Goal: Navigation & Orientation: Find specific page/section

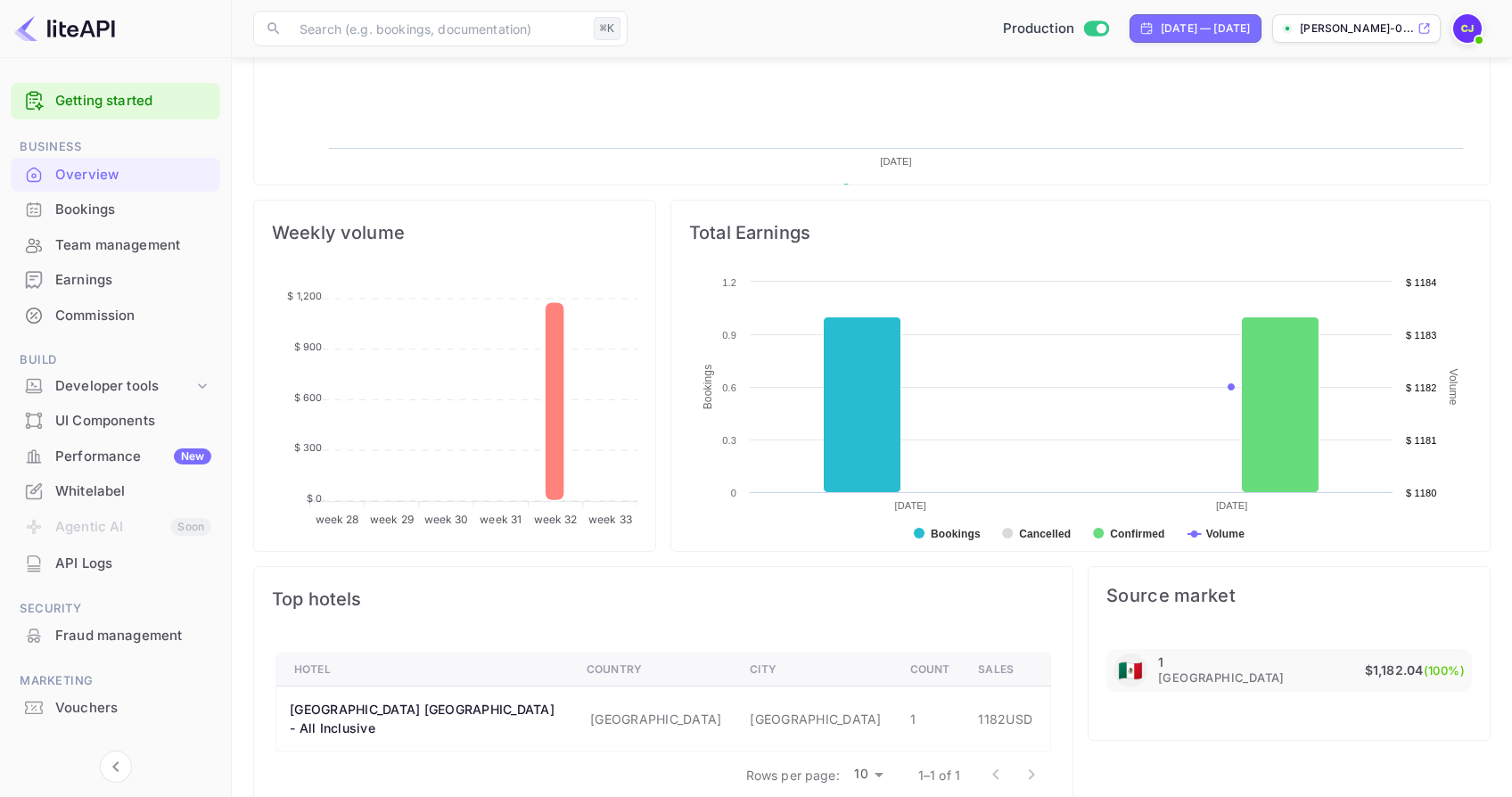
scroll to position [554, 0]
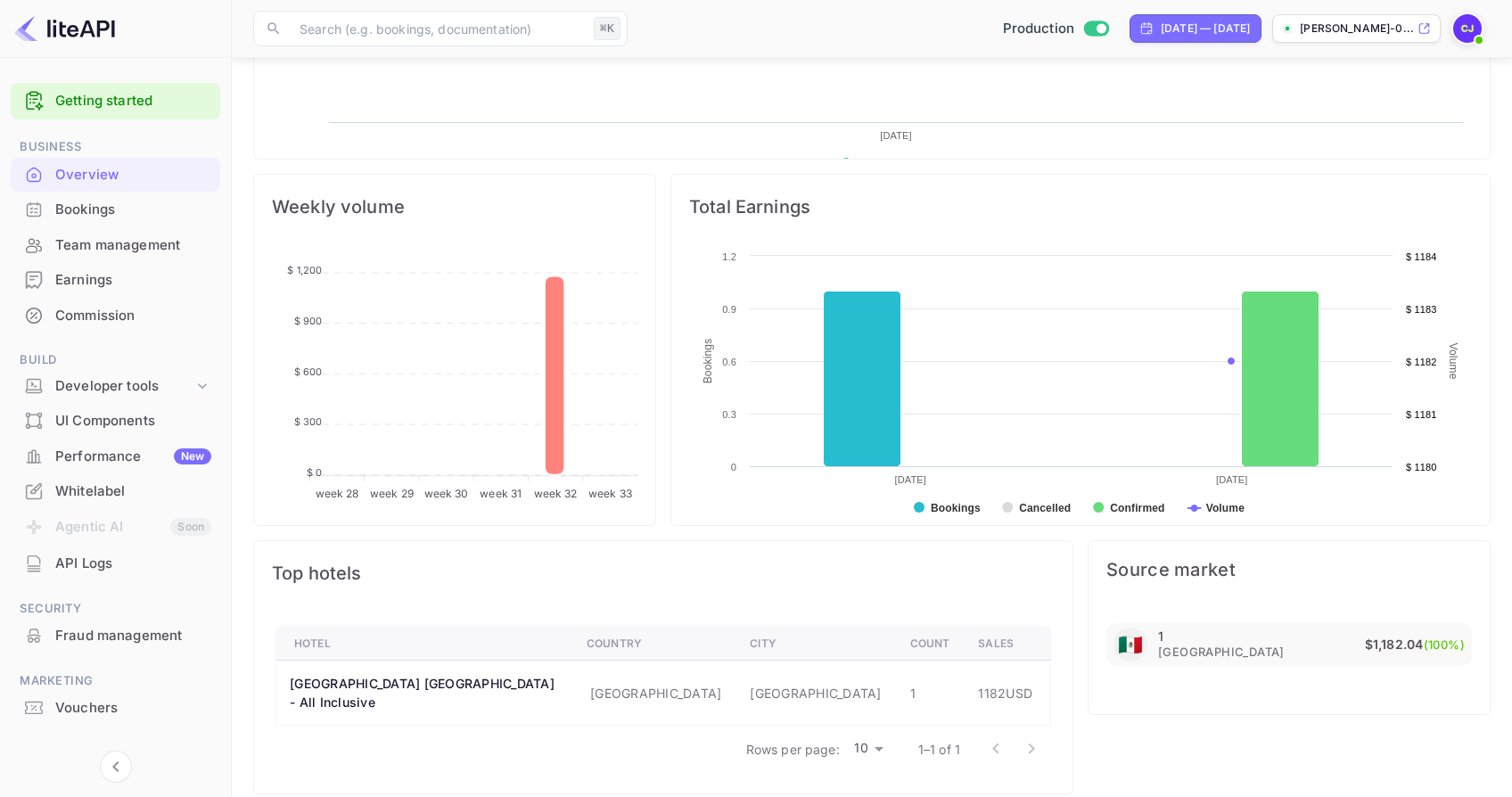
click at [93, 211] on div "Bookings" at bounding box center [133, 209] width 156 height 21
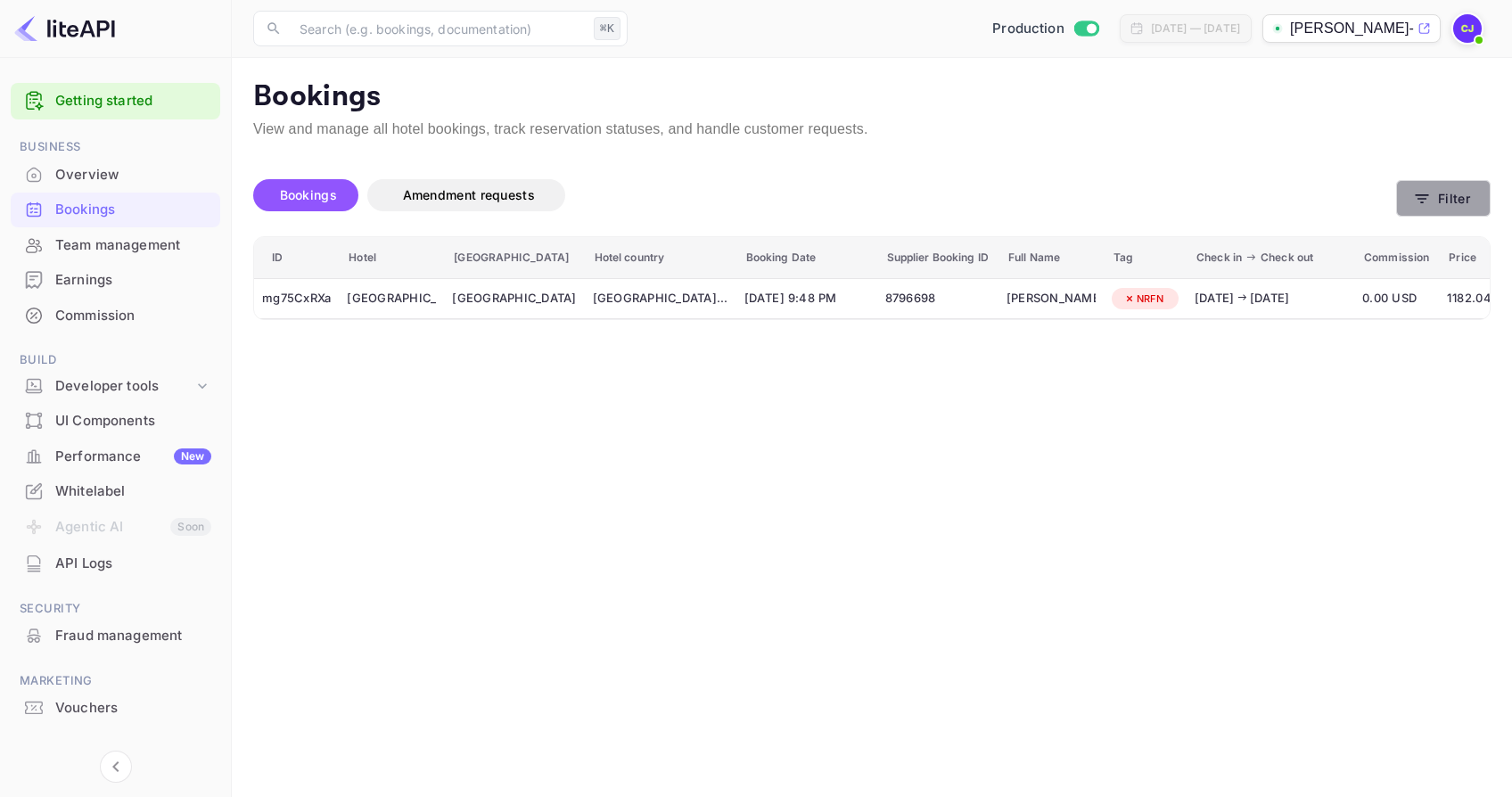
click at [1451, 210] on button "Filter" at bounding box center [1443, 199] width 94 height 36
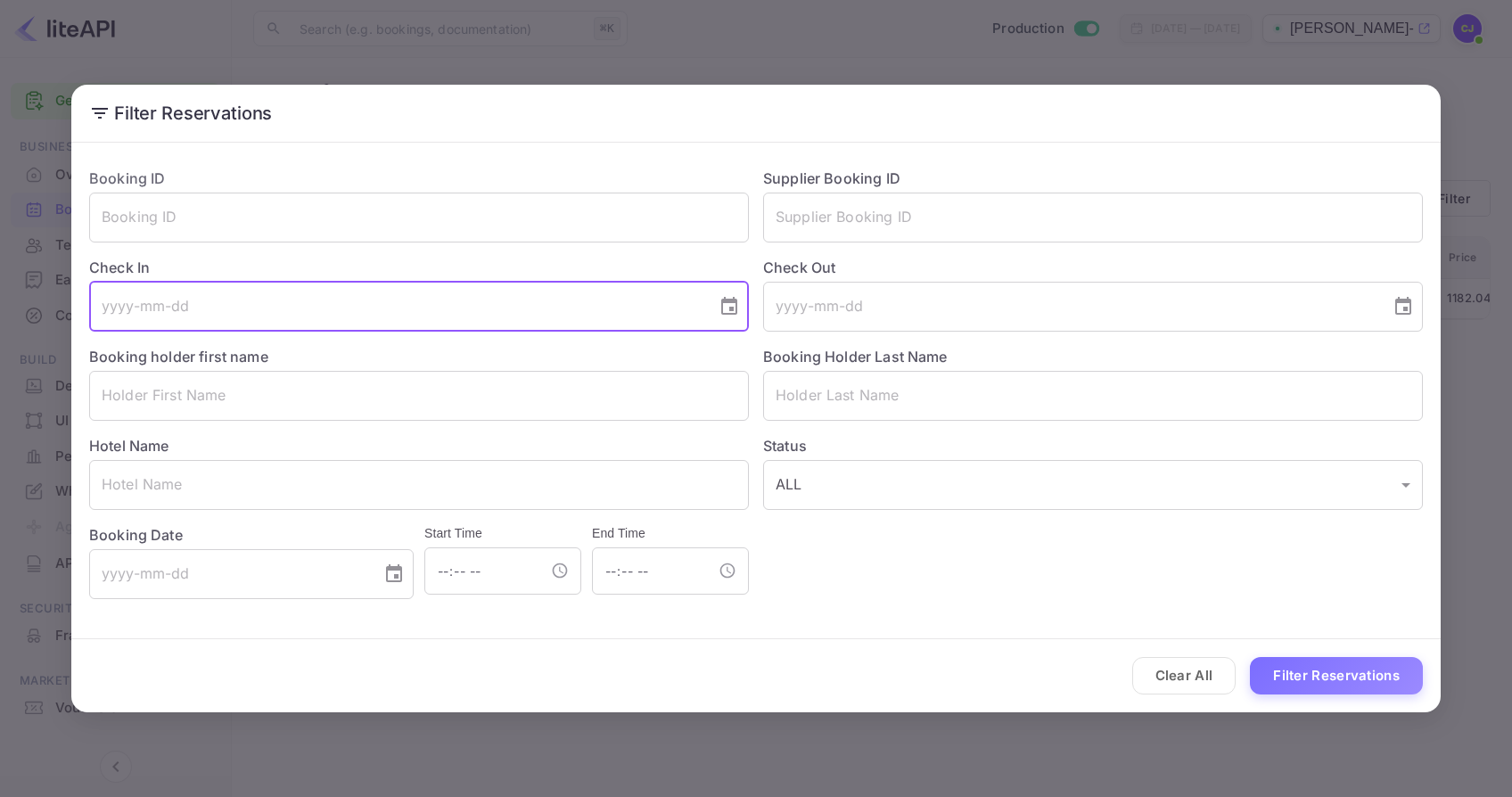
click at [142, 311] on input "tel" at bounding box center [396, 306] width 615 height 50
click at [719, 312] on icon "Choose date" at bounding box center [729, 306] width 22 height 22
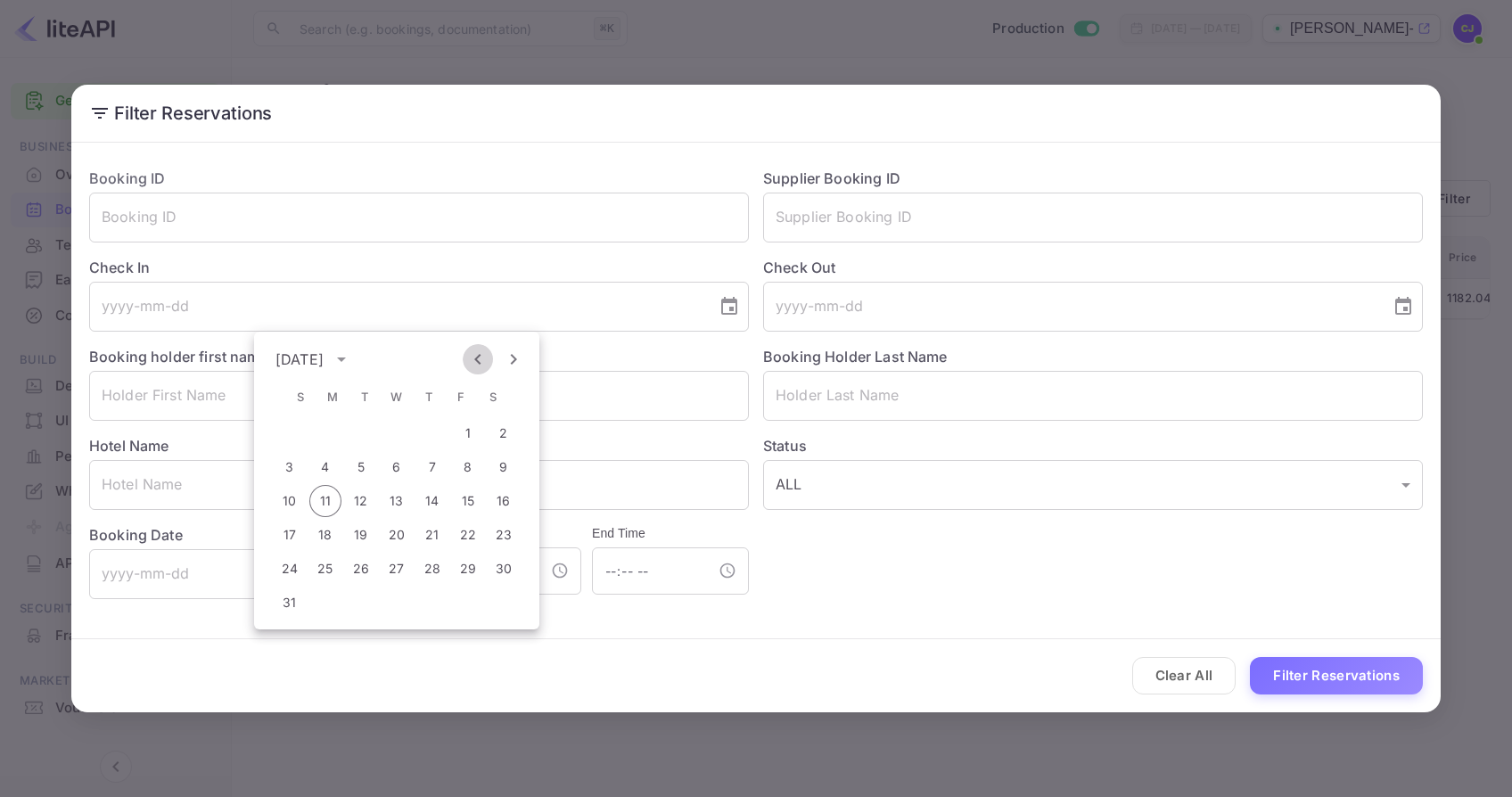
click at [470, 357] on icon "Previous month" at bounding box center [478, 359] width 22 height 22
click at [481, 361] on icon "Previous month" at bounding box center [478, 359] width 22 height 22
click at [289, 434] on button "1" at bounding box center [289, 433] width 32 height 32
type input "[DATE]"
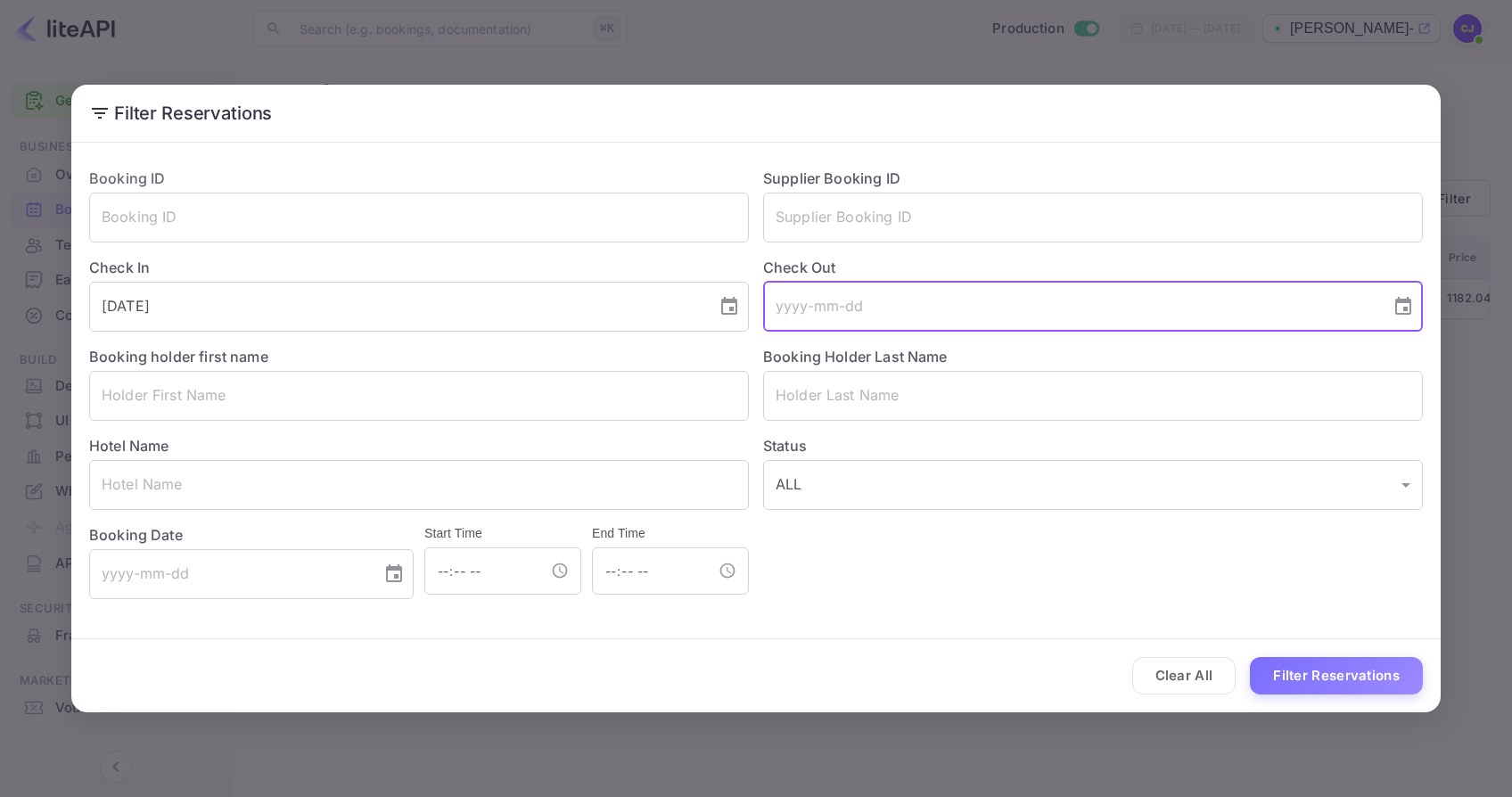
click at [817, 288] on input "tel" at bounding box center [1070, 306] width 615 height 50
click at [1407, 312] on icon "Choose date" at bounding box center [1403, 306] width 16 height 18
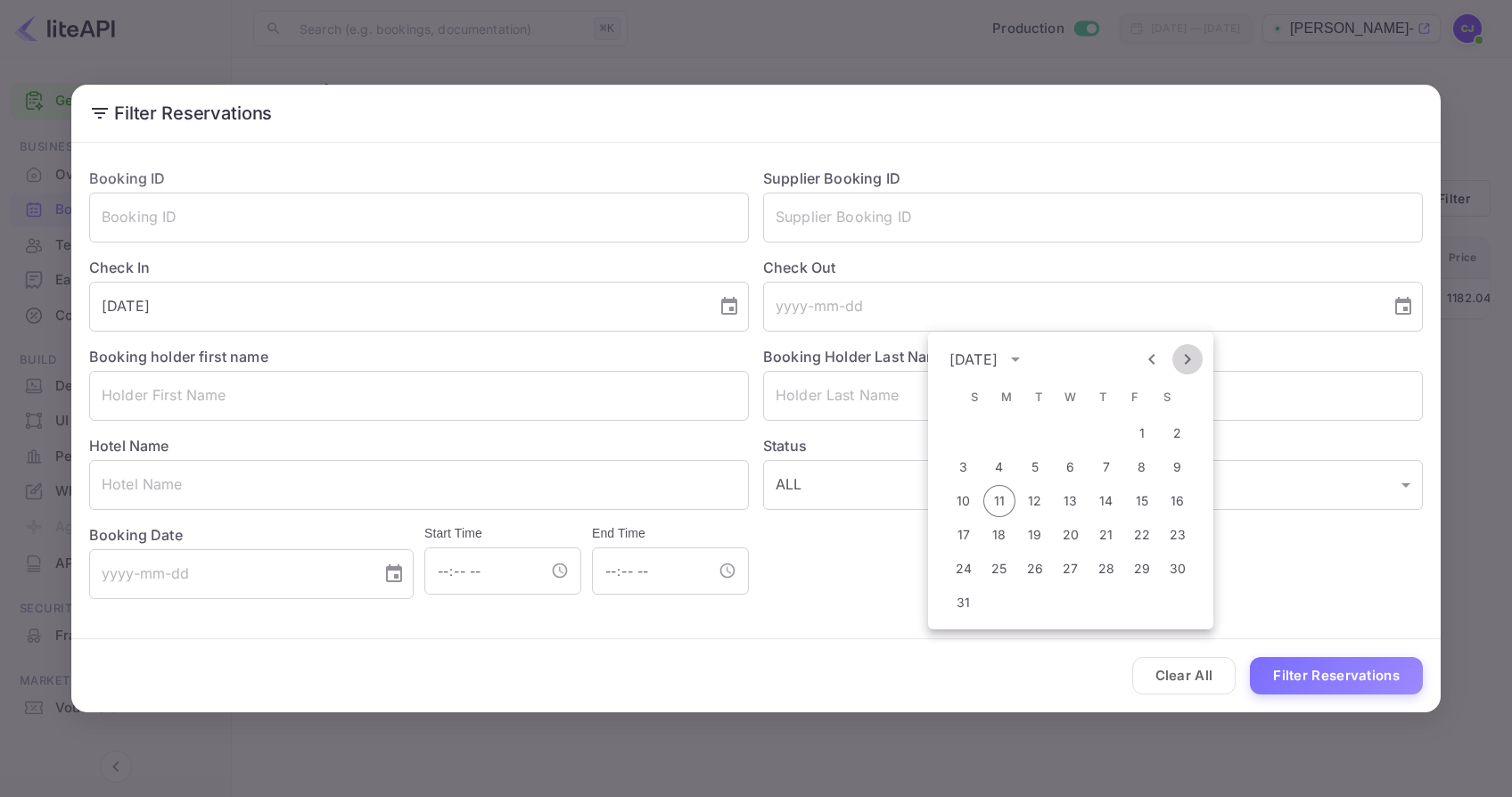
click at [1185, 357] on icon "Next month" at bounding box center [1187, 359] width 22 height 22
click at [956, 604] on button "30" at bounding box center [963, 602] width 32 height 32
type input "[DATE]"
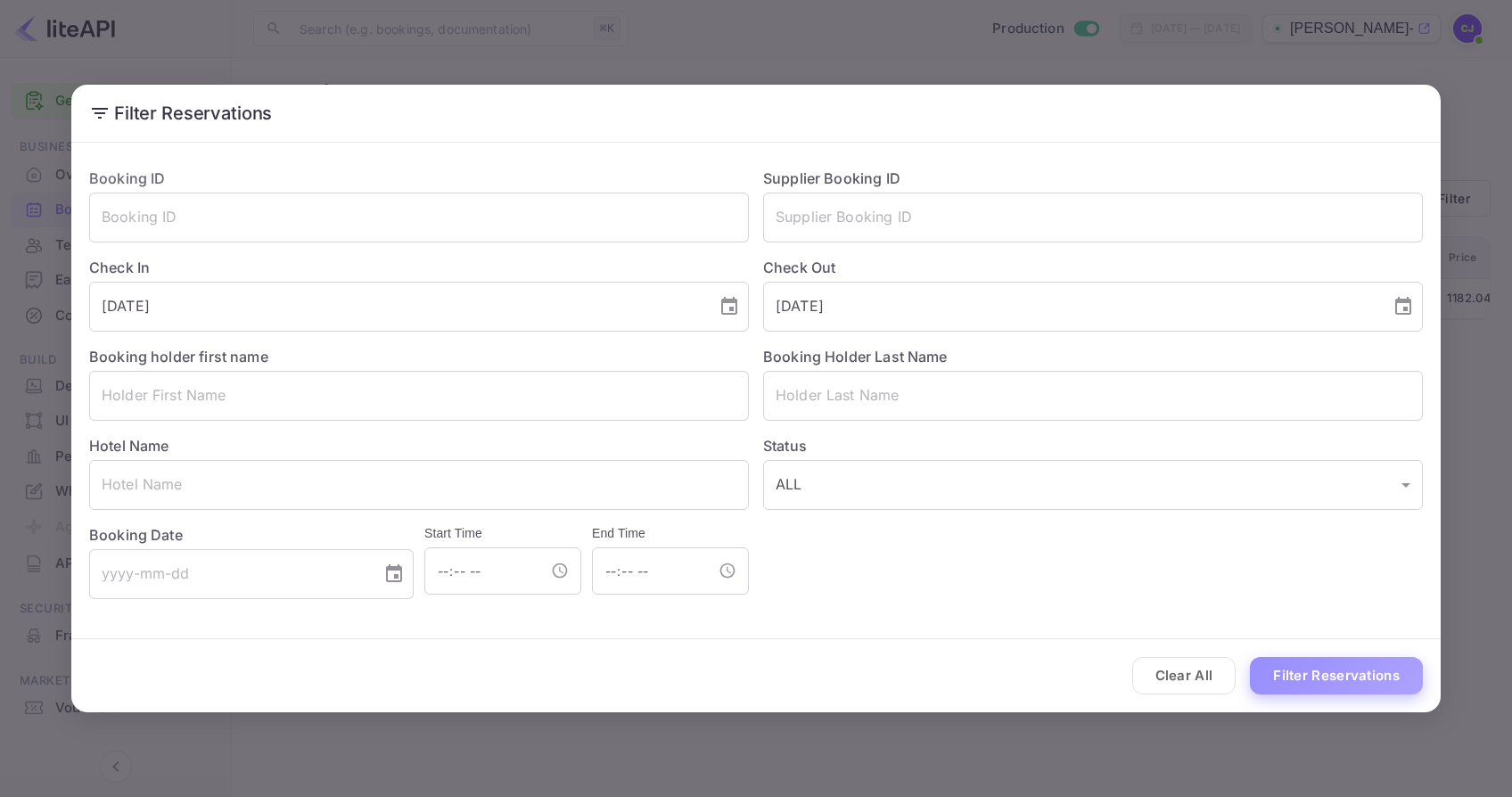
click at [1309, 677] on button "Filter Reservations" at bounding box center [1336, 676] width 173 height 38
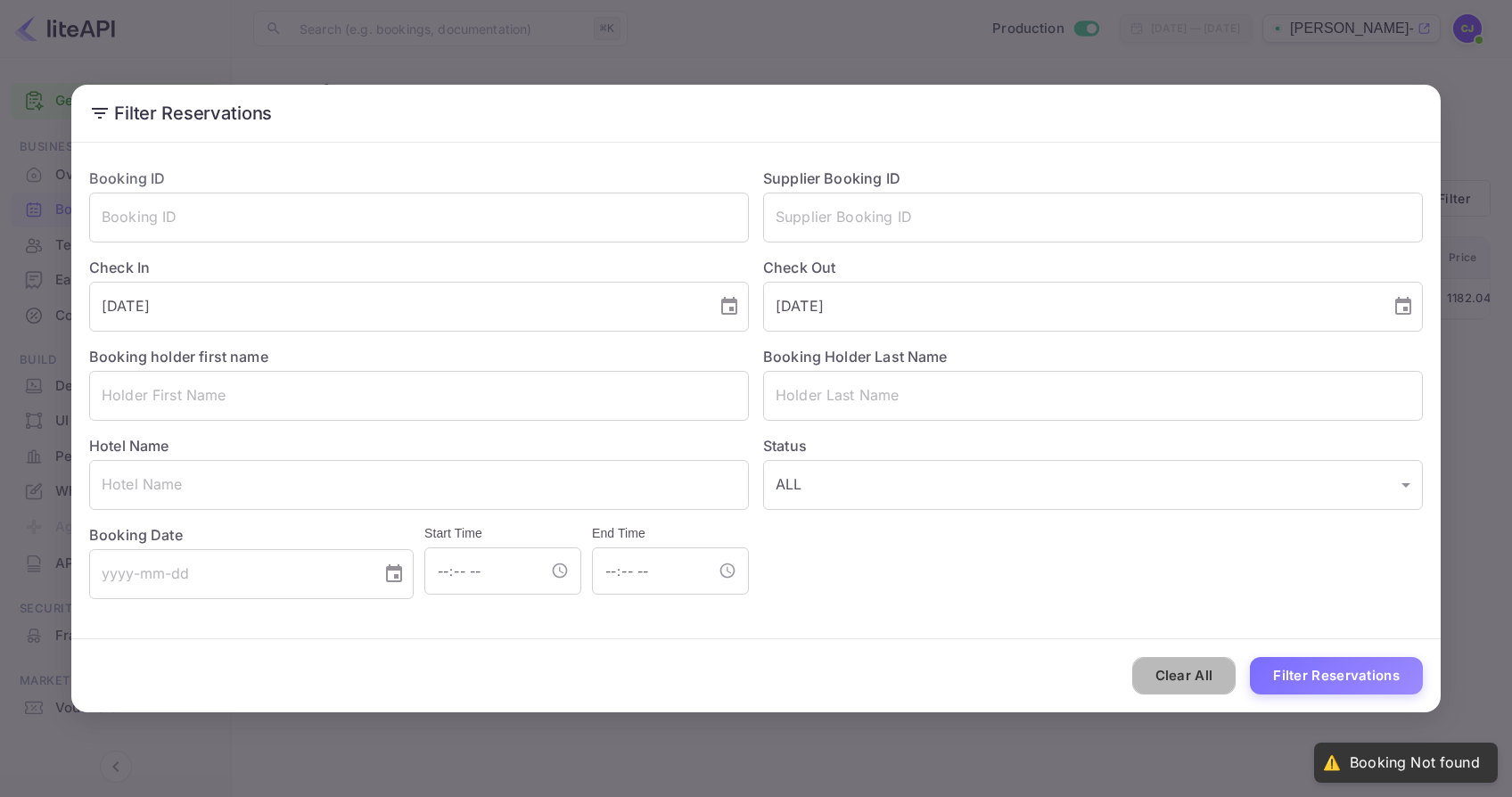
click at [1195, 670] on button "Clear All" at bounding box center [1184, 676] width 104 height 38
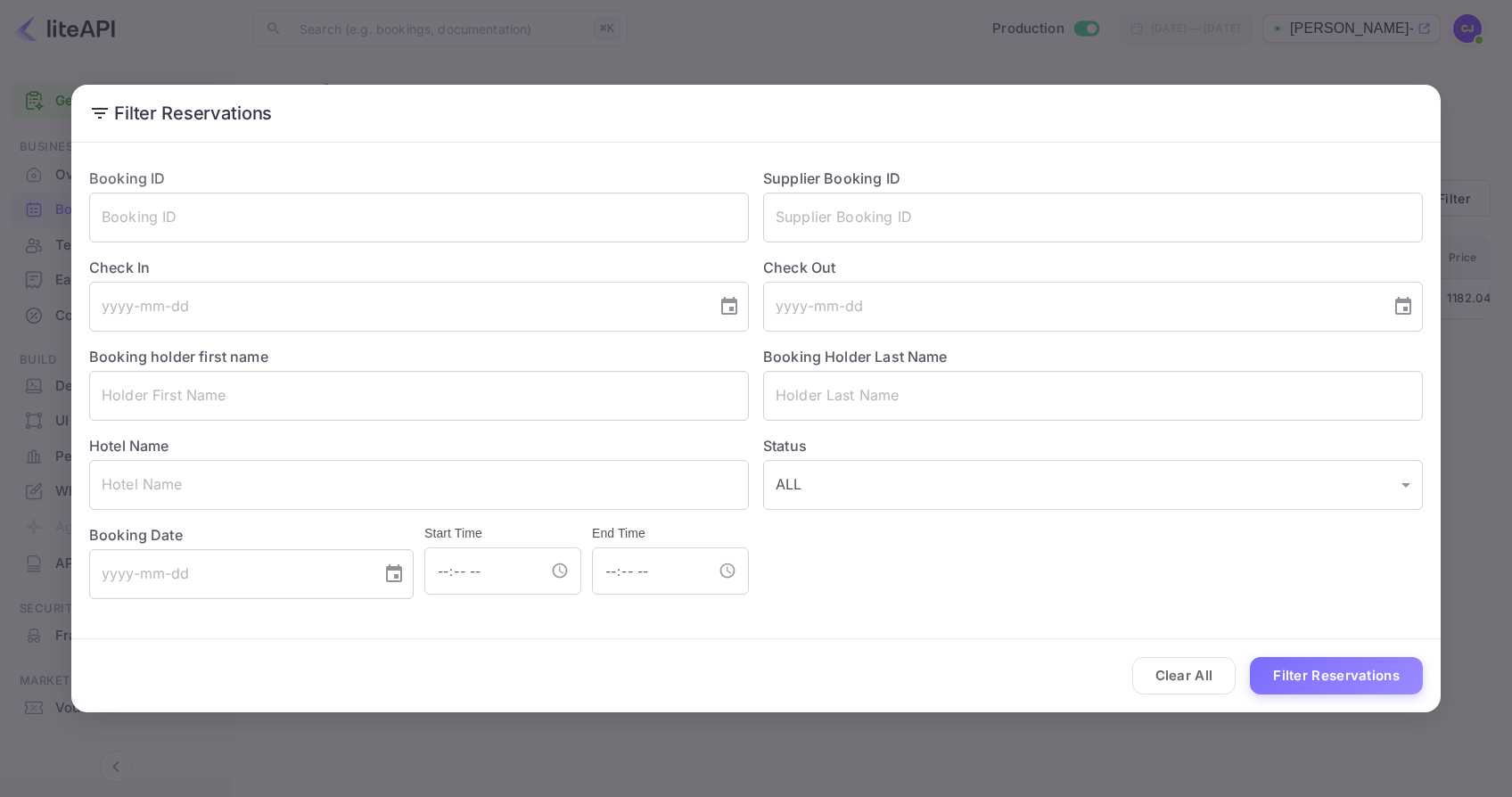
click at [98, 112] on icon at bounding box center [100, 113] width 22 height 22
click at [634, 76] on div "Filter Reservations Booking ID ​ Supplier Booking ID ​ Check In ​ Check Out ​ B…" at bounding box center [756, 398] width 1512 height 797
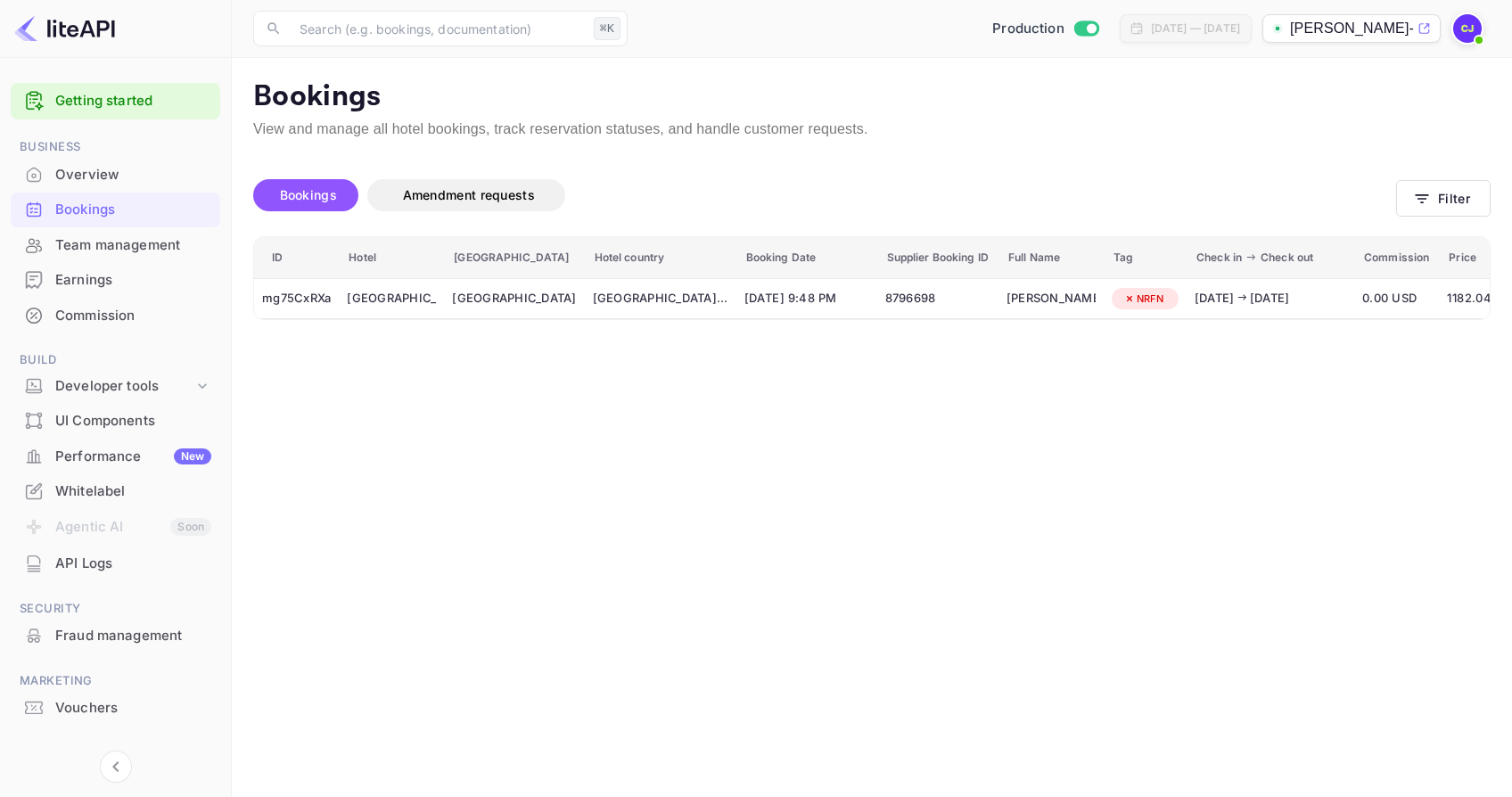
click at [111, 176] on div "Overview" at bounding box center [133, 175] width 156 height 21
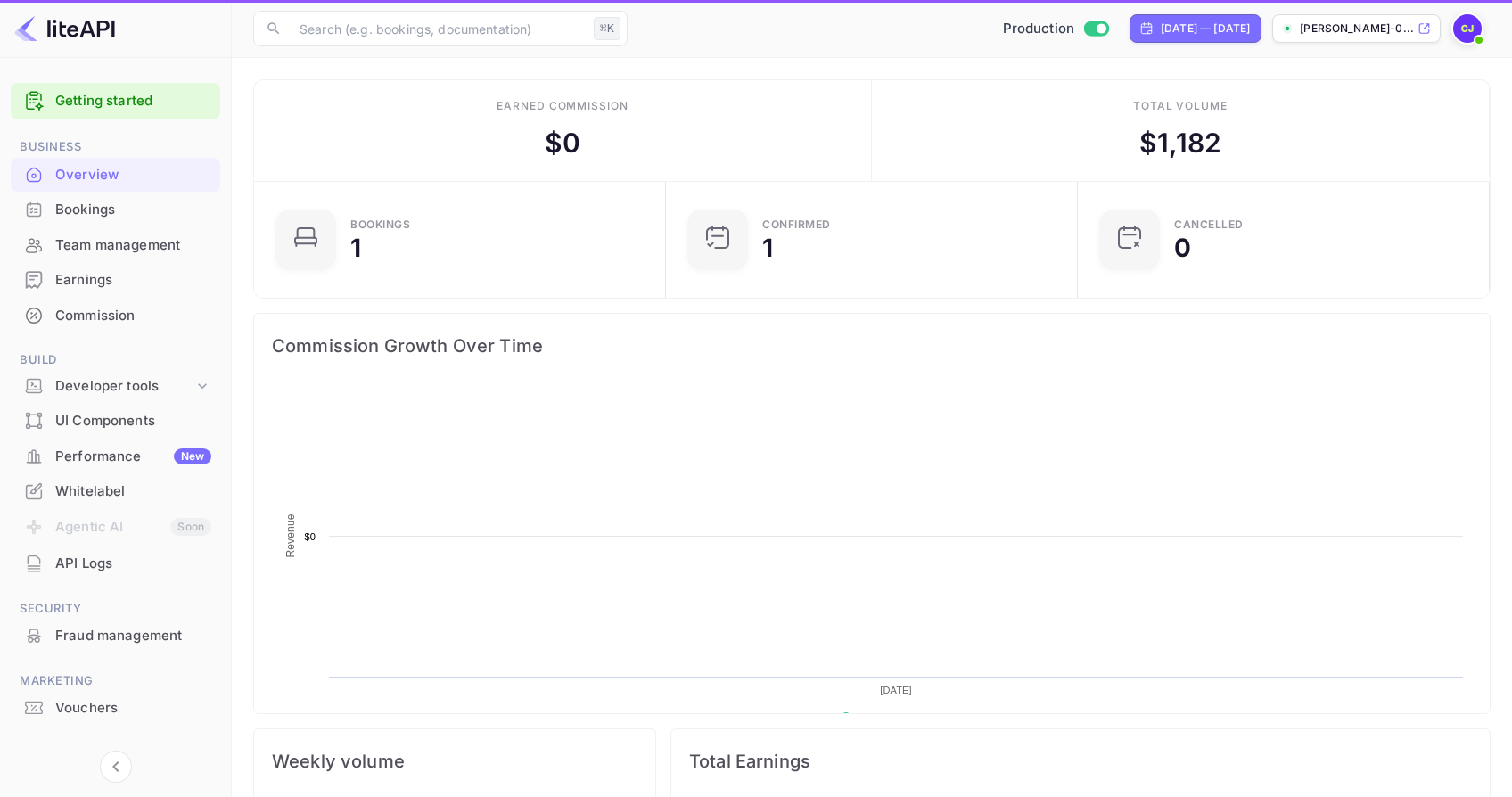
scroll to position [289, 401]
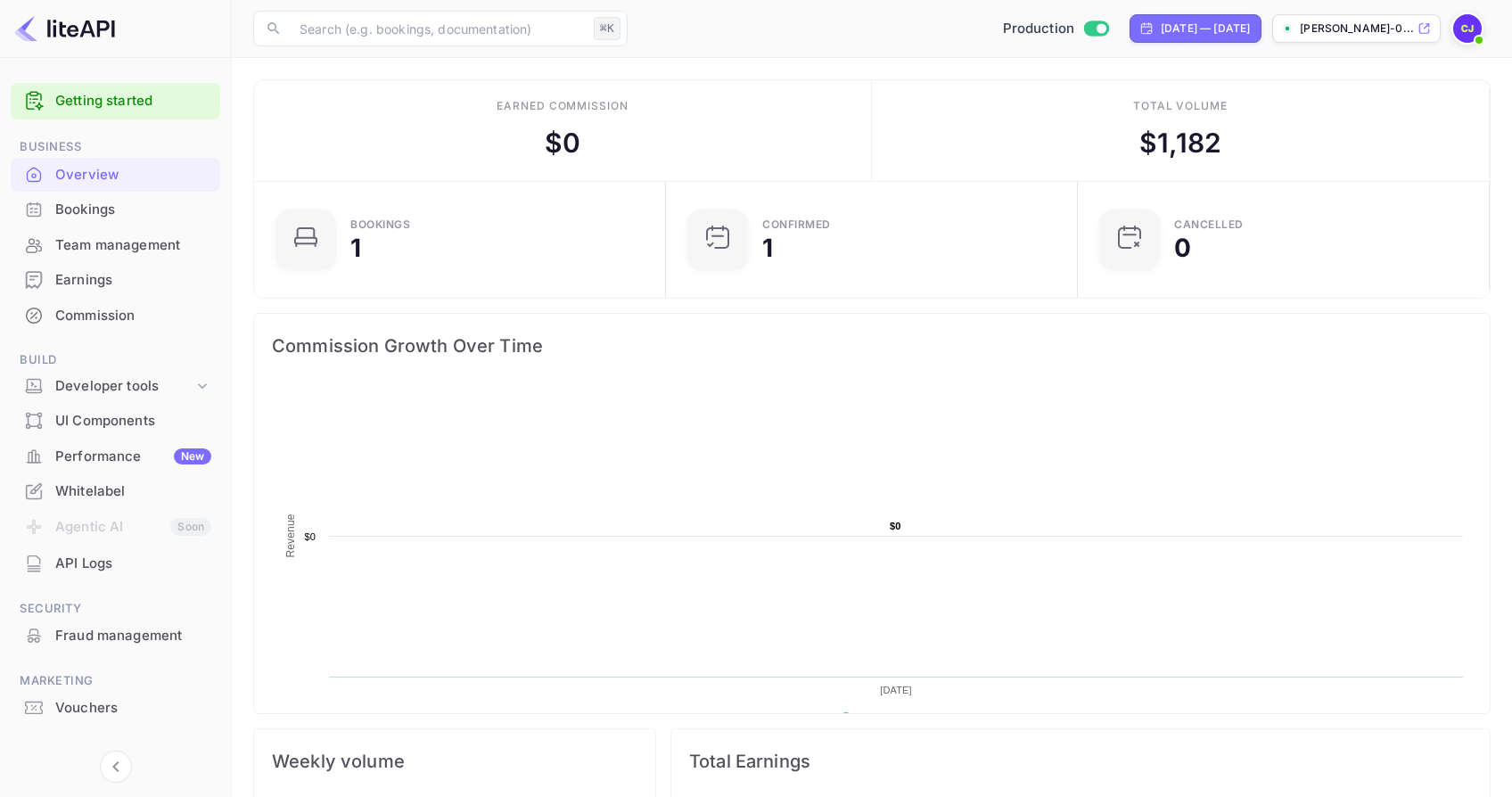
click at [75, 277] on div "Earnings" at bounding box center [133, 280] width 156 height 21
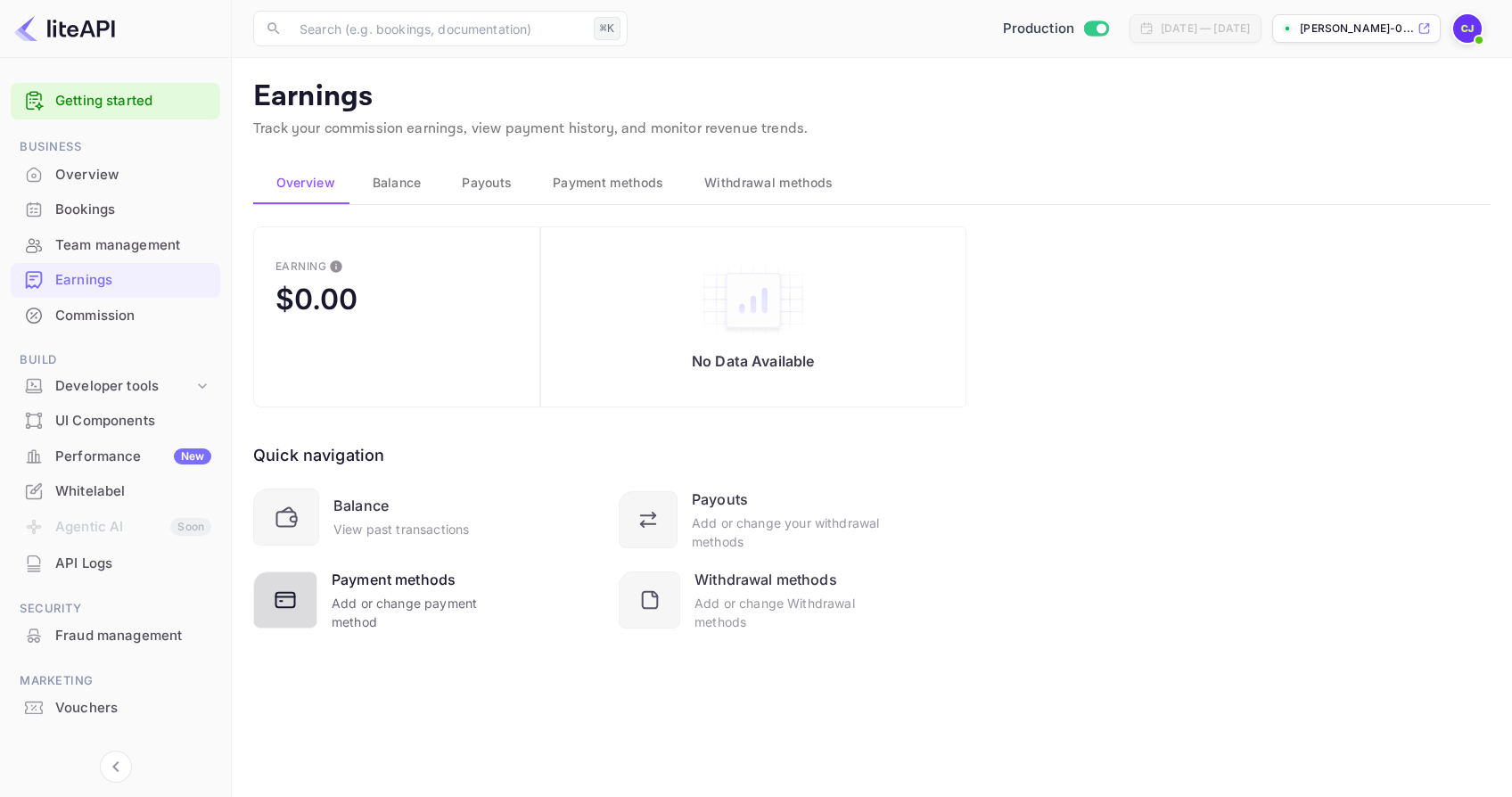
click at [432, 602] on div "Add or change payment method" at bounding box center [424, 611] width 183 height 37
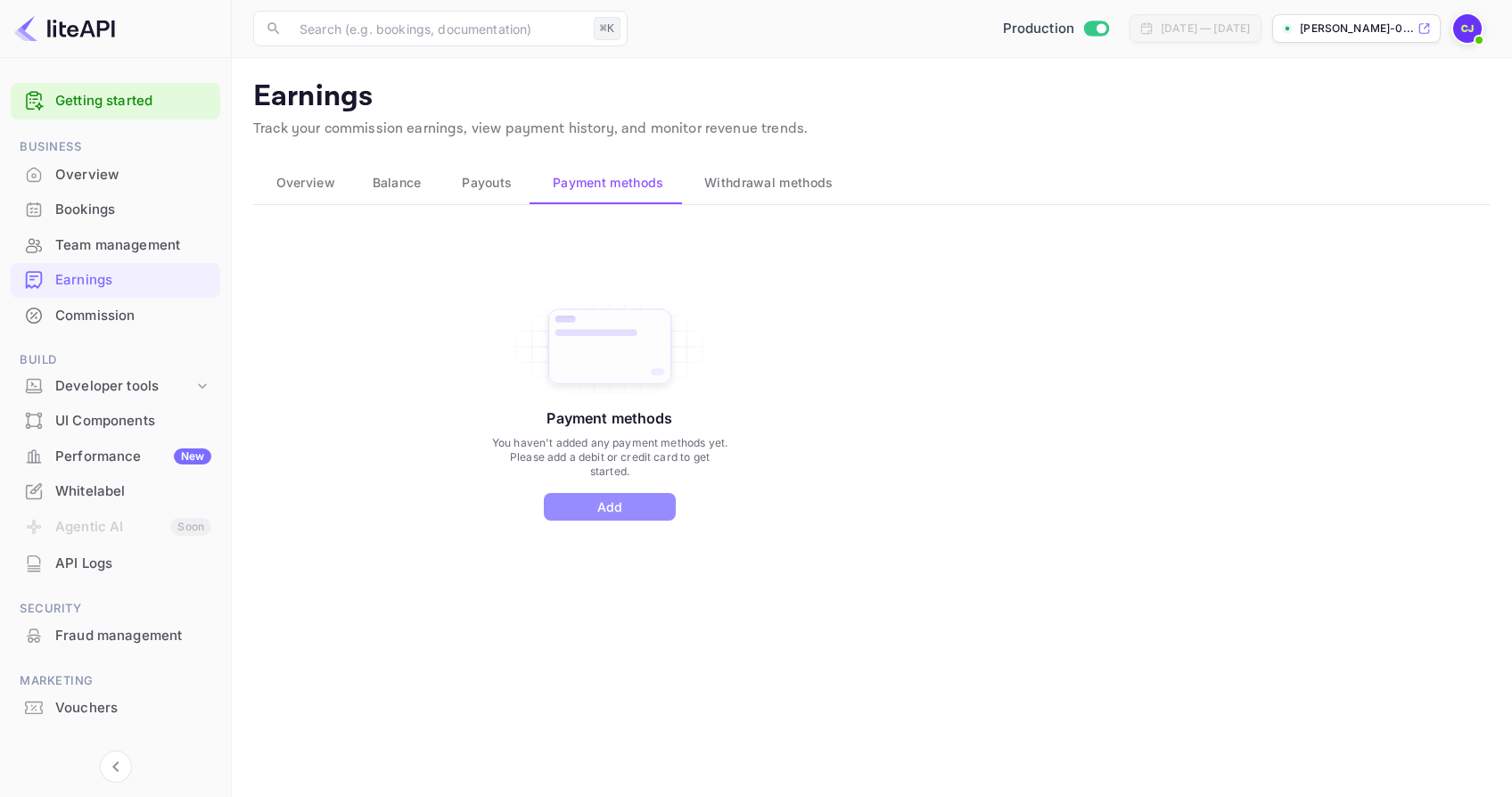
click at [619, 512] on button "Add" at bounding box center [609, 506] width 132 height 27
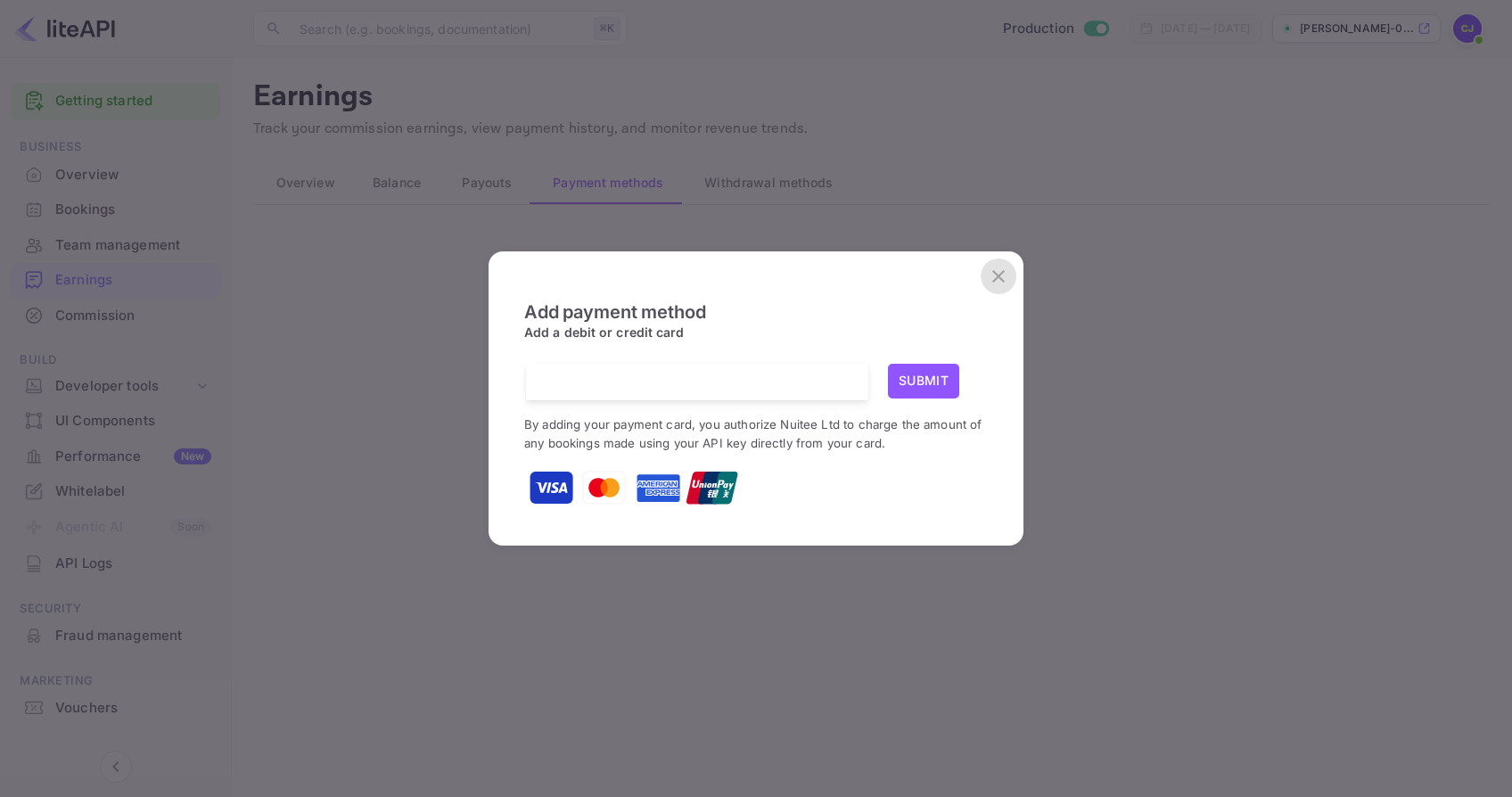
drag, startPoint x: 1001, startPoint y: 275, endPoint x: 940, endPoint y: 306, distance: 68.4
click at [1001, 275] on icon "close" at bounding box center [999, 277] width 22 height 22
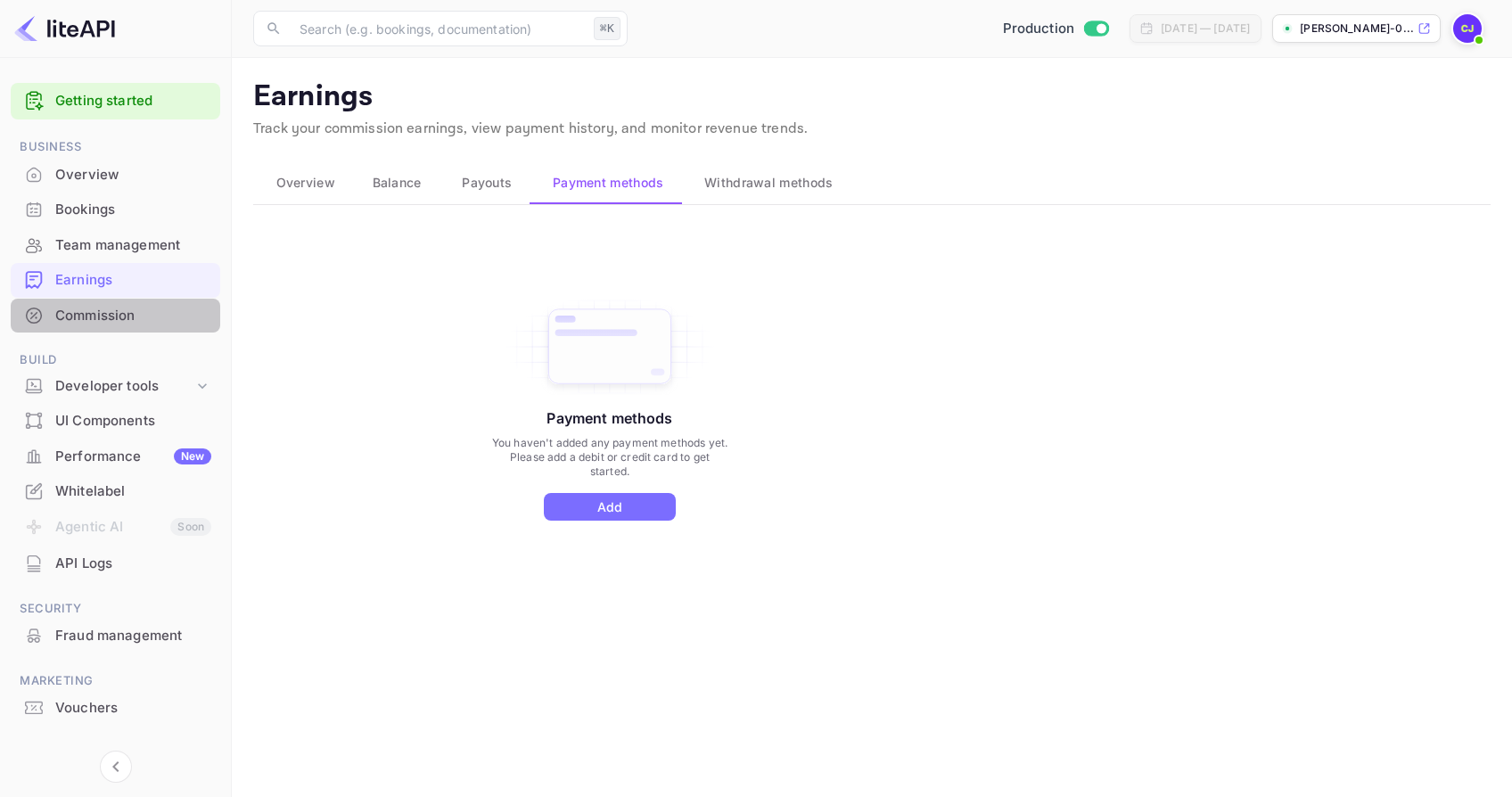
click at [94, 311] on div "Commission" at bounding box center [133, 316] width 156 height 21
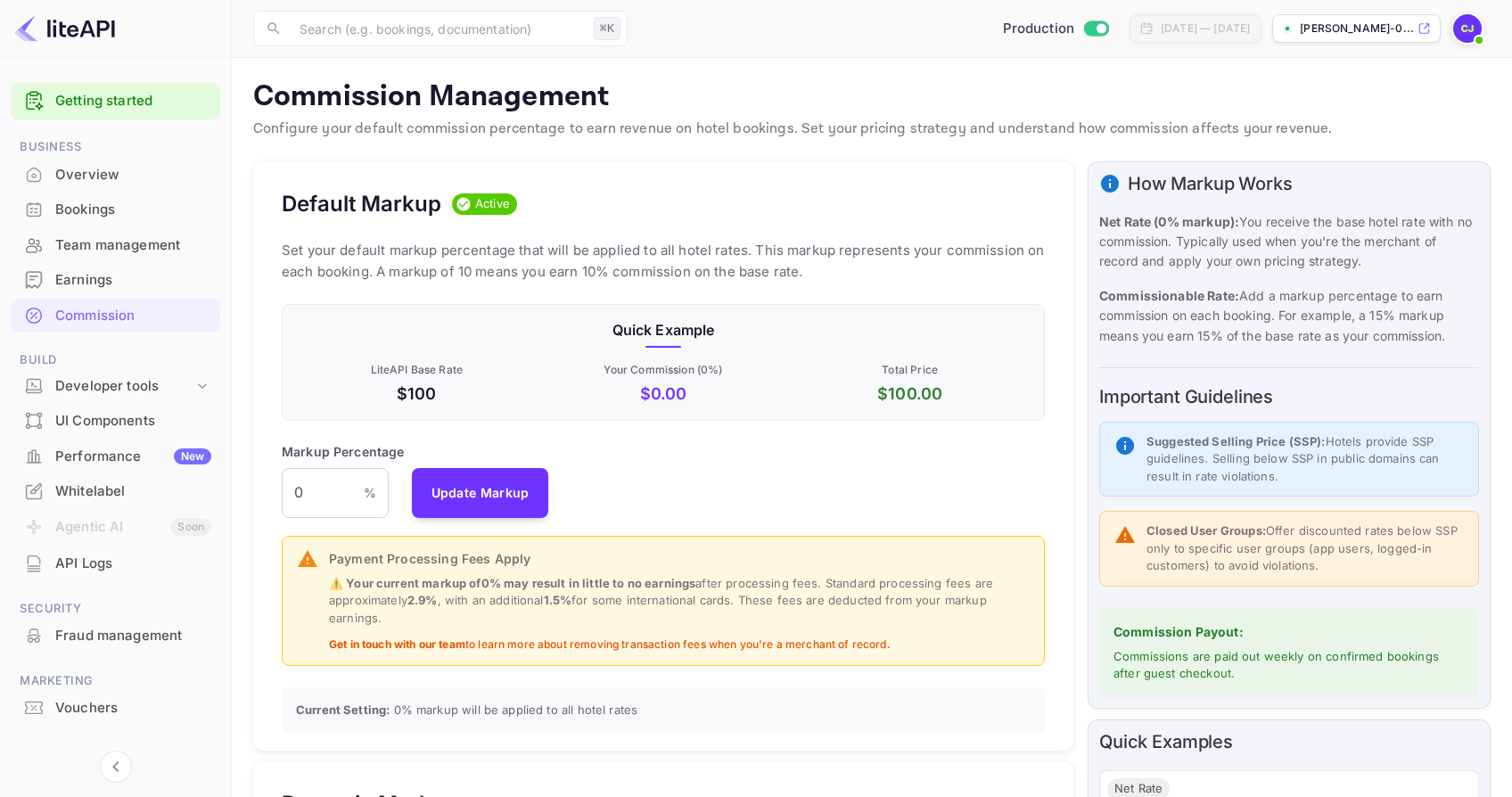
scroll to position [2, 0]
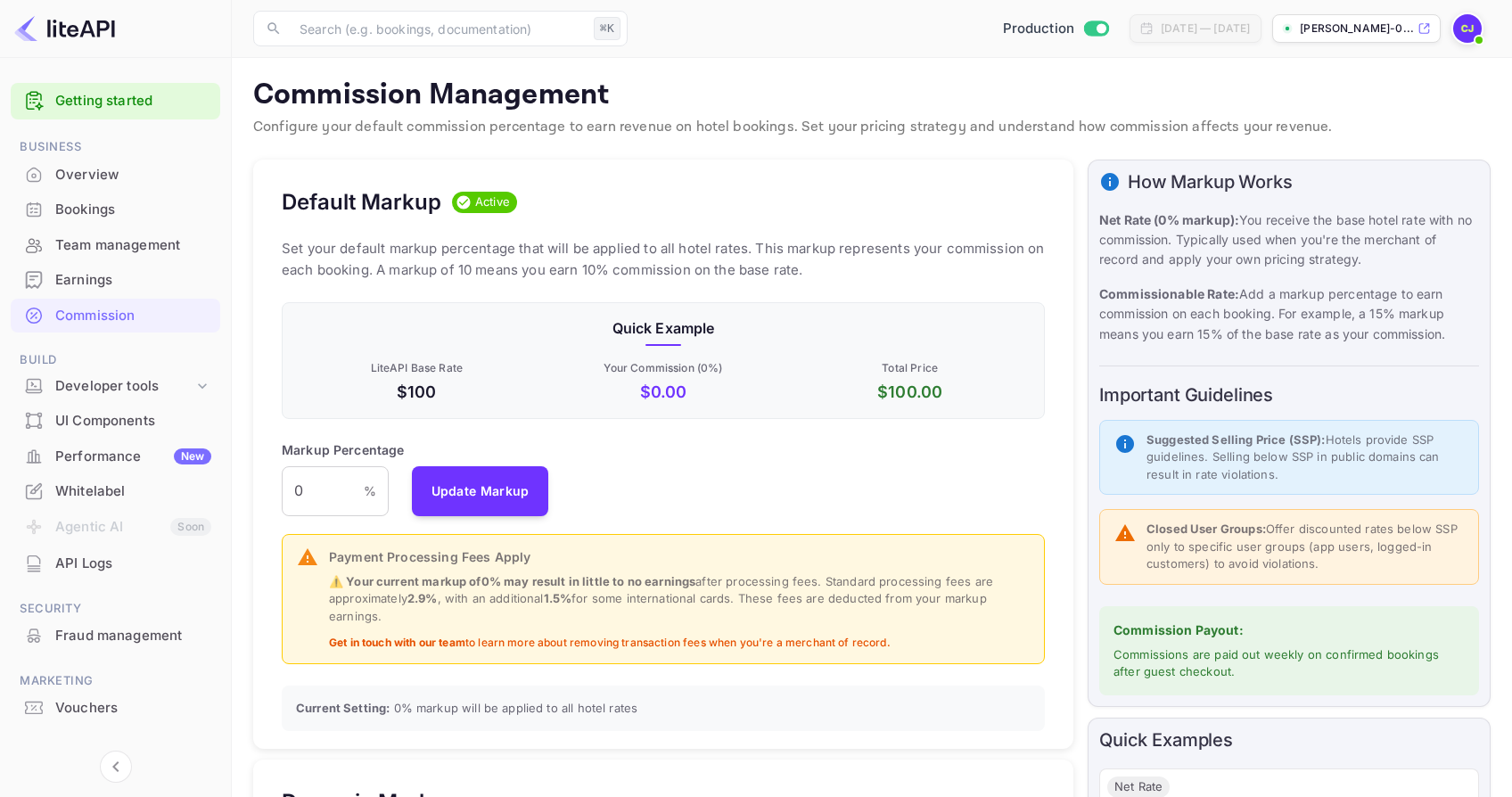
click at [64, 211] on div "Bookings" at bounding box center [133, 209] width 156 height 21
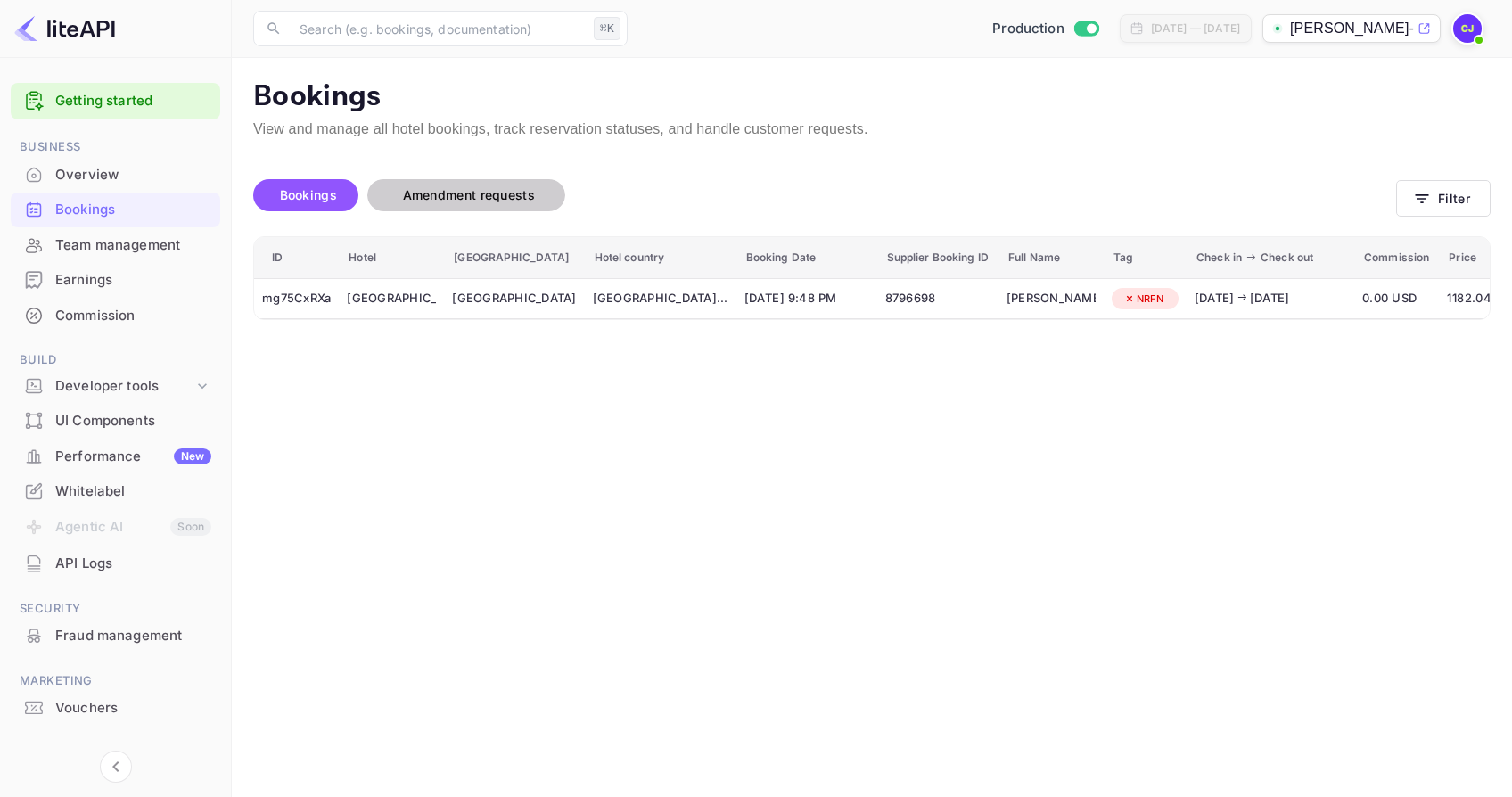
click at [489, 198] on span "Amendment requests" at bounding box center [468, 194] width 132 height 15
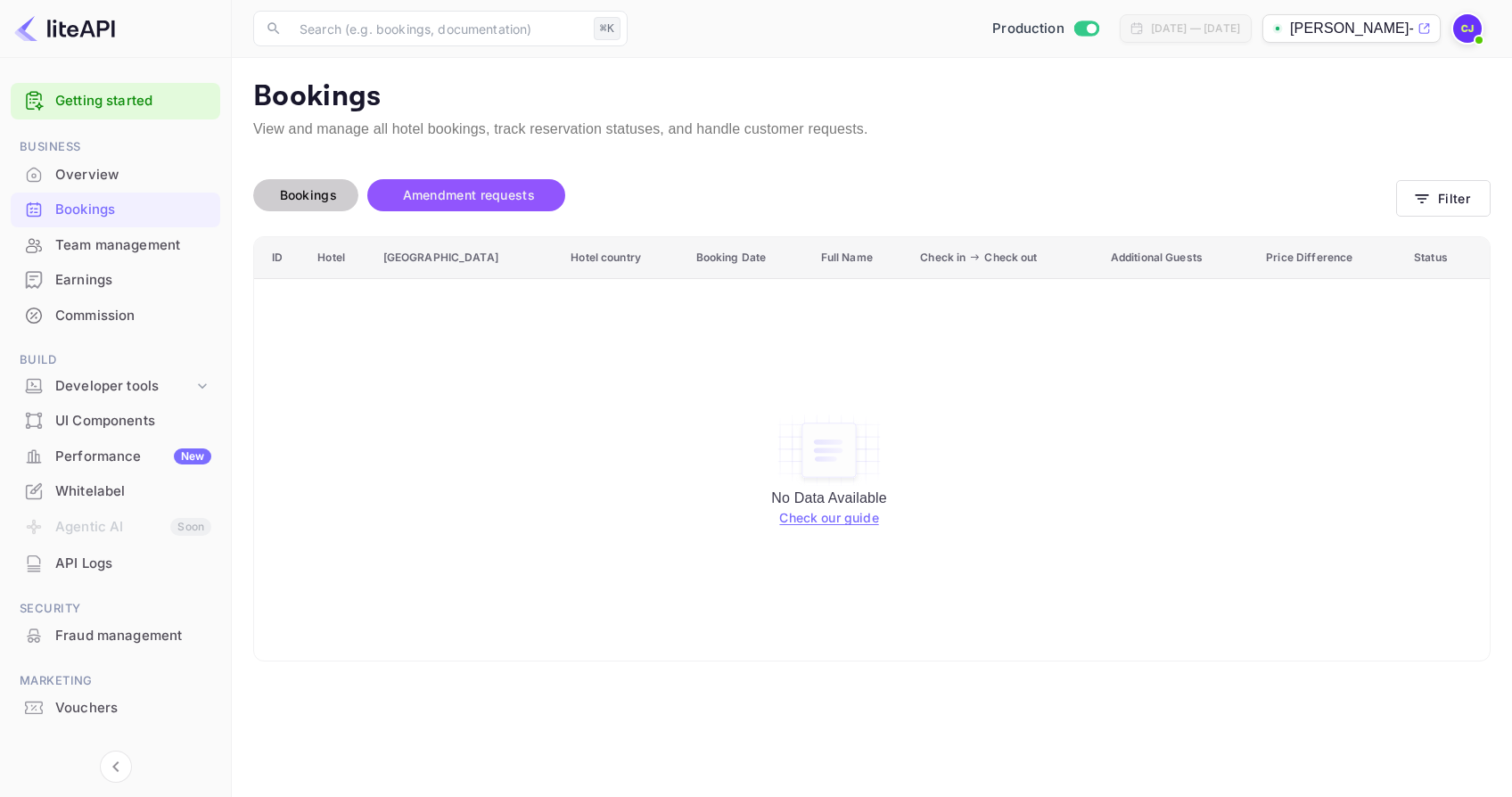
click at [310, 195] on span "Bookings" at bounding box center [308, 194] width 57 height 15
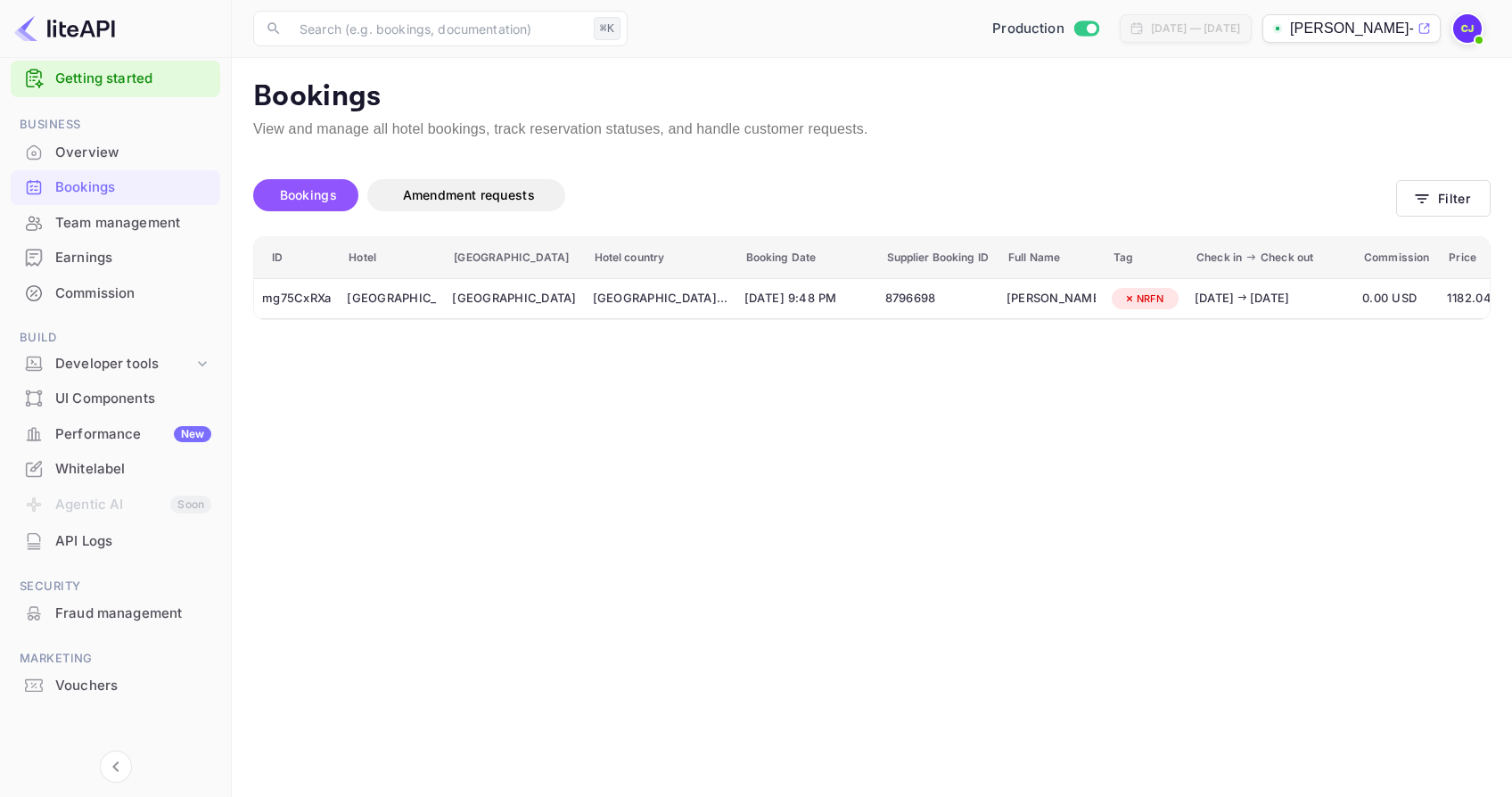
scroll to position [27, 0]
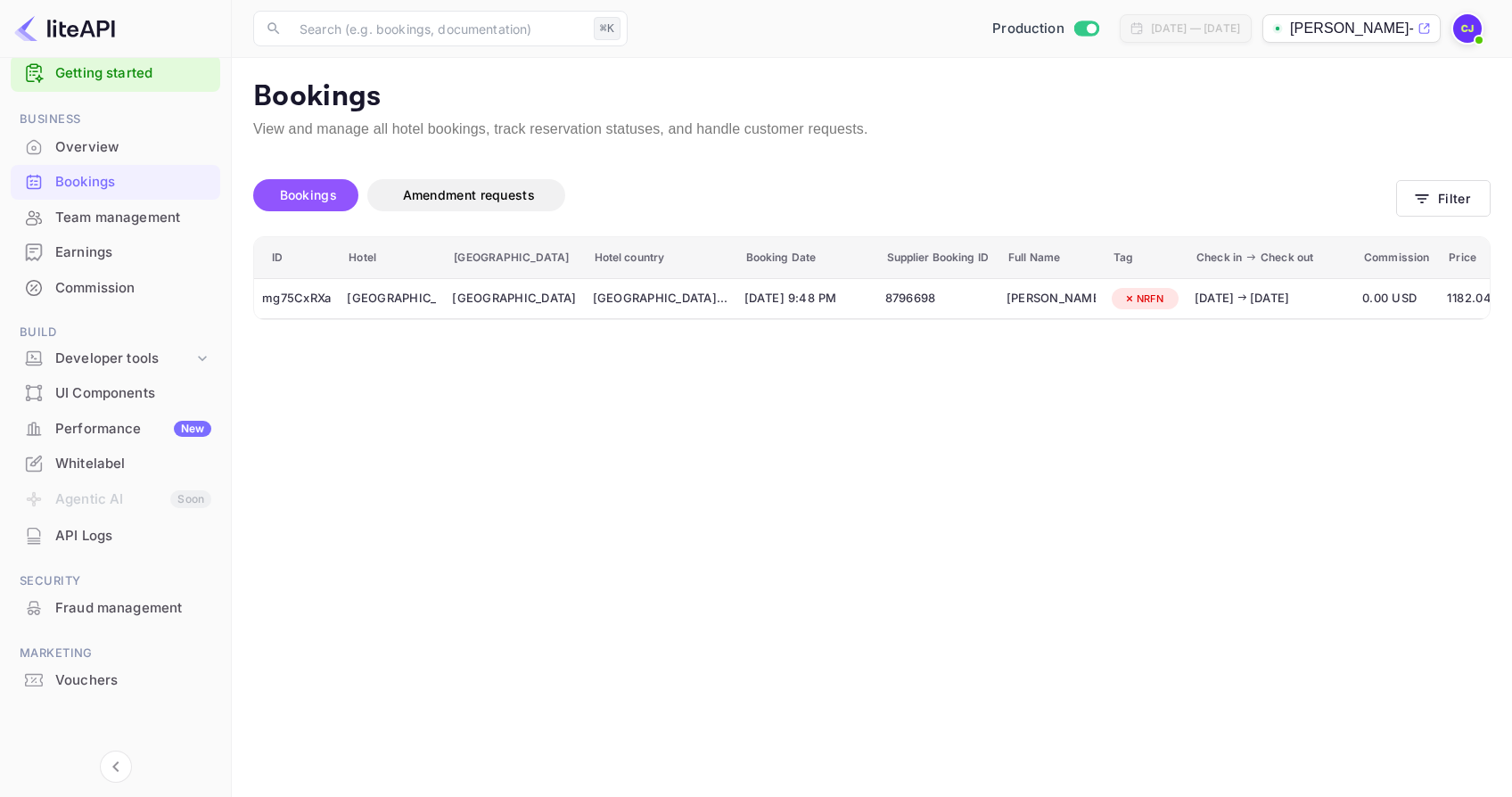
click at [99, 427] on div "Performance New" at bounding box center [133, 429] width 156 height 21
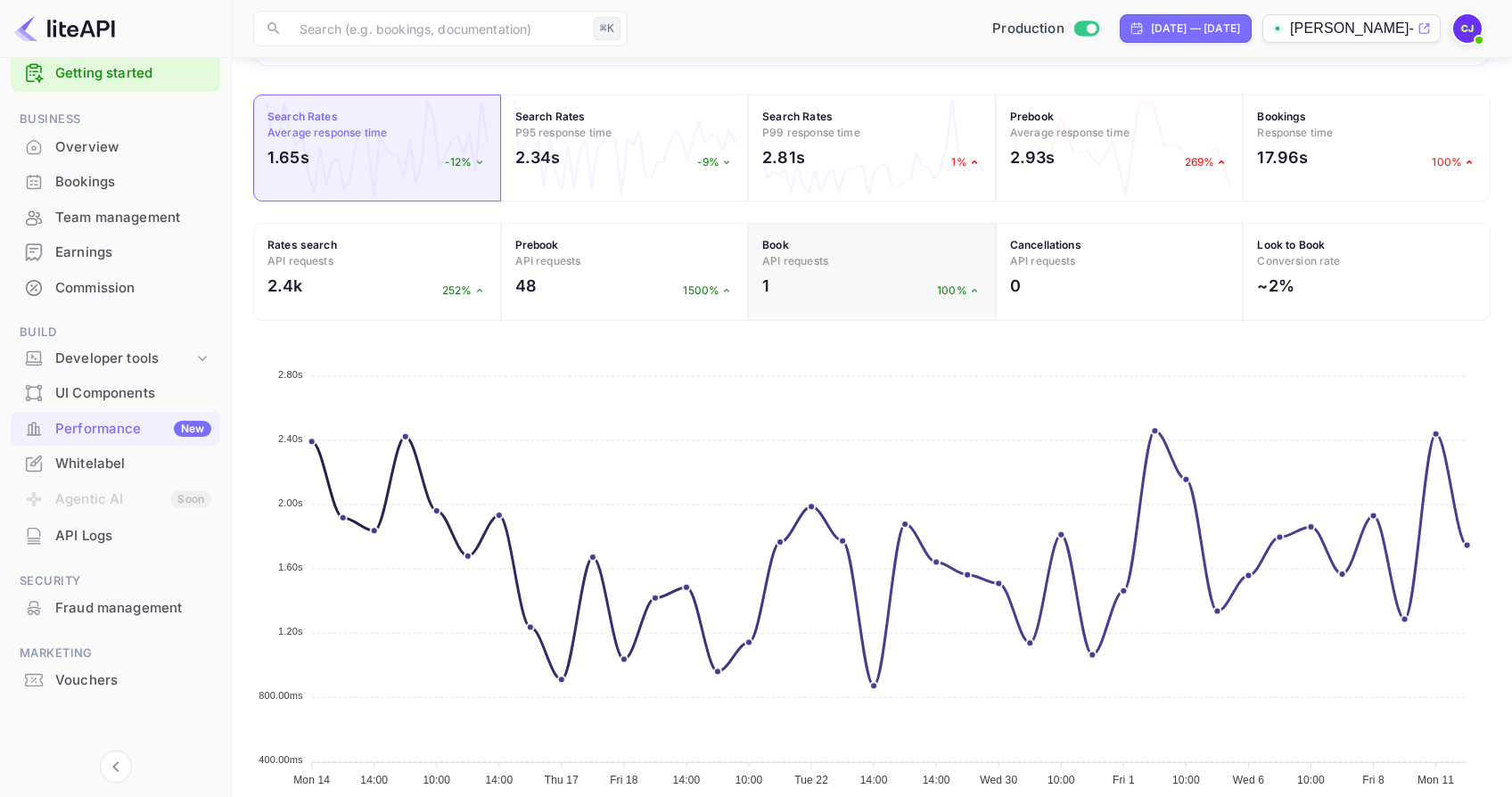
scroll to position [283, 0]
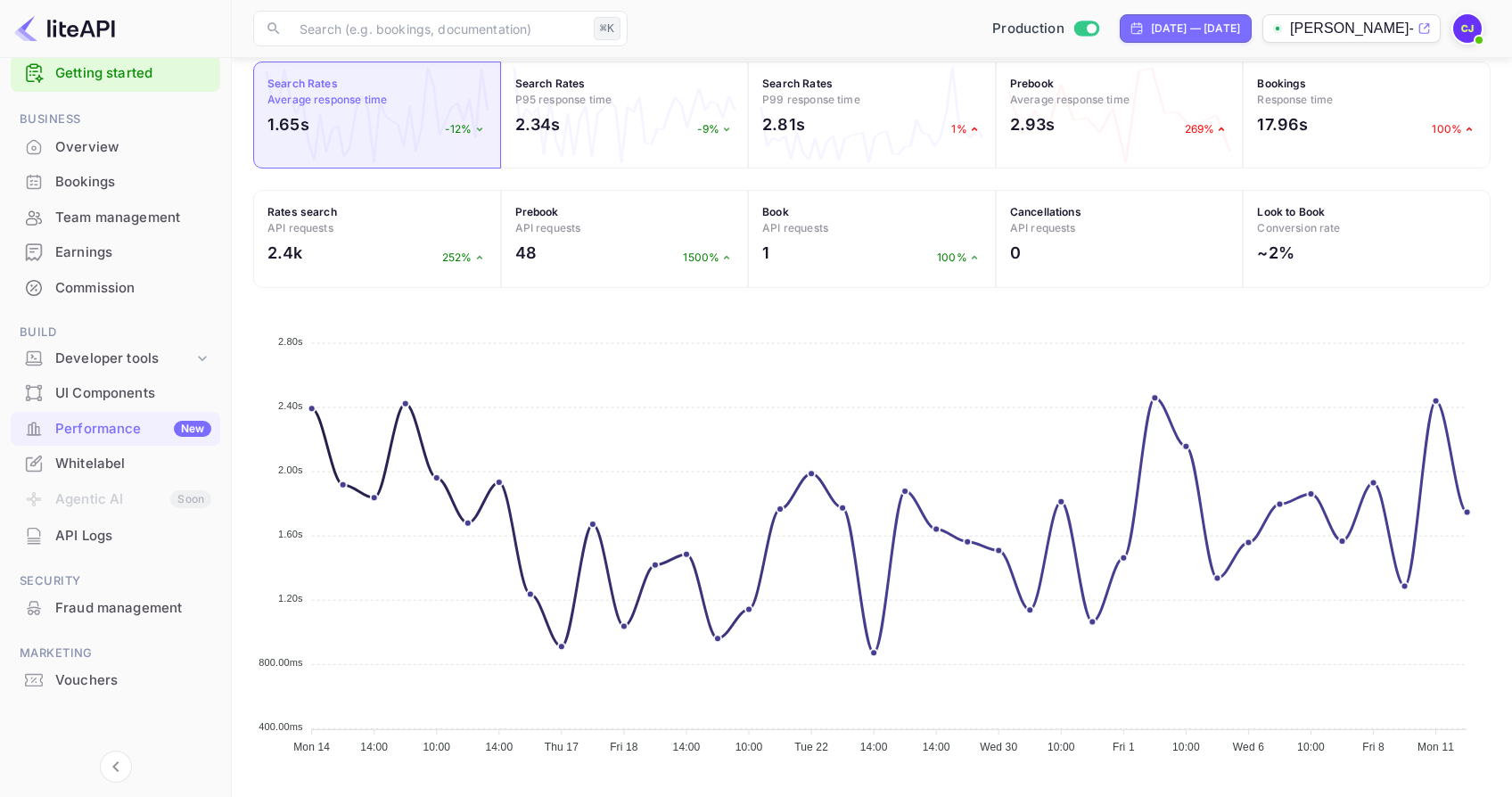
click at [96, 680] on div "Vouchers" at bounding box center [133, 680] width 156 height 21
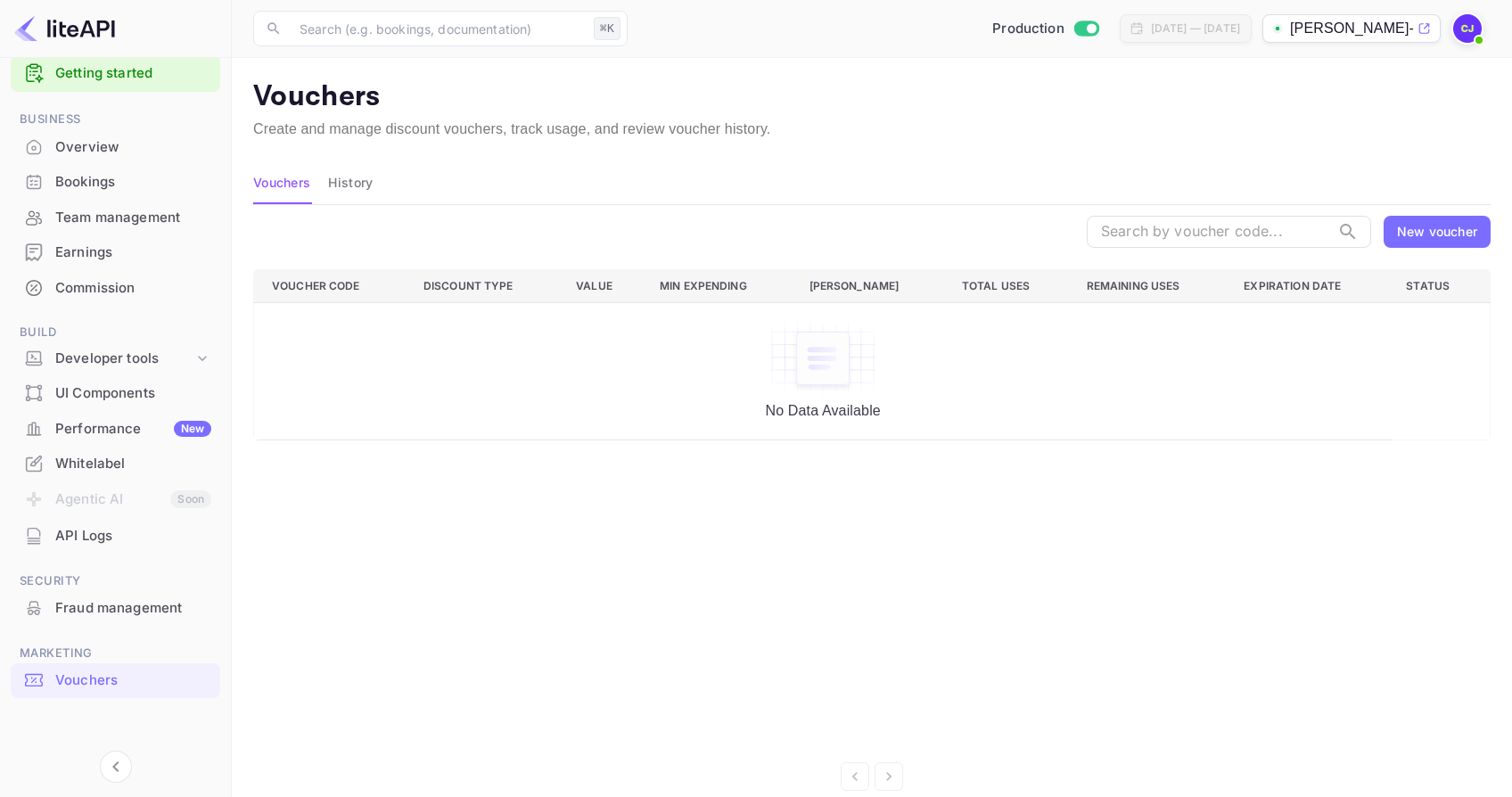
click at [367, 180] on button "History" at bounding box center [350, 182] width 44 height 43
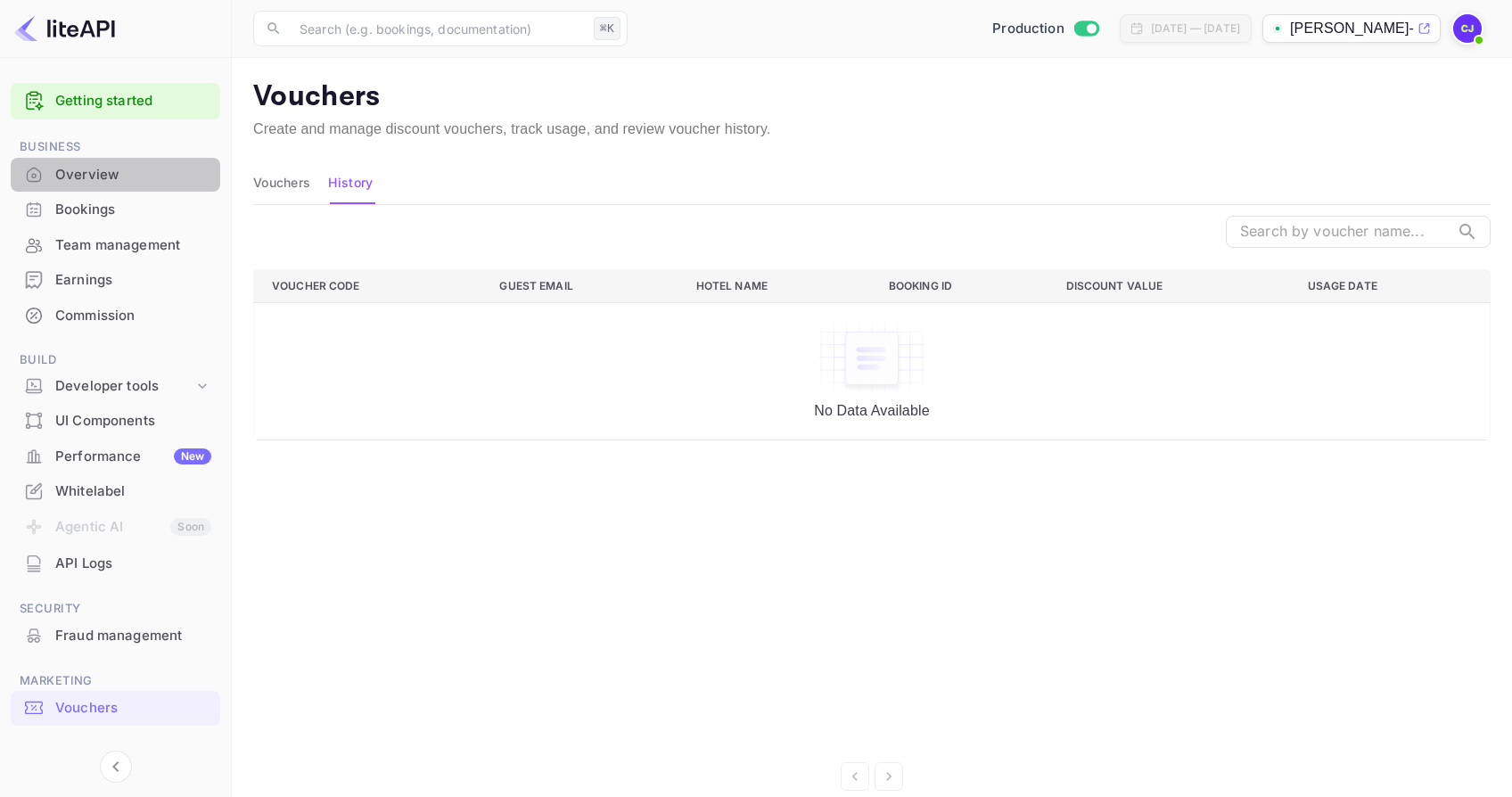
click at [71, 169] on div "Overview" at bounding box center [133, 175] width 156 height 21
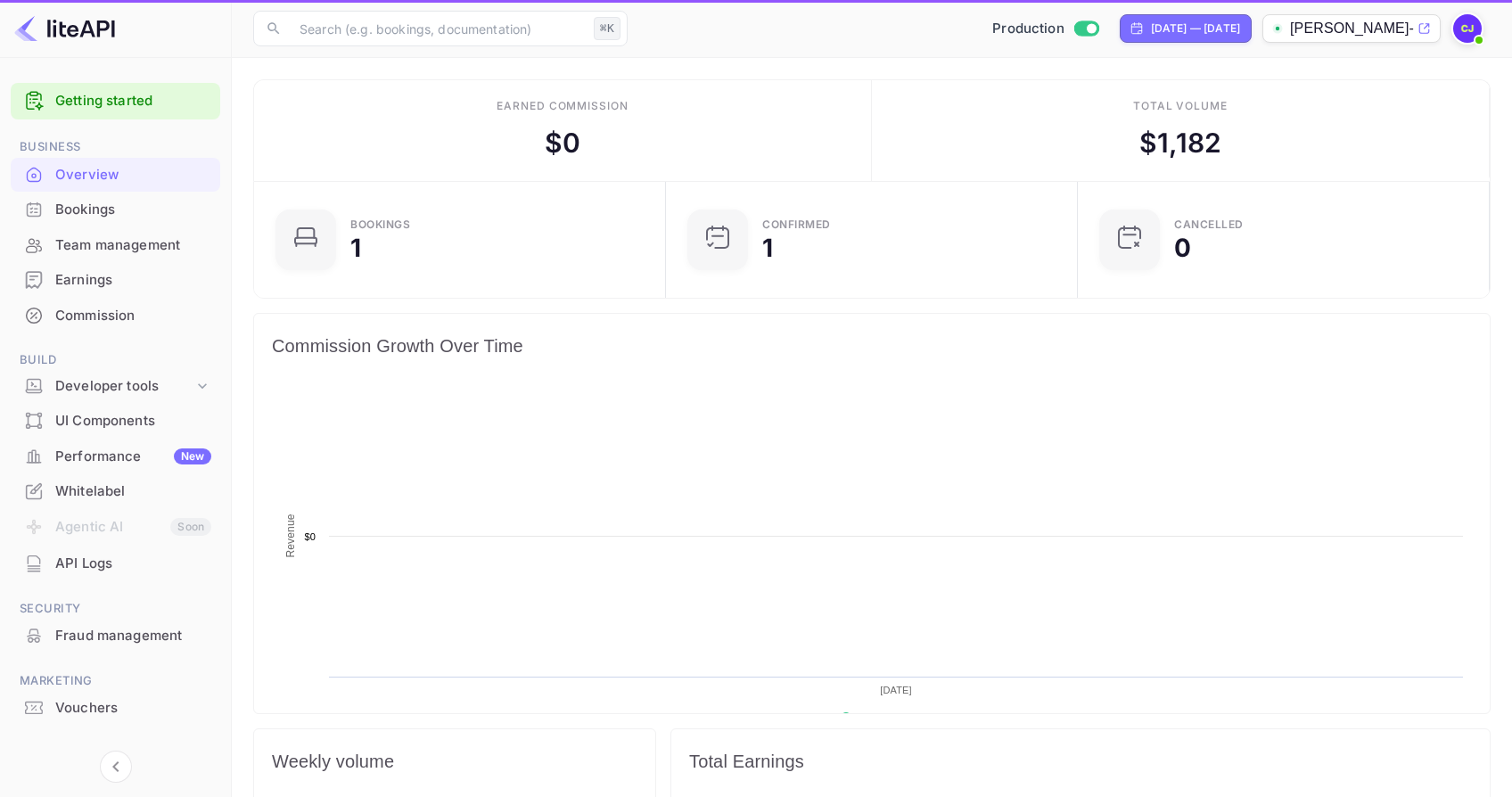
scroll to position [289, 401]
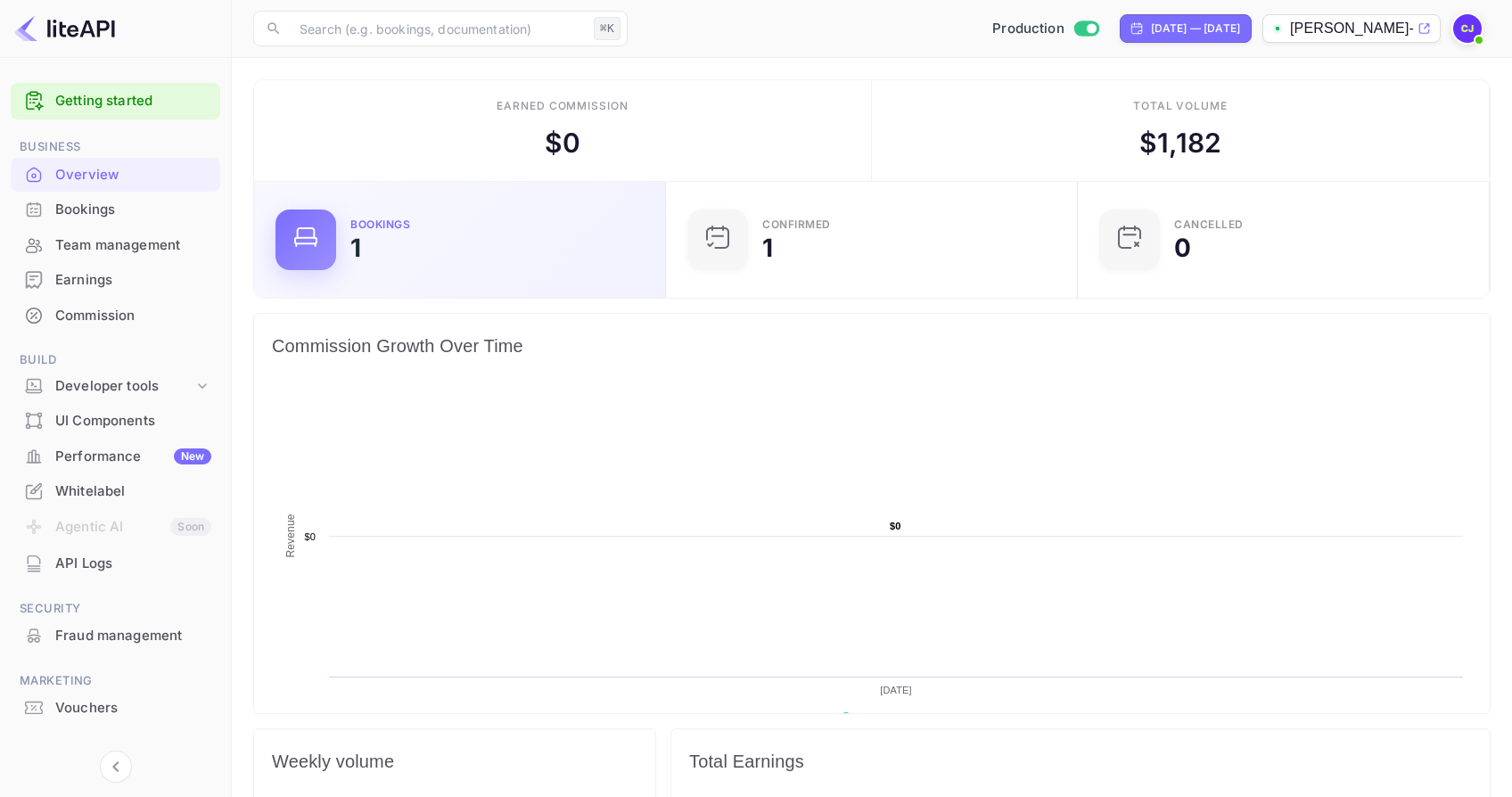
click at [383, 257] on div "Bookings 1" at bounding box center [496, 239] width 293 height 41
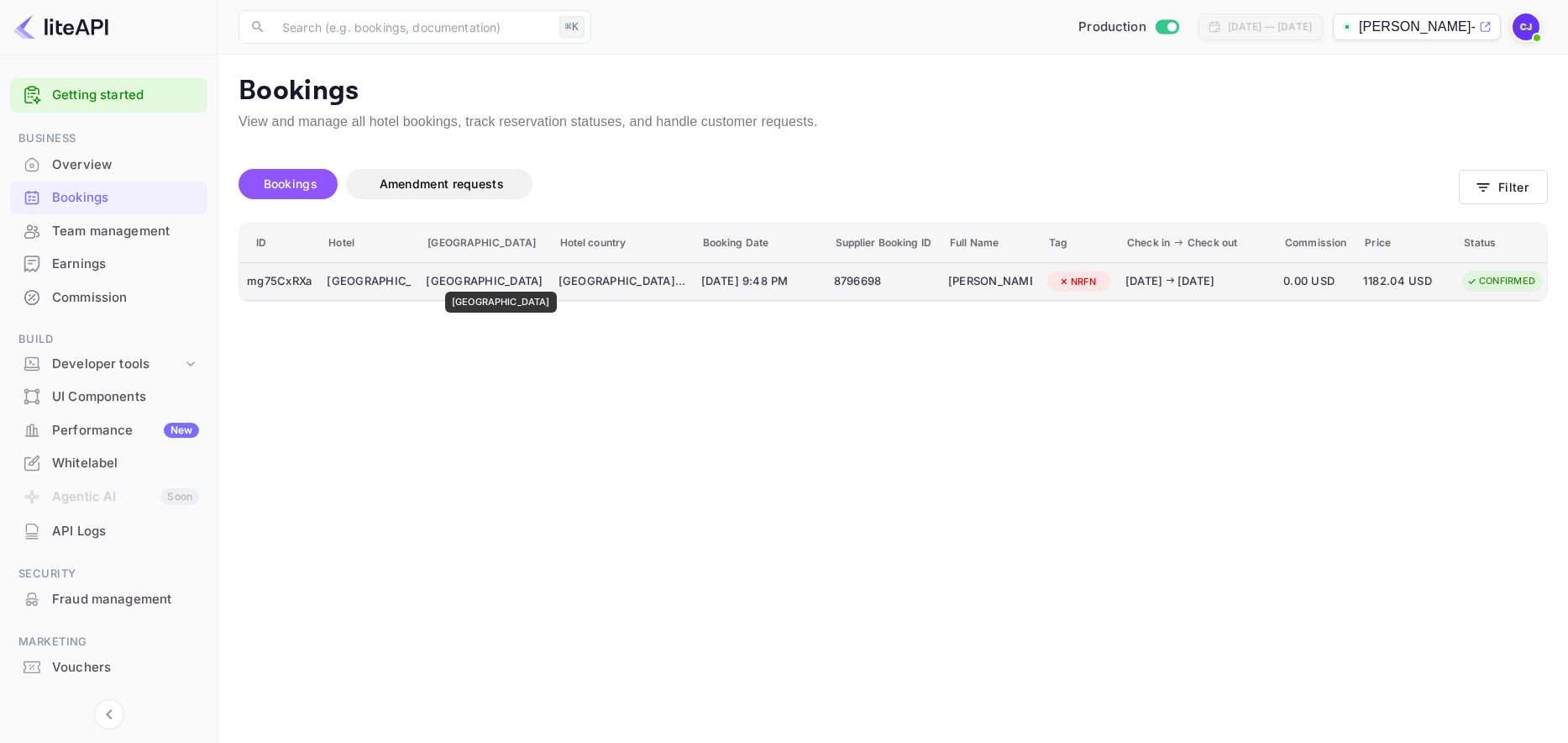
click at [485, 280] on div "[GEOGRAPHIC_DATA]" at bounding box center [484, 281] width 117 height 17
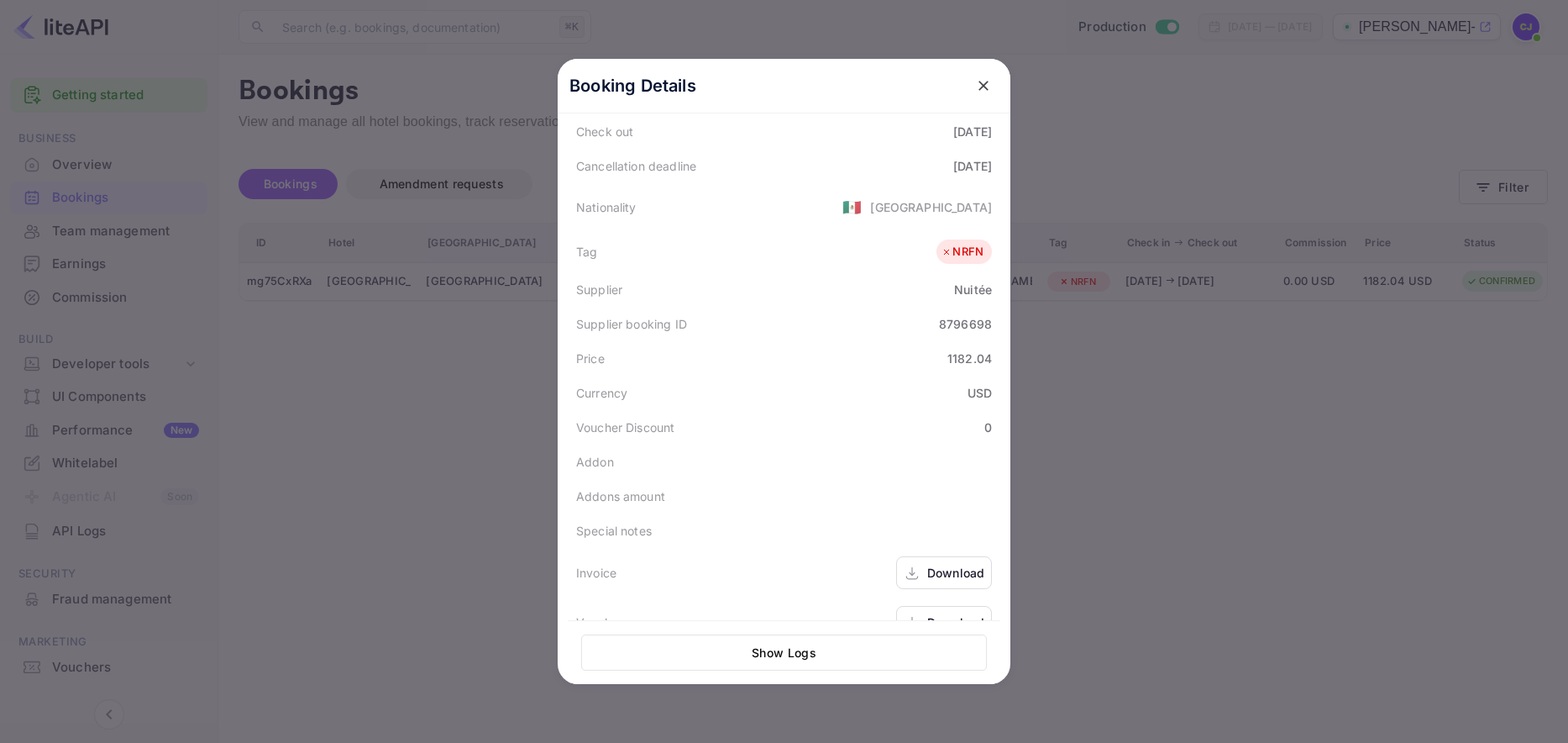
scroll to position [375, 0]
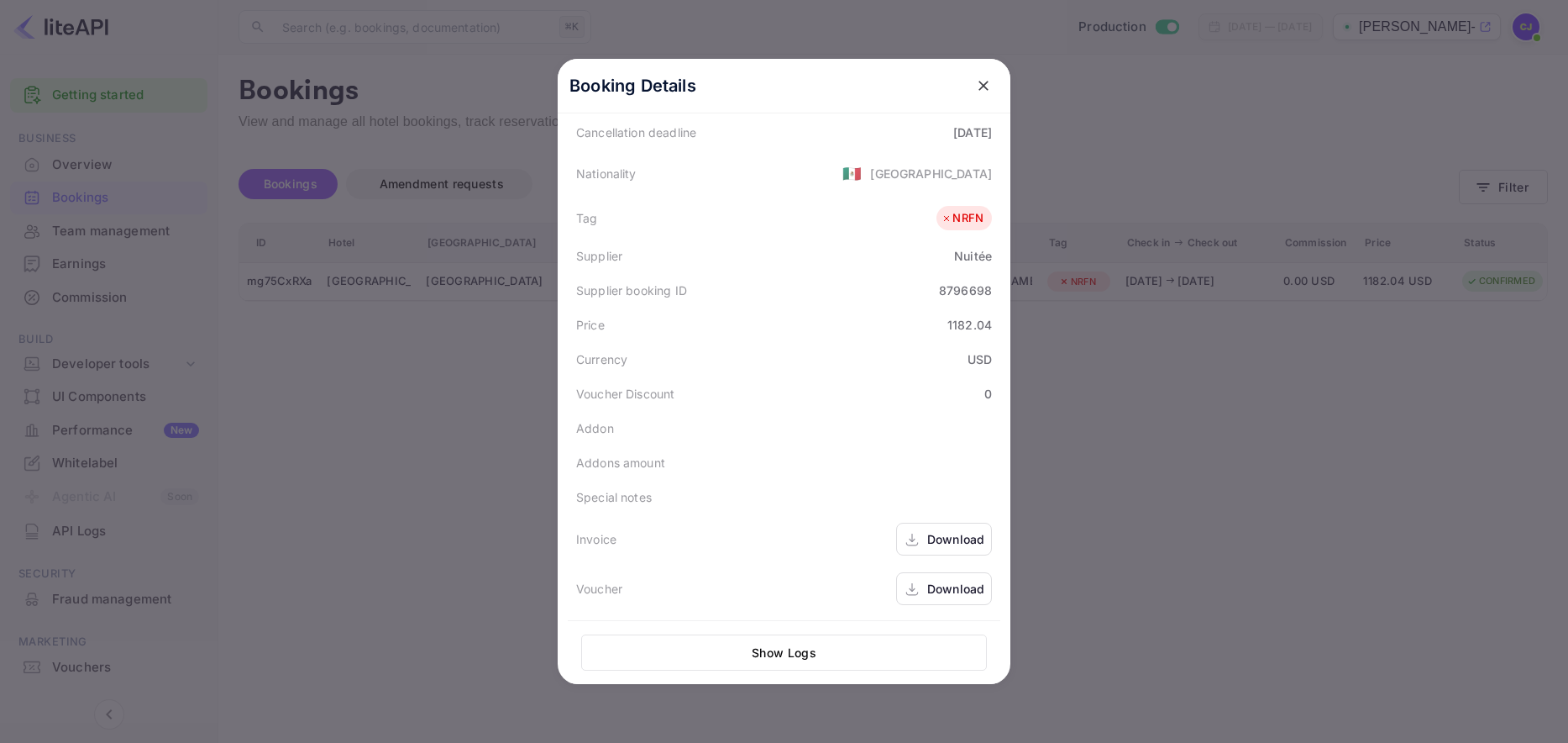
click at [954, 541] on div "Download" at bounding box center [955, 539] width 57 height 18
click at [984, 79] on icon "close" at bounding box center [984, 86] width 17 height 17
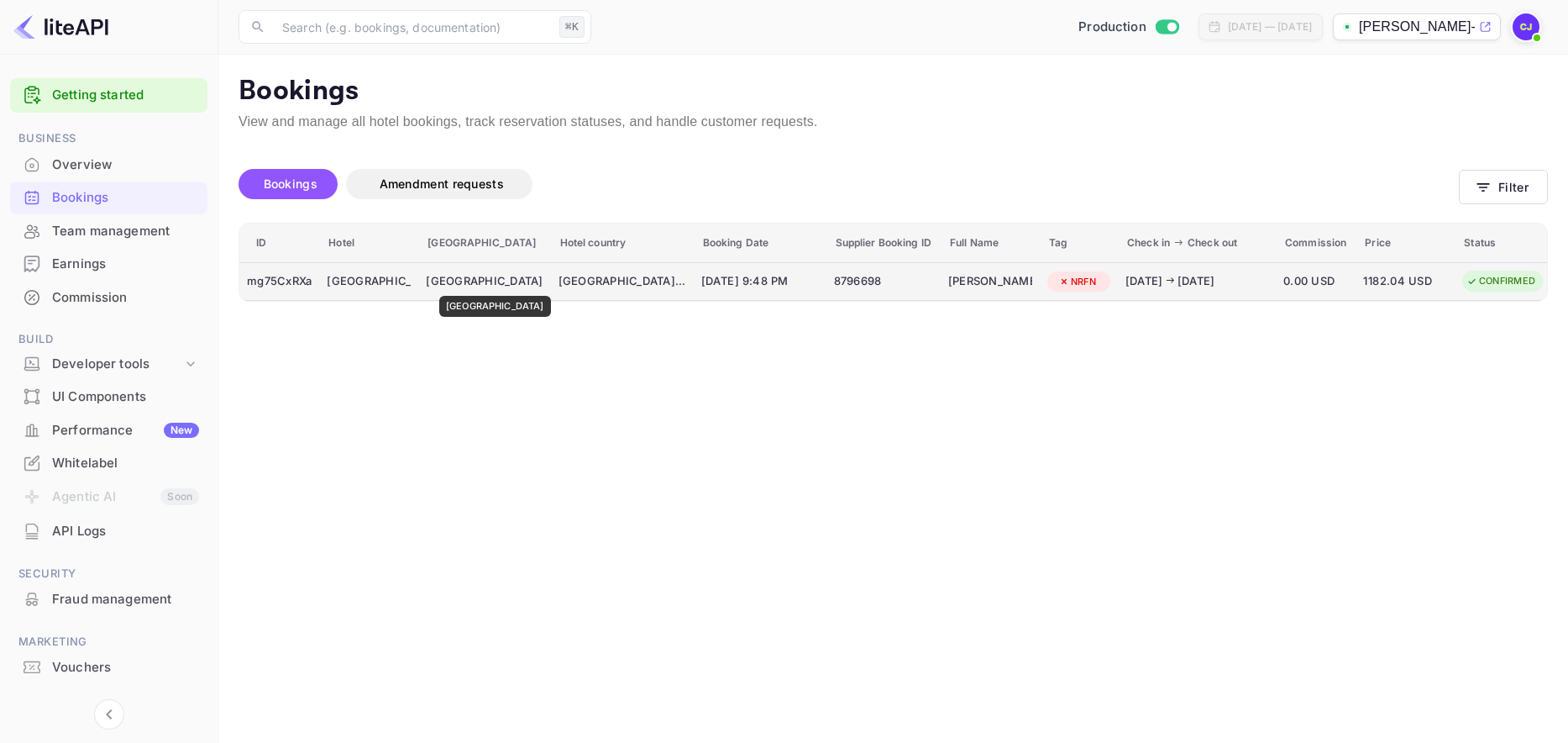
click at [479, 284] on div "[GEOGRAPHIC_DATA]" at bounding box center [484, 281] width 117 height 17
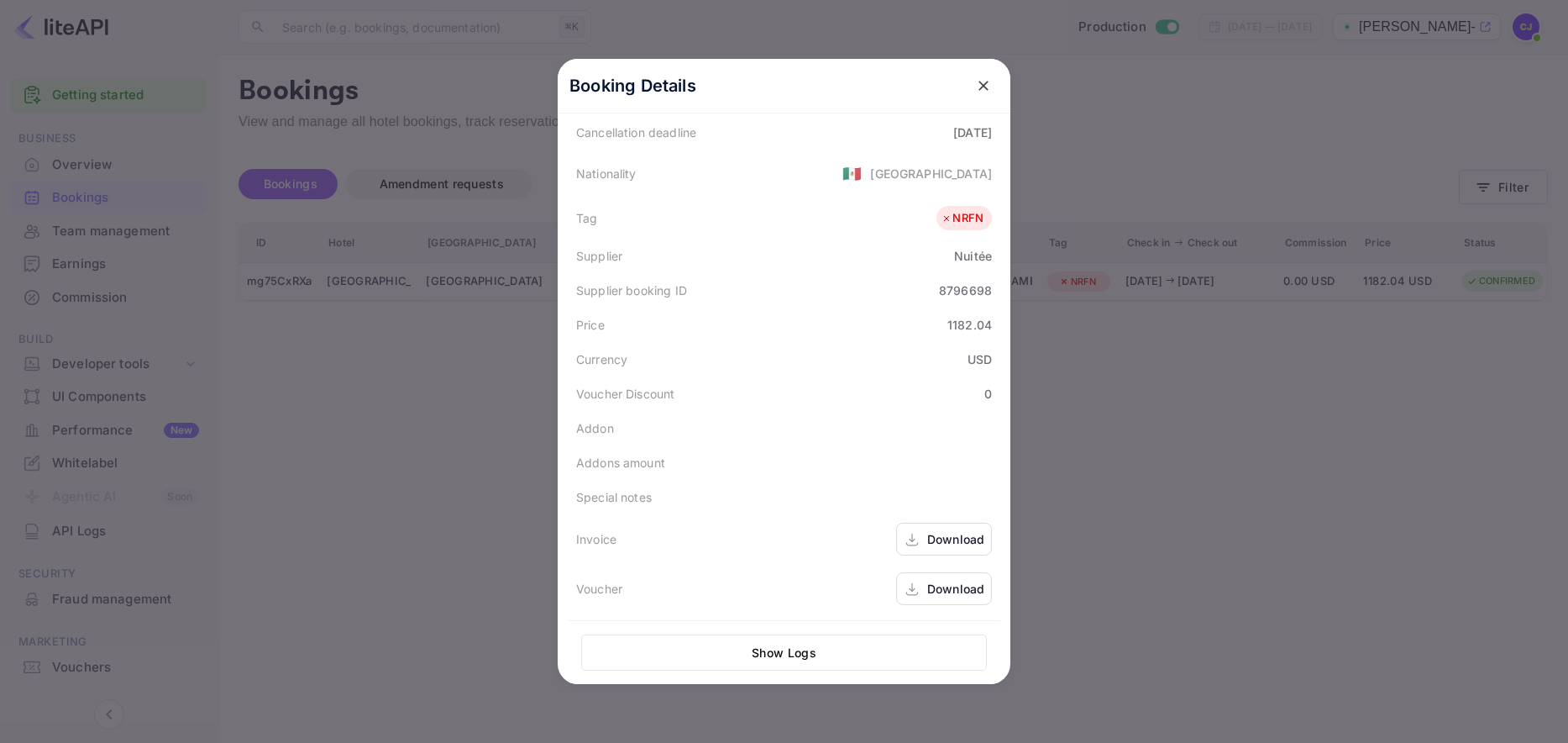
click at [950, 587] on div "Download" at bounding box center [955, 588] width 57 height 18
click at [981, 87] on icon "close" at bounding box center [984, 86] width 10 height 10
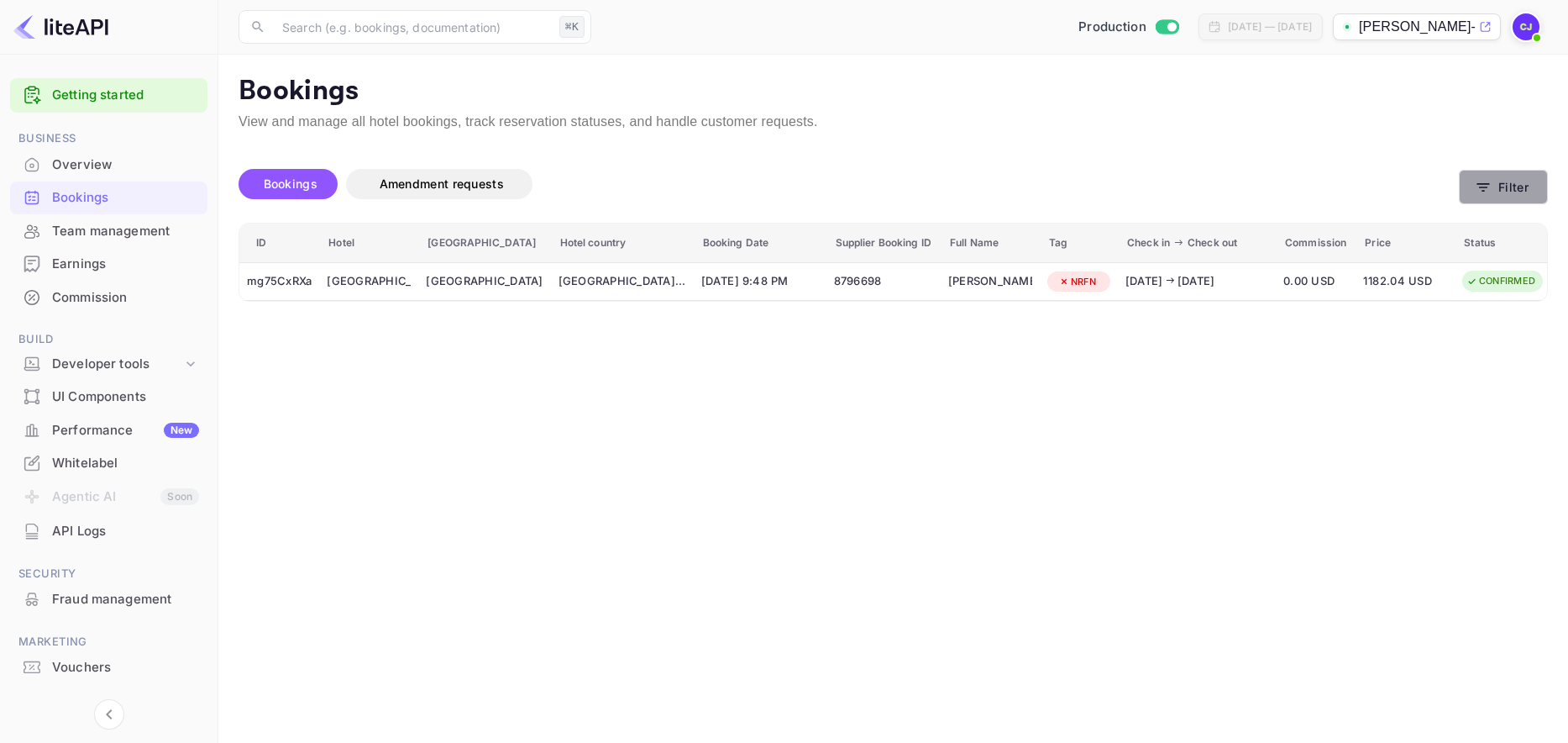
click at [1424, 186] on button "Filter" at bounding box center [1503, 187] width 89 height 34
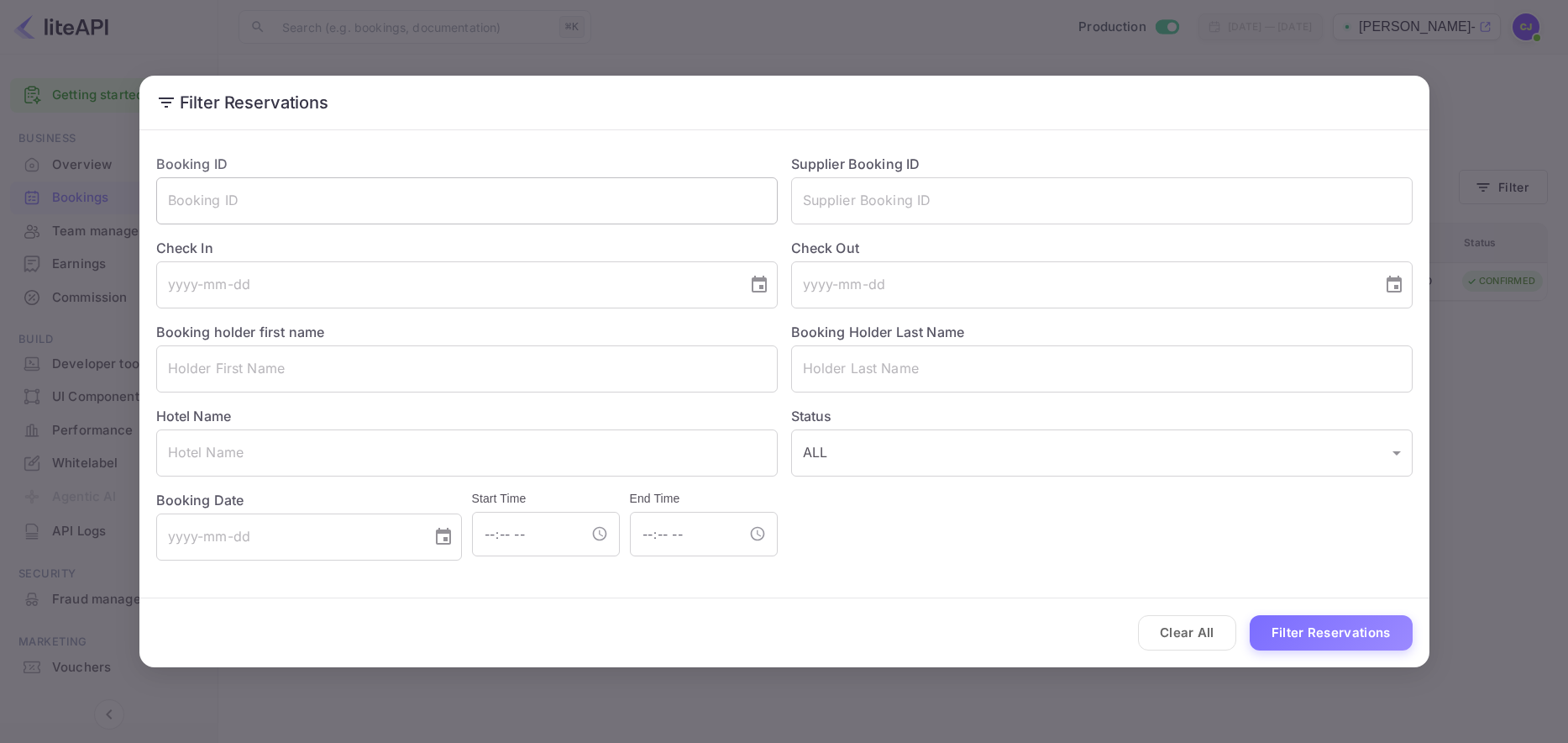
click at [238, 209] on input "text" at bounding box center [467, 200] width 621 height 47
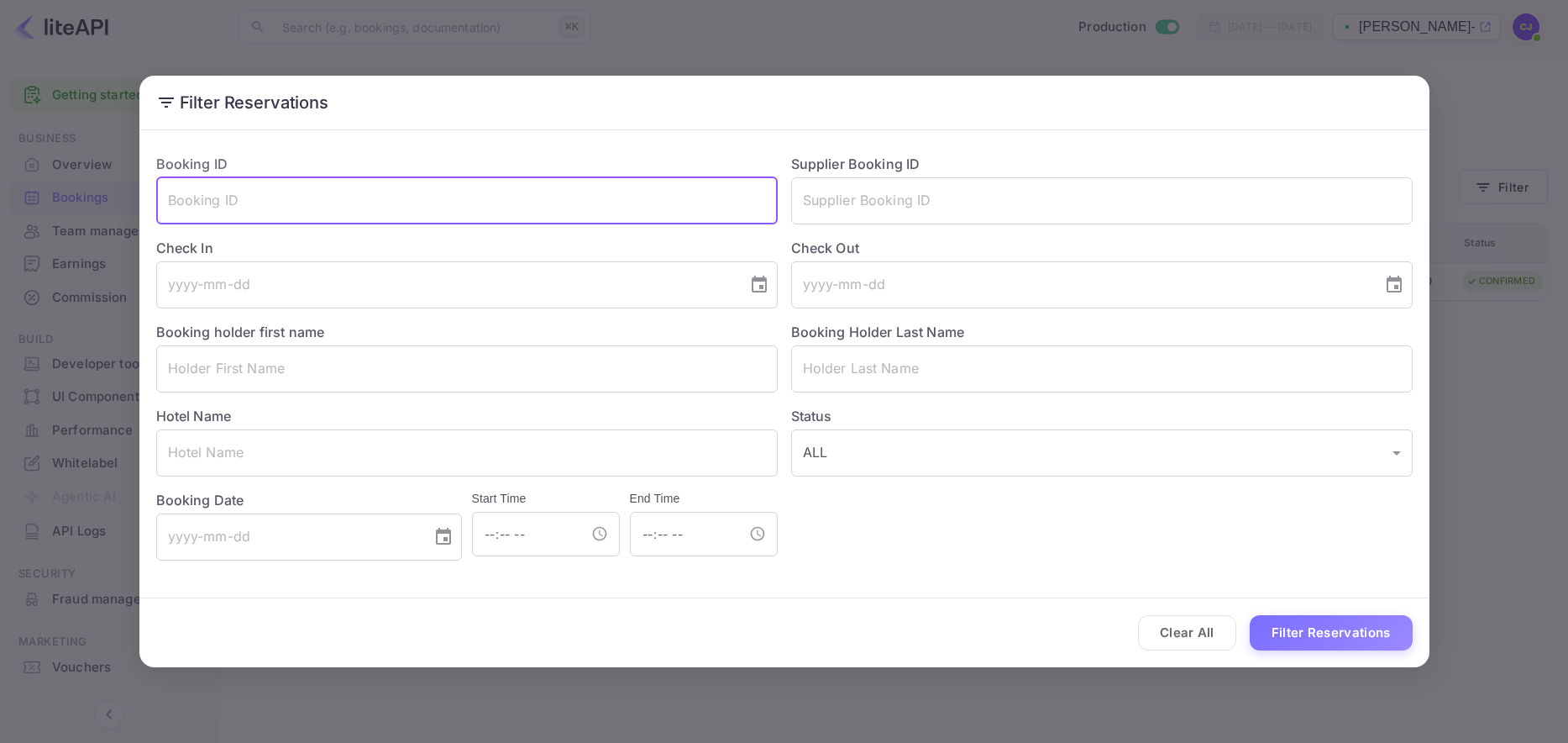
paste input "8750376"
type input "8750376"
click at [1289, 625] on button "Filter Reservations" at bounding box center [1330, 633] width 163 height 36
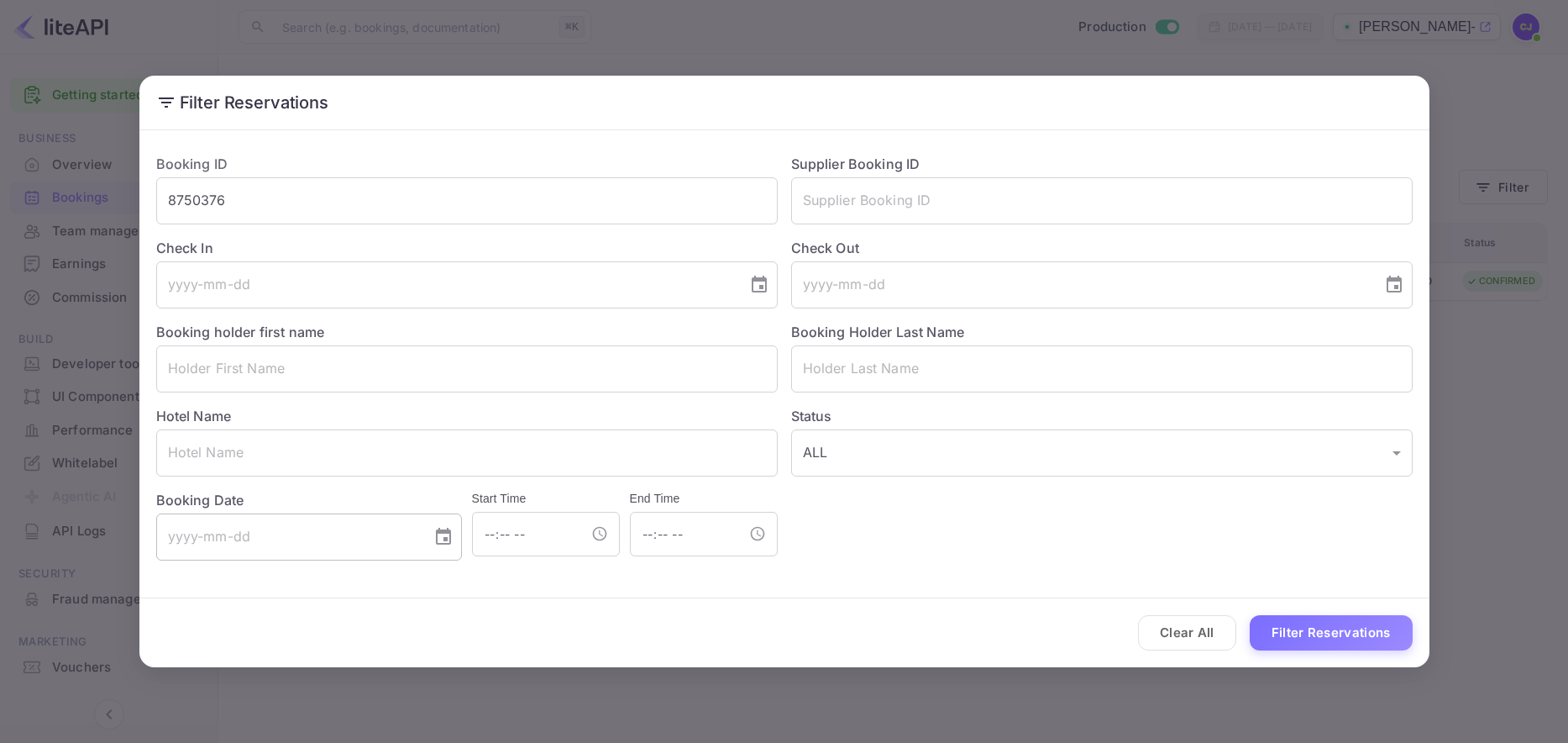
click at [324, 542] on input "tel" at bounding box center [288, 536] width 264 height 47
click at [441, 536] on icon "Choose date" at bounding box center [443, 537] width 21 height 21
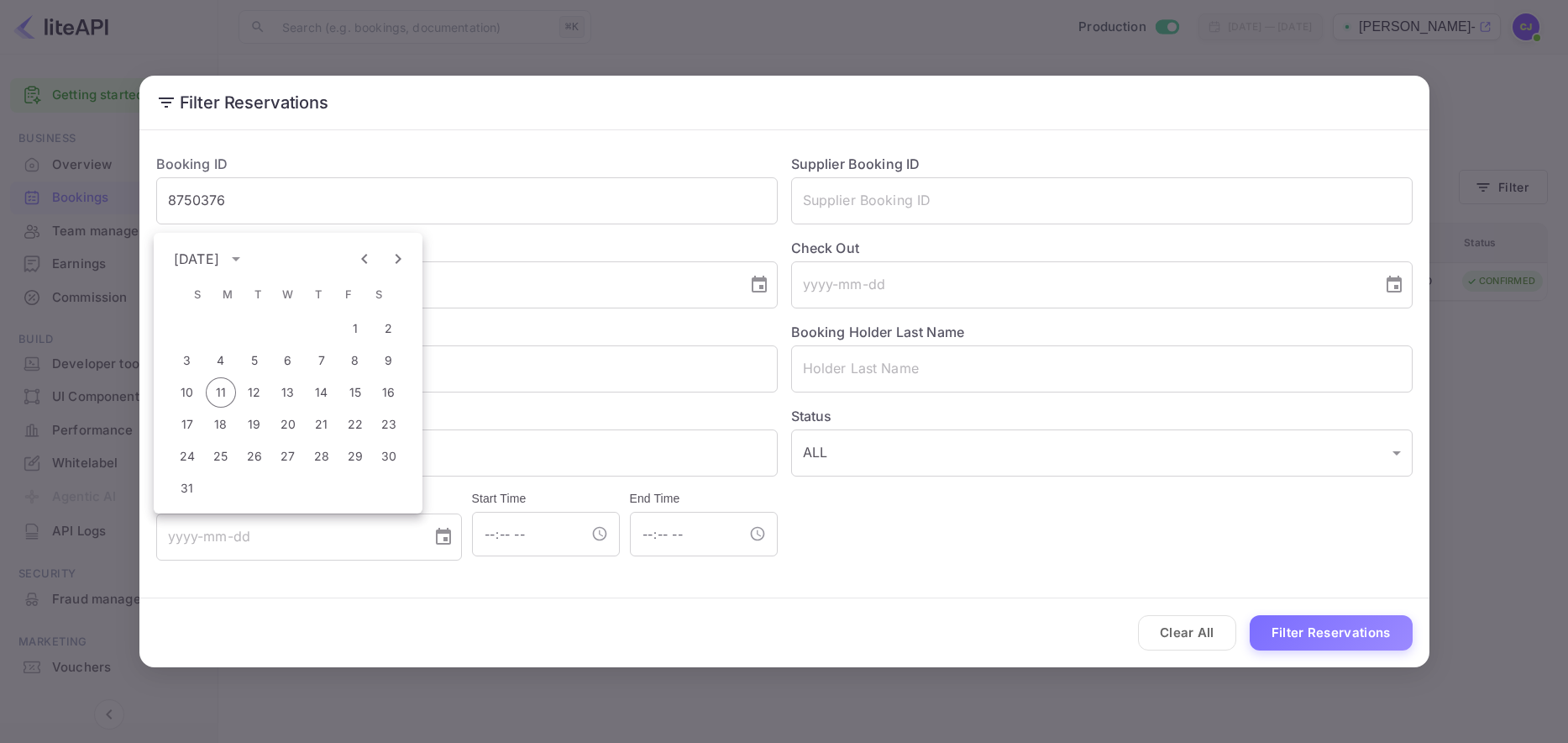
drag, startPoint x: 232, startPoint y: 45, endPoint x: 229, endPoint y: 56, distance: 11.4
click at [231, 46] on div "Filter Reservations Booking ID 8750376 ​ Supplier Booking ID ​ Check In ​ Check…" at bounding box center [784, 371] width 1568 height 743
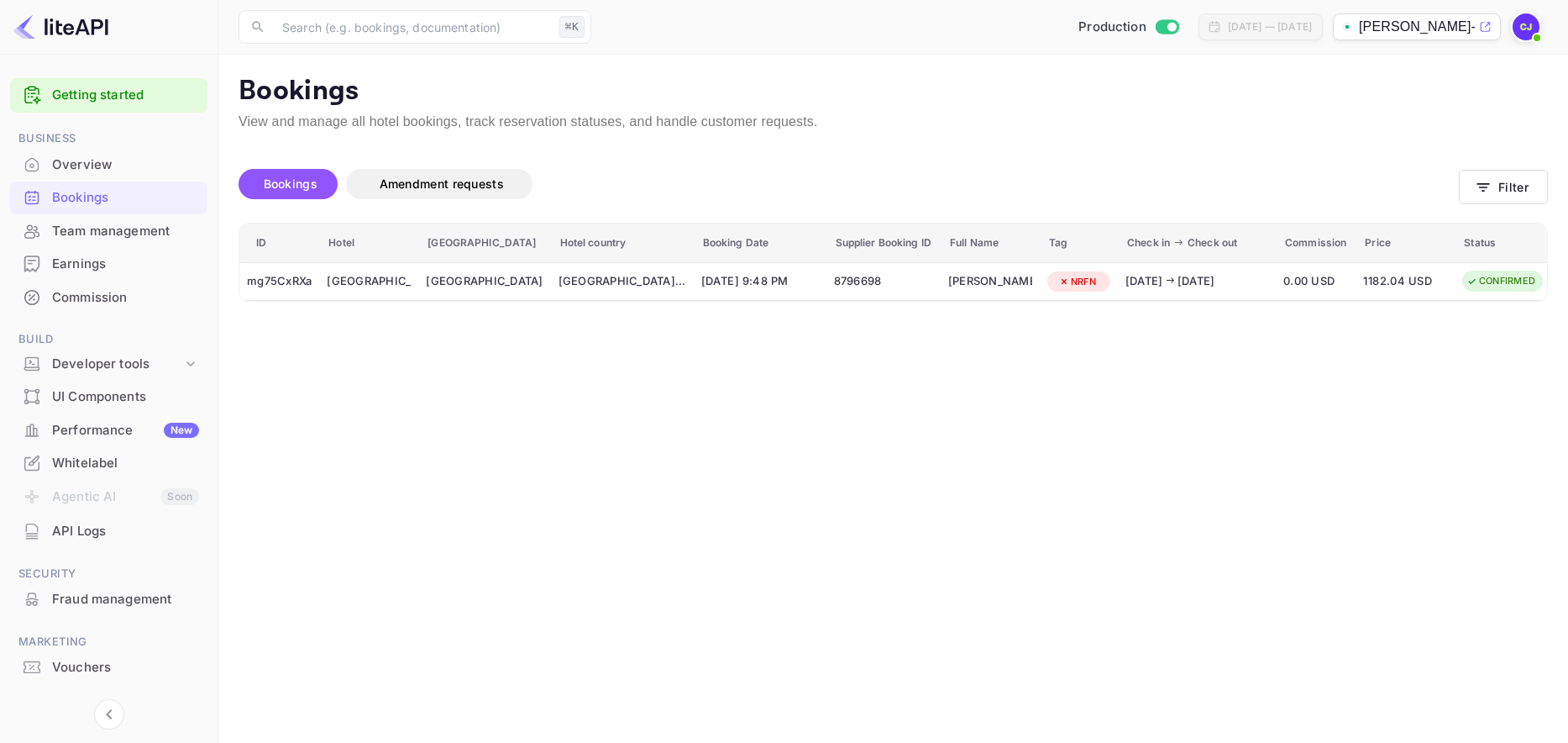
click at [97, 88] on link "Getting started" at bounding box center [126, 95] width 147 height 20
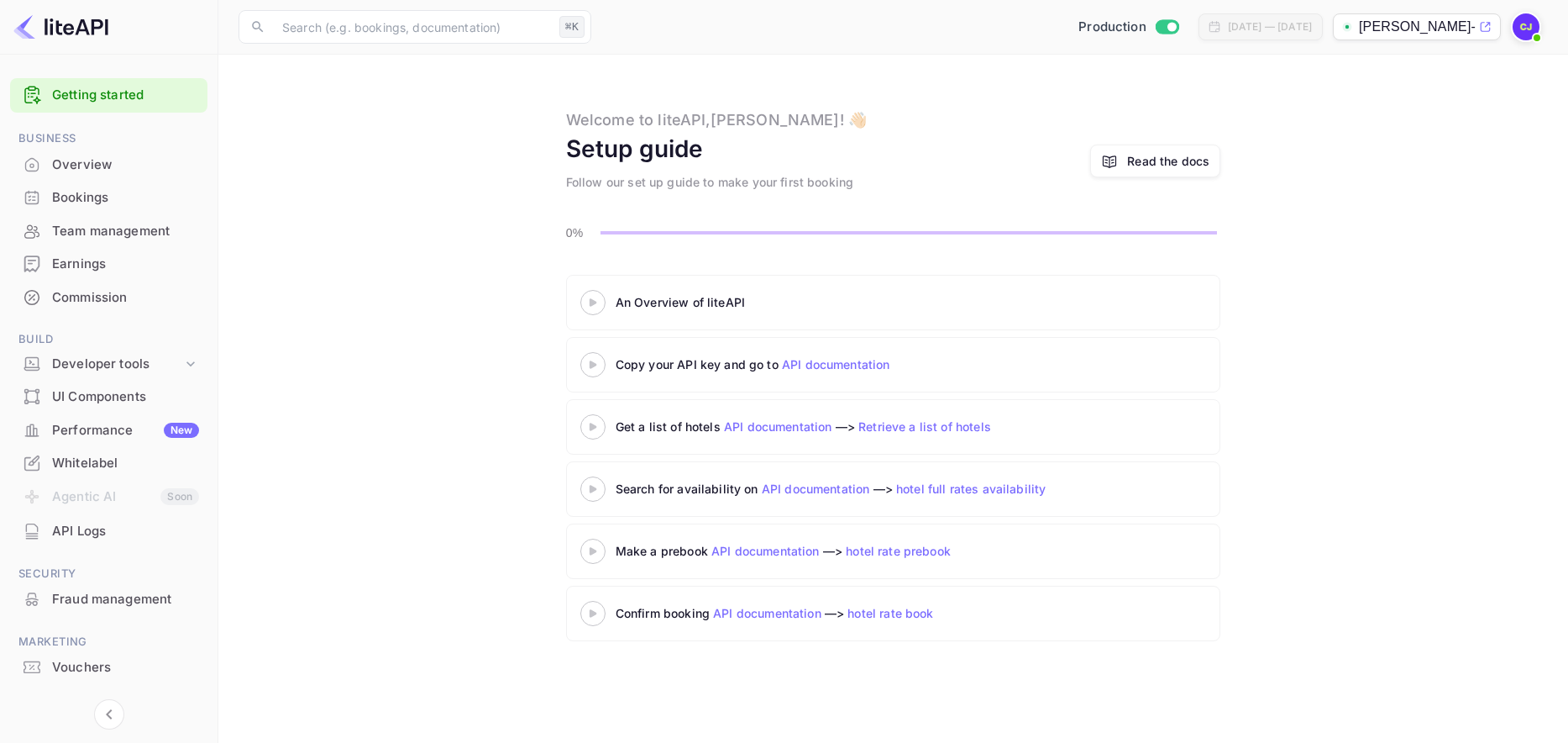
click at [97, 172] on div "Overview" at bounding box center [126, 165] width 147 height 20
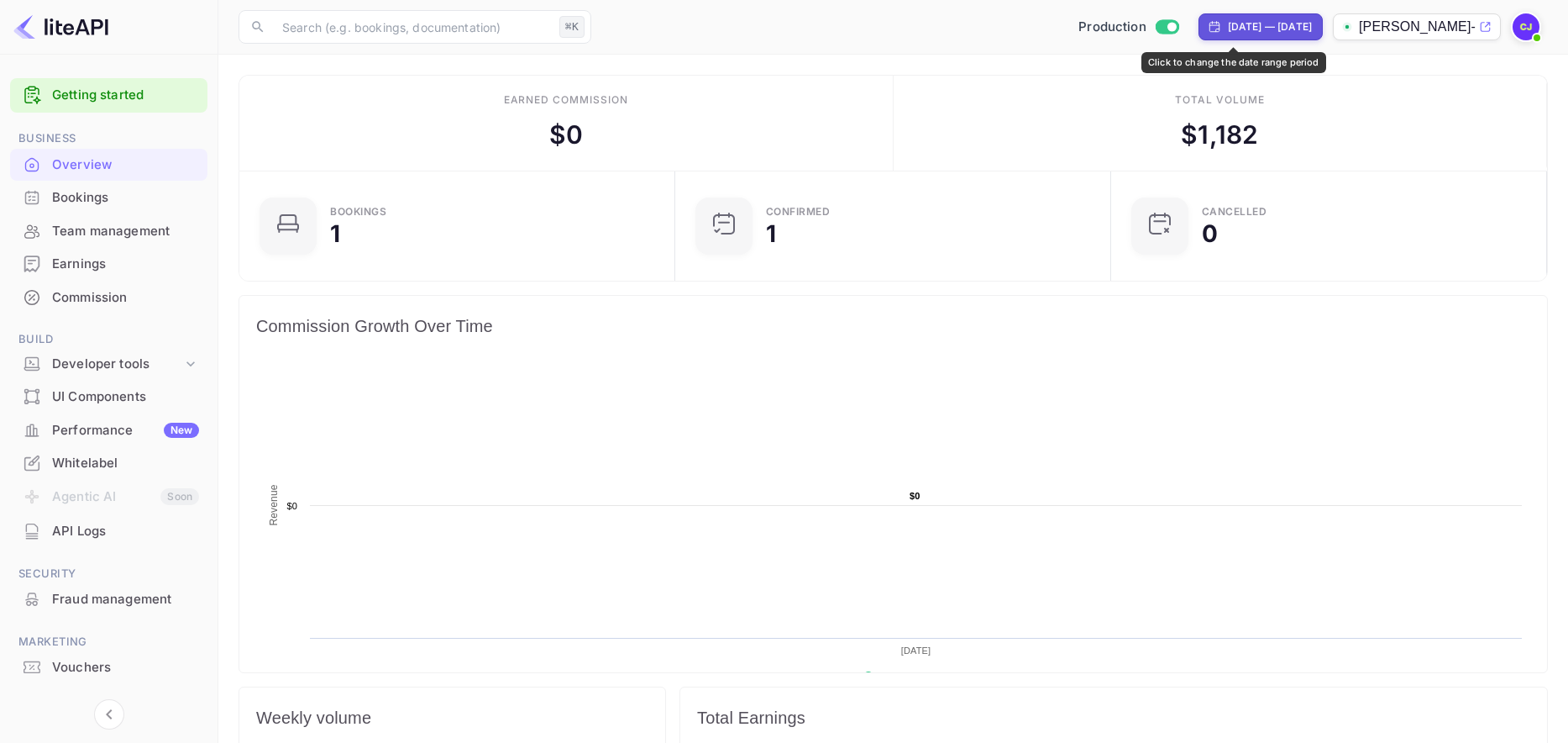
click at [1228, 32] on div "[DATE] — [DATE]" at bounding box center [1270, 27] width 84 height 15
select select "6"
select select "2025"
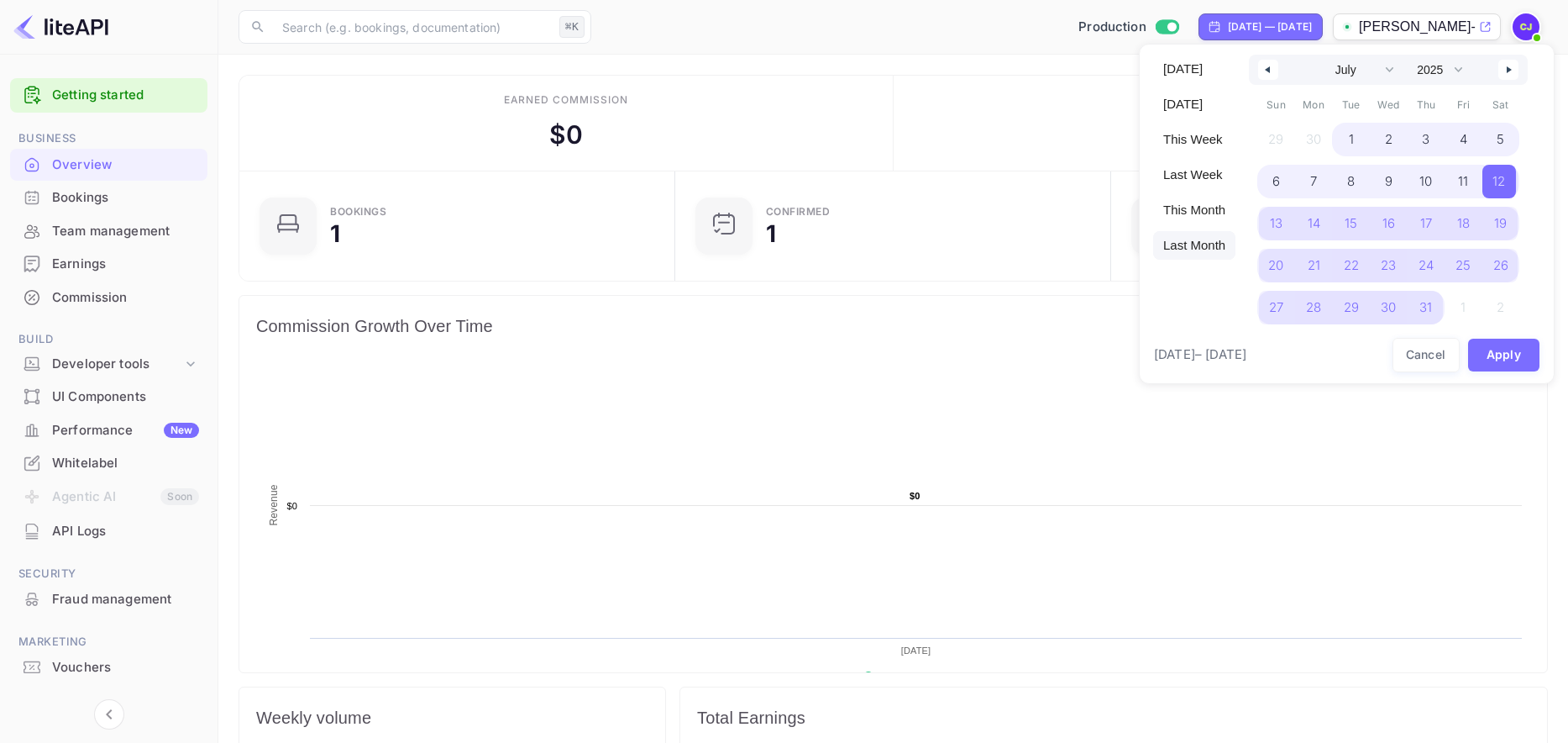
click at [1184, 247] on span "Last Month" at bounding box center [1194, 245] width 82 height 28
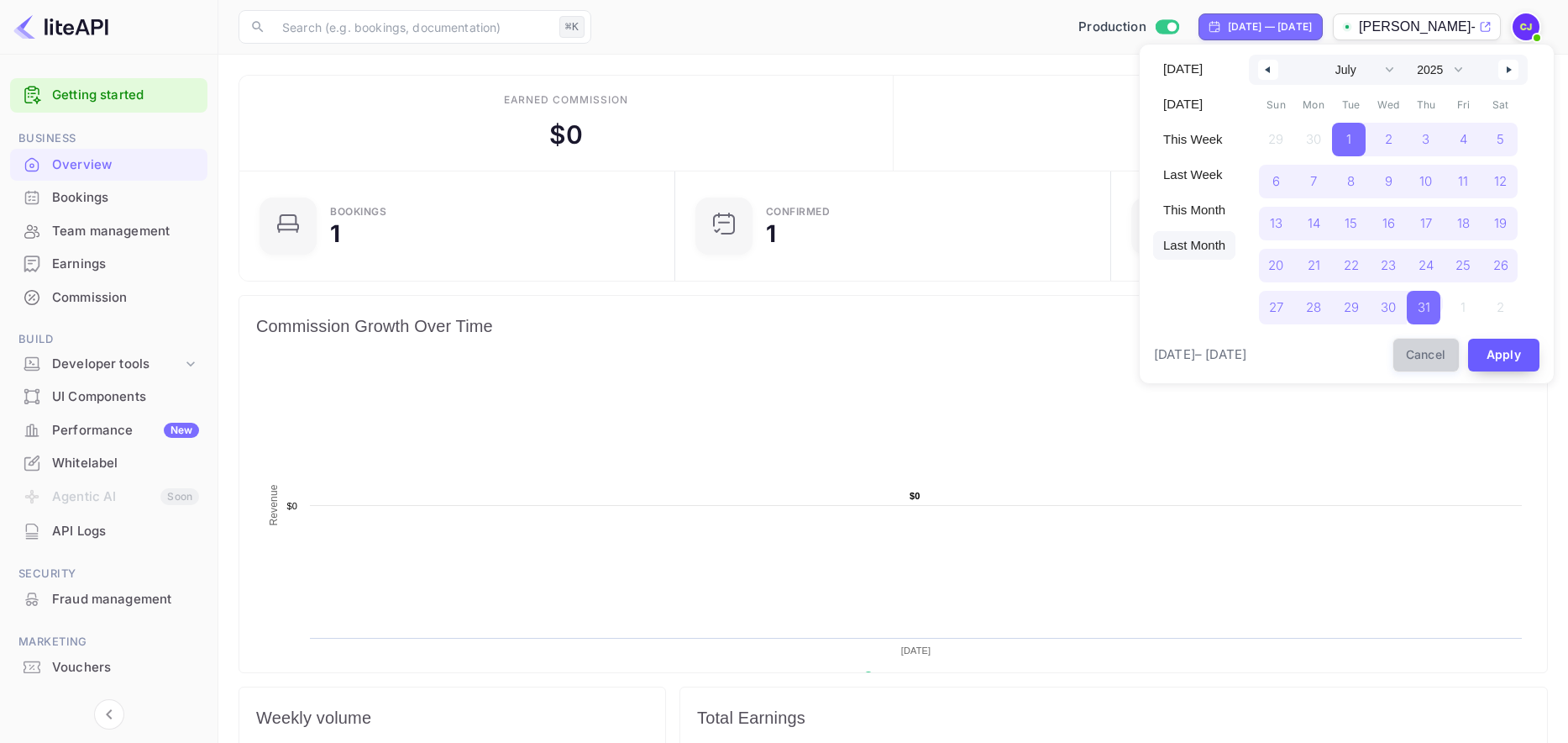
drag, startPoint x: 1452, startPoint y: 358, endPoint x: 1487, endPoint y: 359, distance: 35.0
click at [1424, 358] on button "Cancel" at bounding box center [1425, 355] width 68 height 34
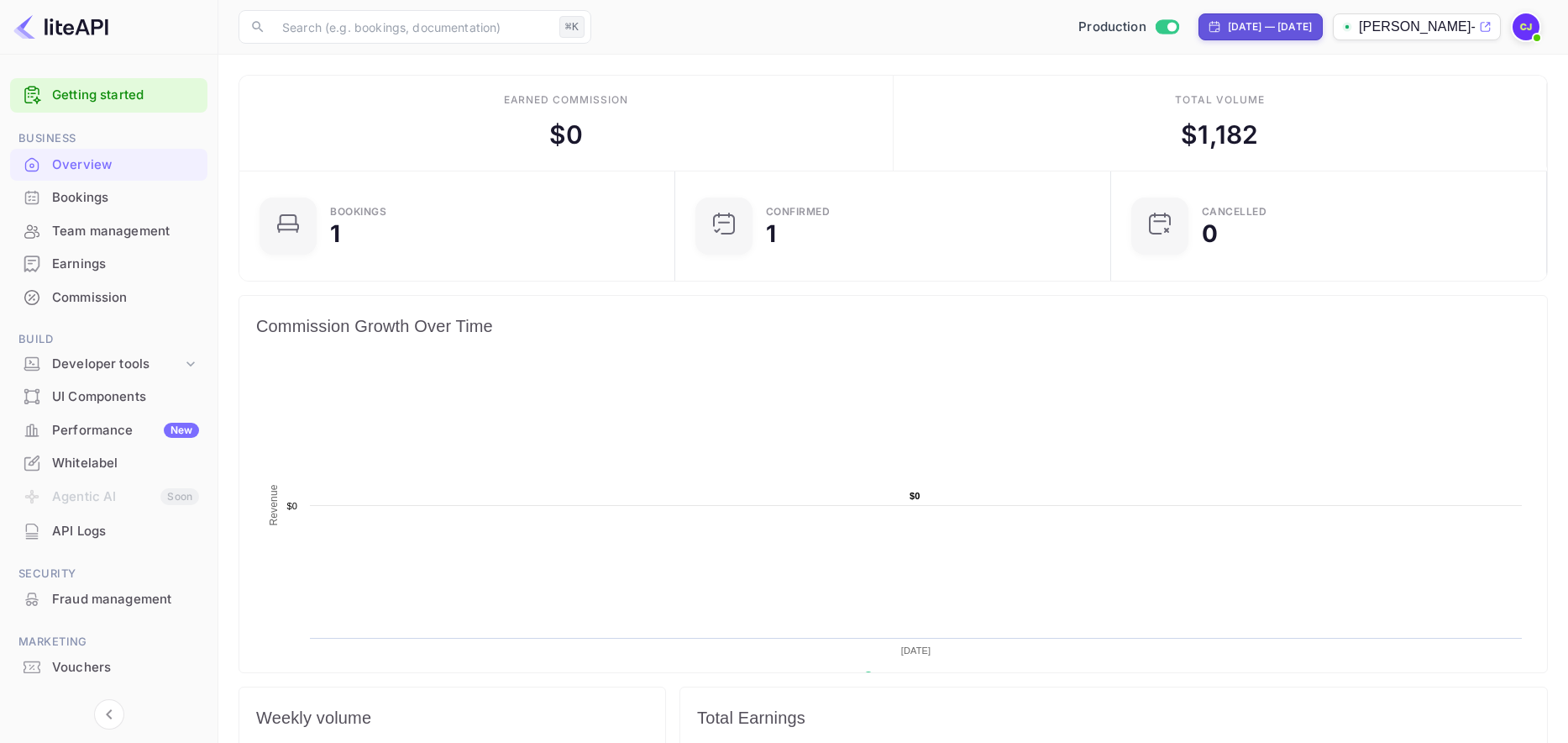
click at [1238, 27] on div "[DATE] — [DATE]" at bounding box center [1270, 27] width 84 height 15
select select "6"
select select "2025"
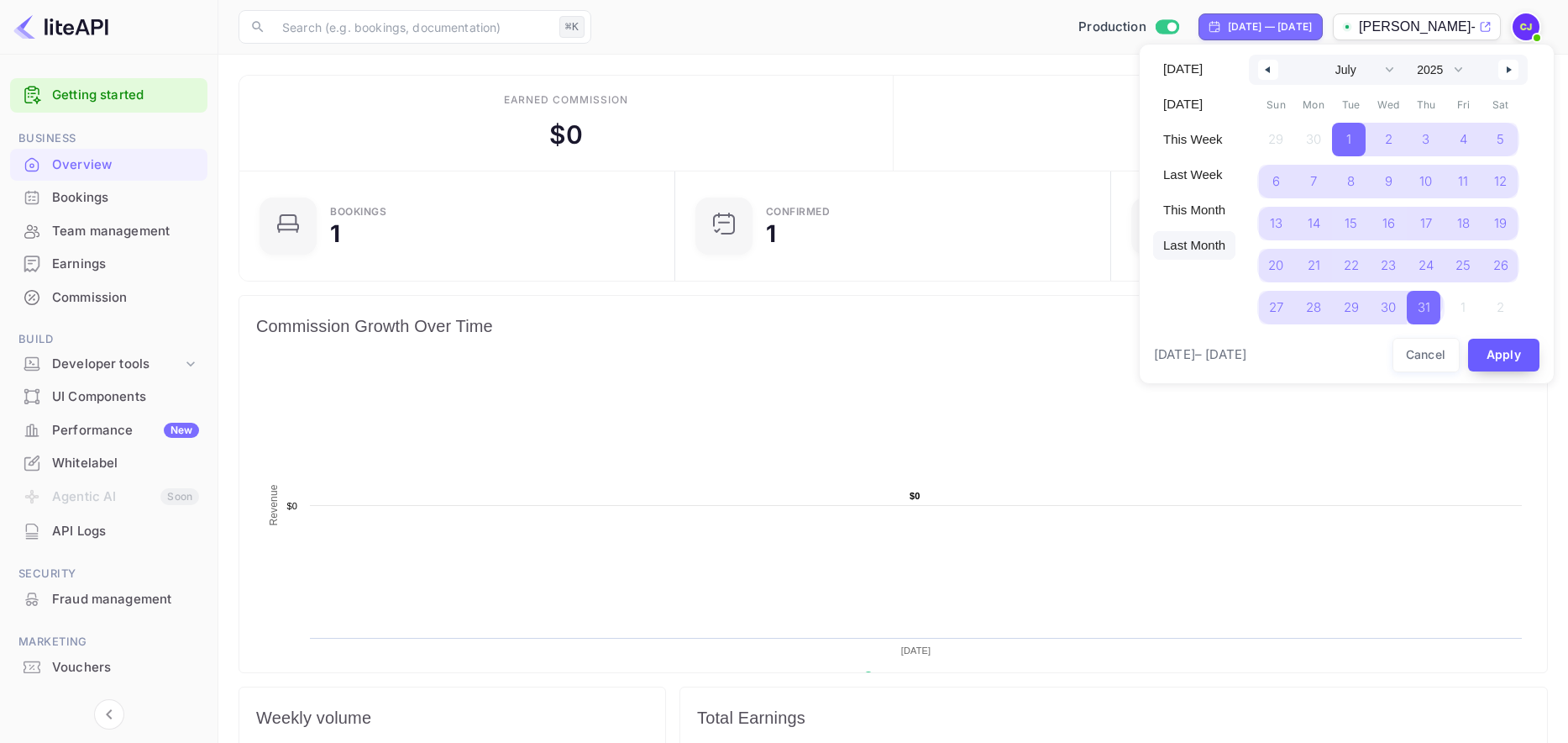
drag, startPoint x: 1208, startPoint y: 247, endPoint x: 1489, endPoint y: 364, distance: 304.4
click at [1209, 248] on span "Last Month" at bounding box center [1194, 245] width 82 height 28
click at [1199, 241] on span "Last Month" at bounding box center [1194, 245] width 82 height 28
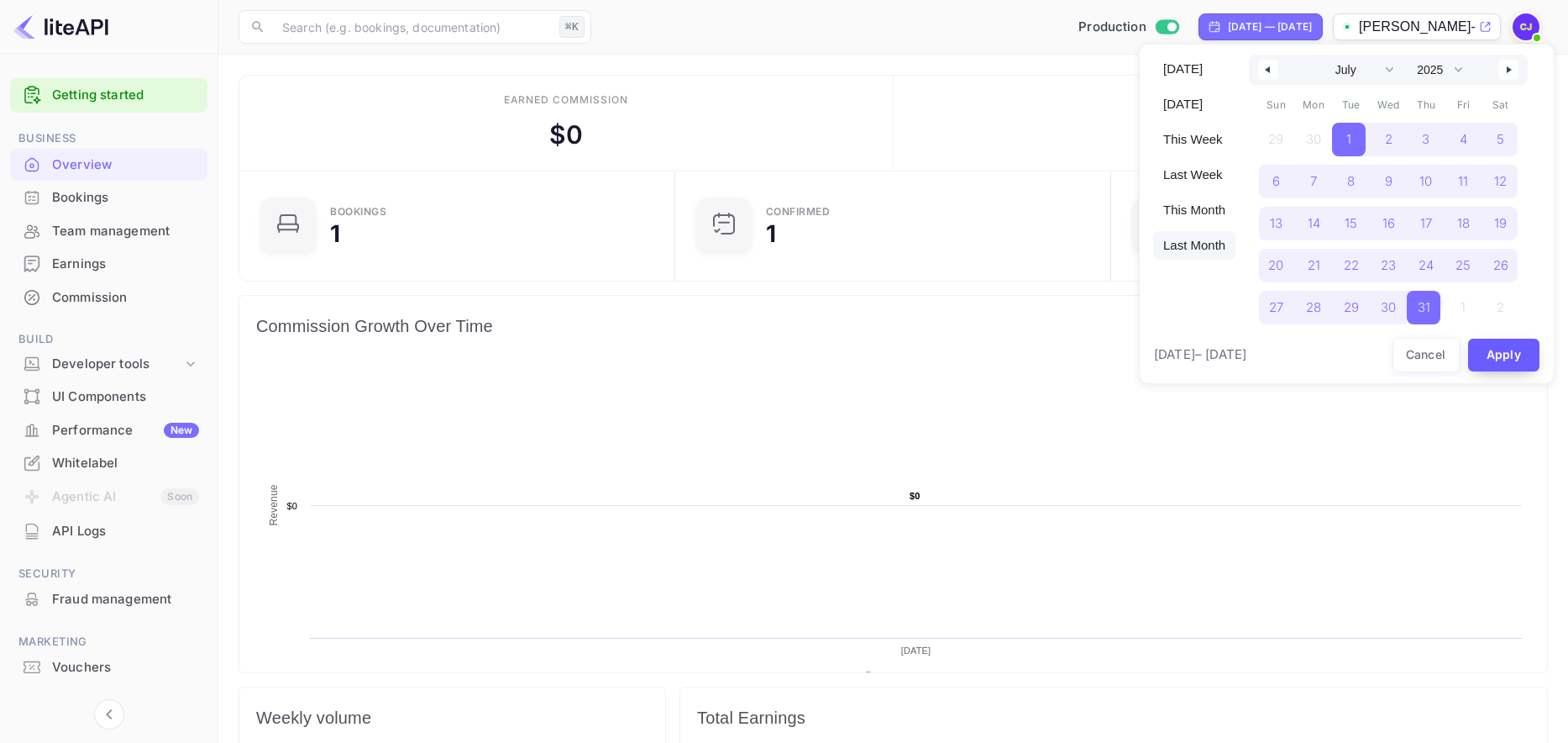
click at [1424, 364] on button "Apply" at bounding box center [1504, 355] width 73 height 32
select select "5"
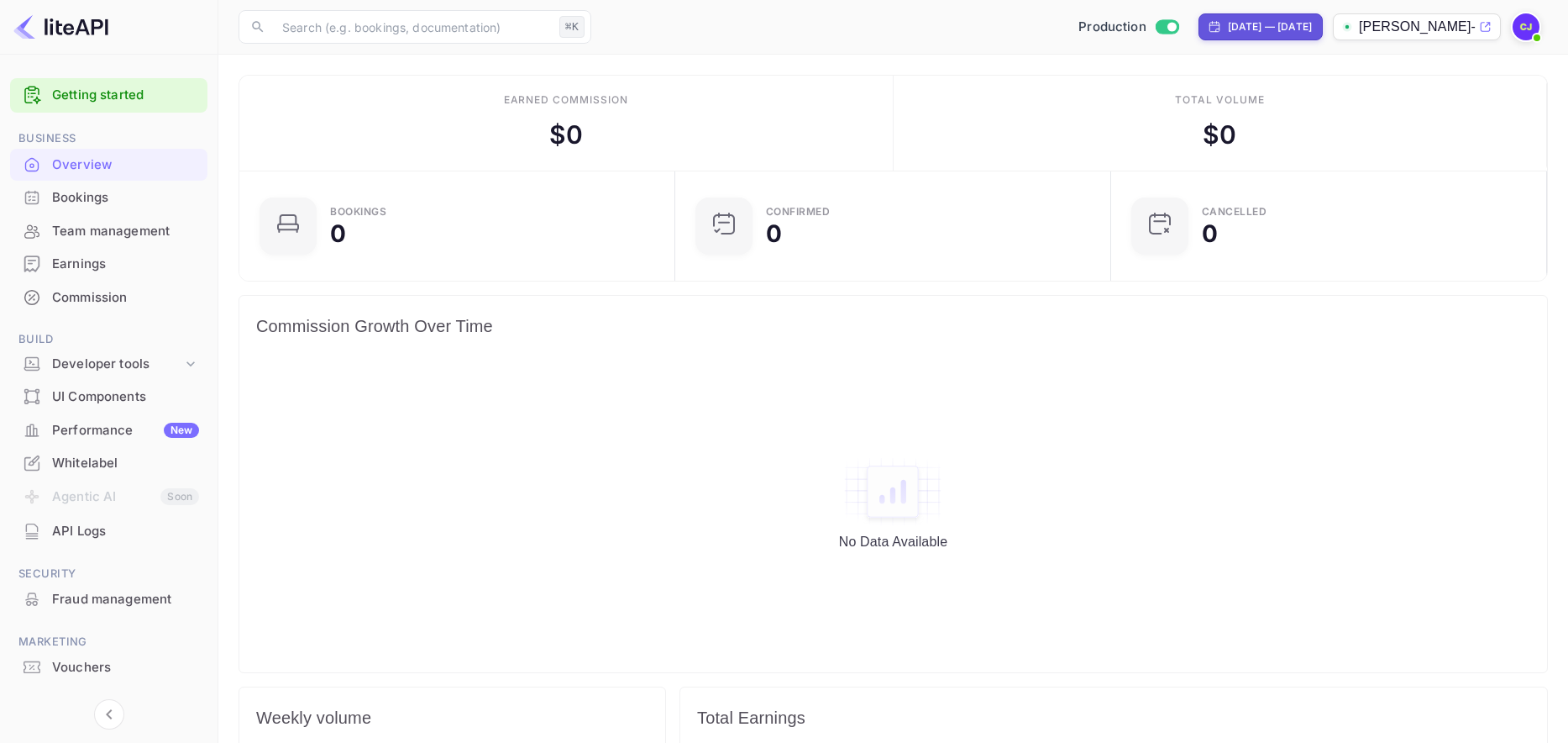
click at [1228, 21] on div "[DATE] — [DATE]" at bounding box center [1270, 27] width 84 height 15
select select "5"
select select "2025"
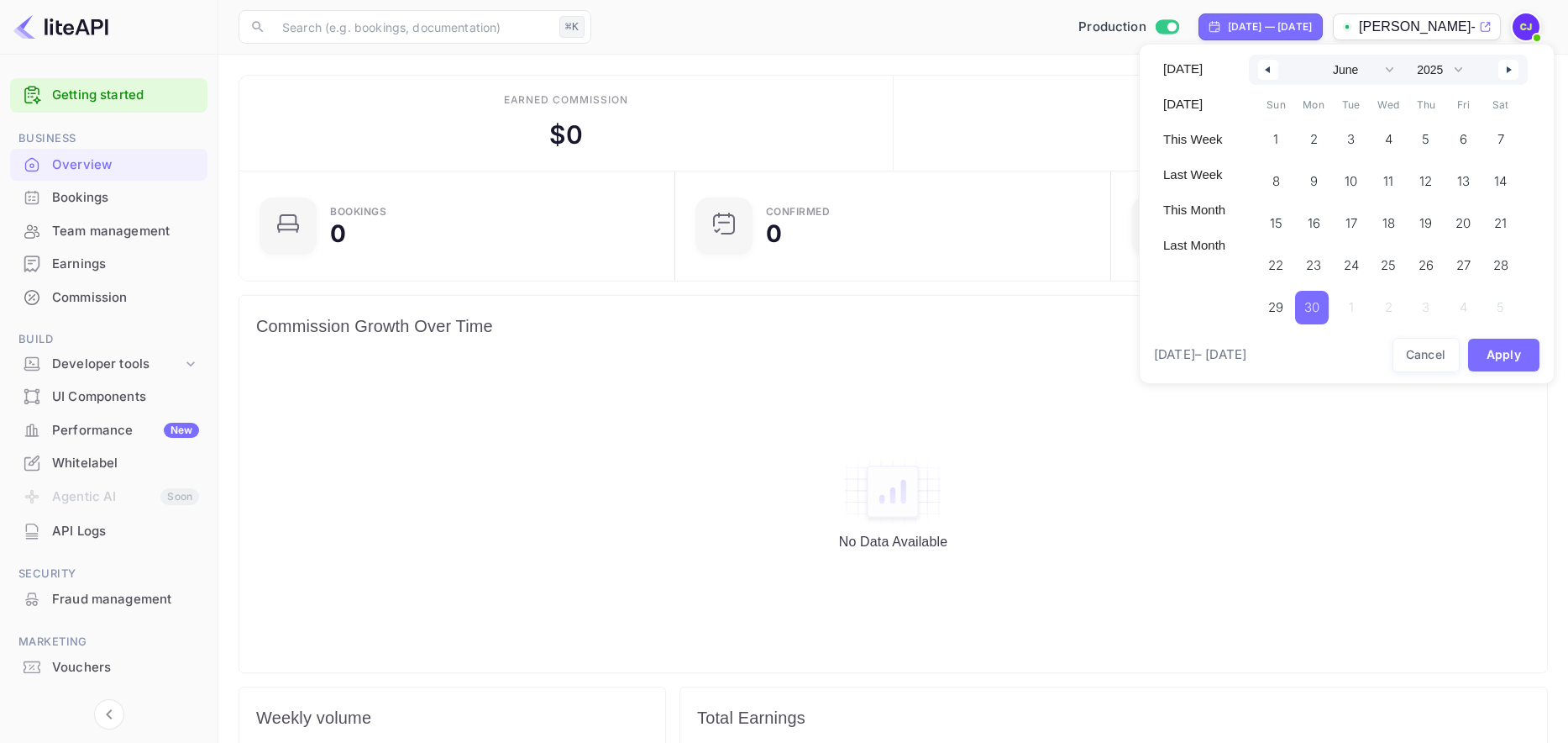
click at [1265, 71] on icon "button" at bounding box center [1266, 70] width 9 height 7
click at [1348, 135] on span "1" at bounding box center [1348, 139] width 5 height 30
click at [1424, 65] on button "button" at bounding box center [1508, 70] width 21 height 21
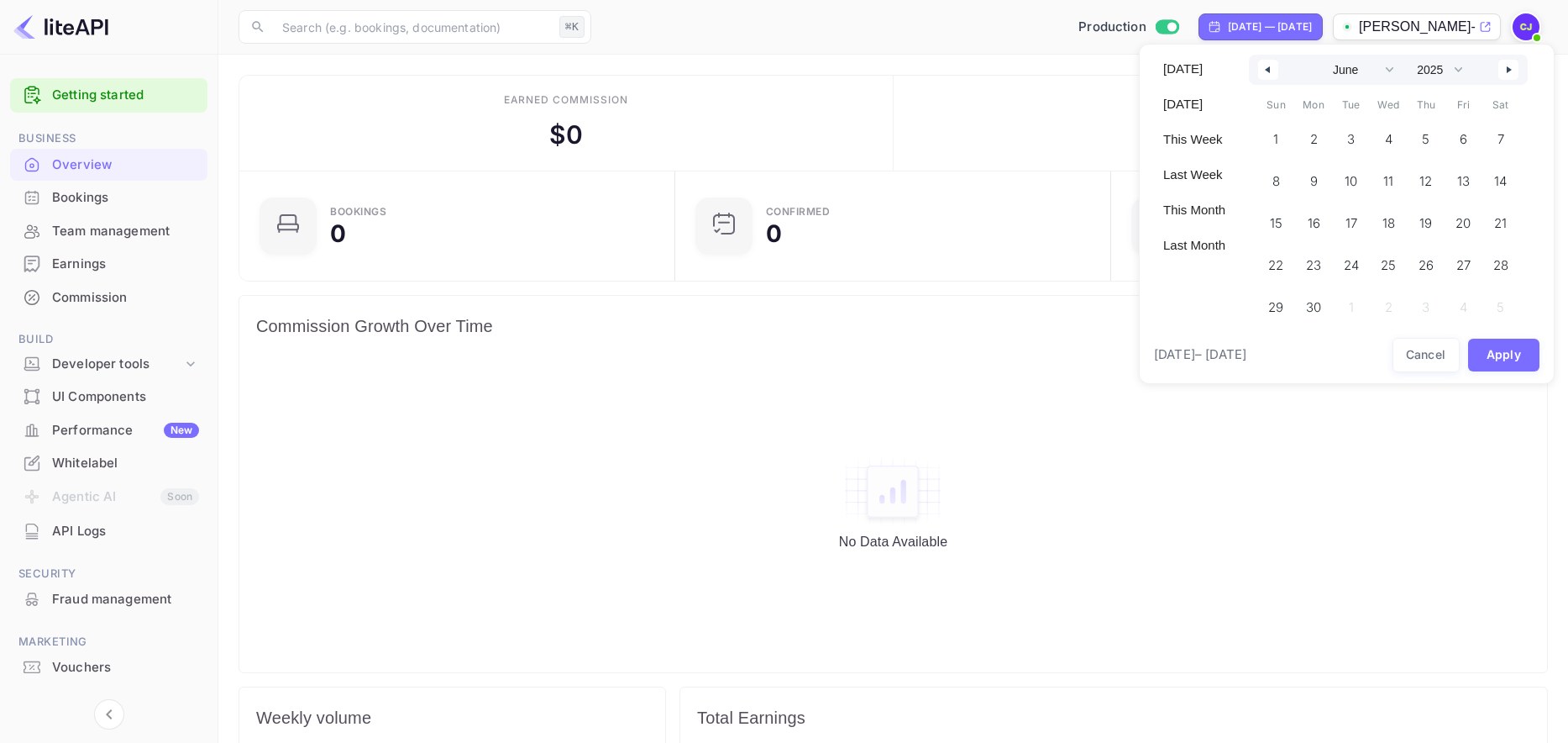
click at [1424, 65] on button "button" at bounding box center [1508, 70] width 21 height 21
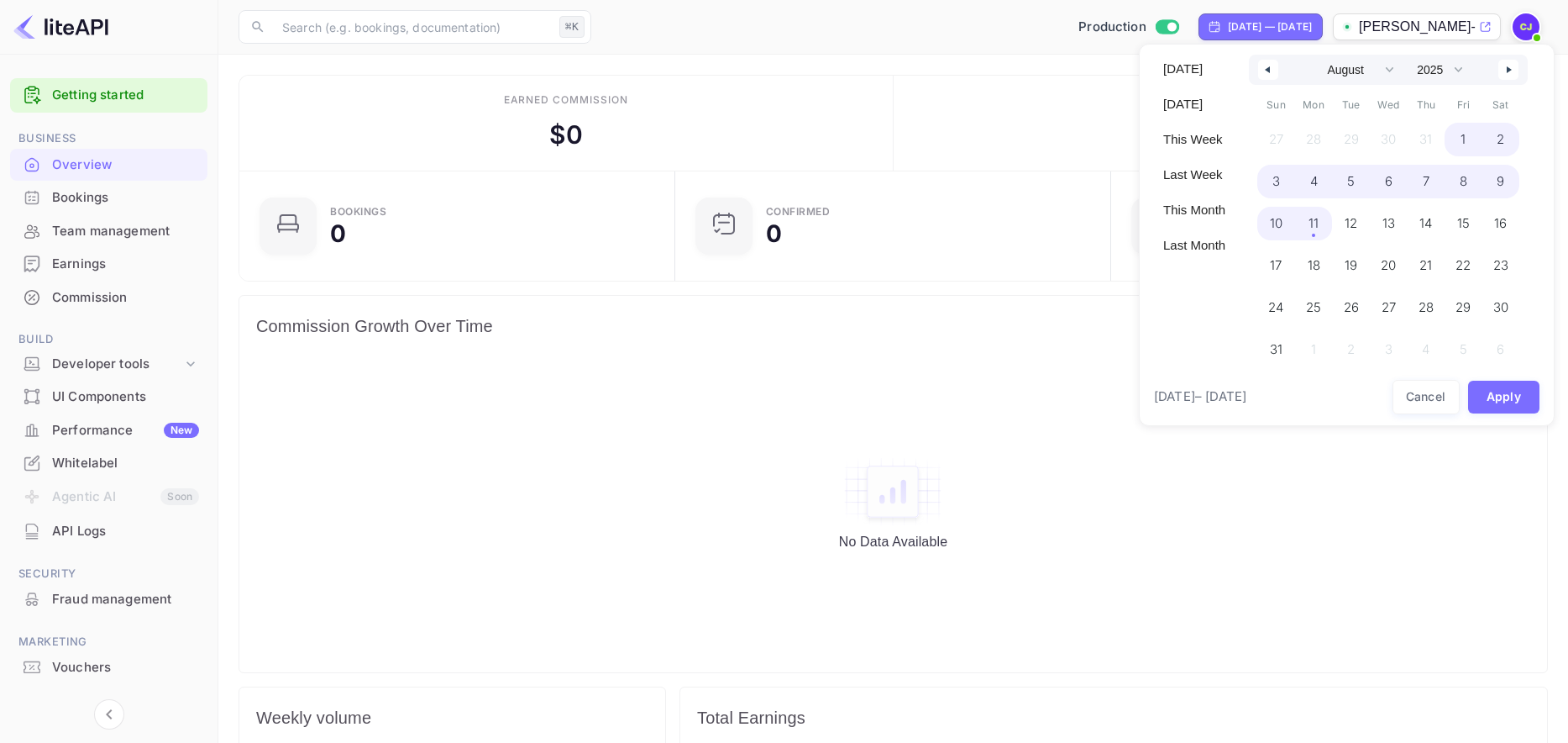
drag, startPoint x: 1312, startPoint y: 220, endPoint x: 1334, endPoint y: 270, distance: 54.6
click at [1312, 226] on span "11" at bounding box center [1313, 223] width 10 height 30
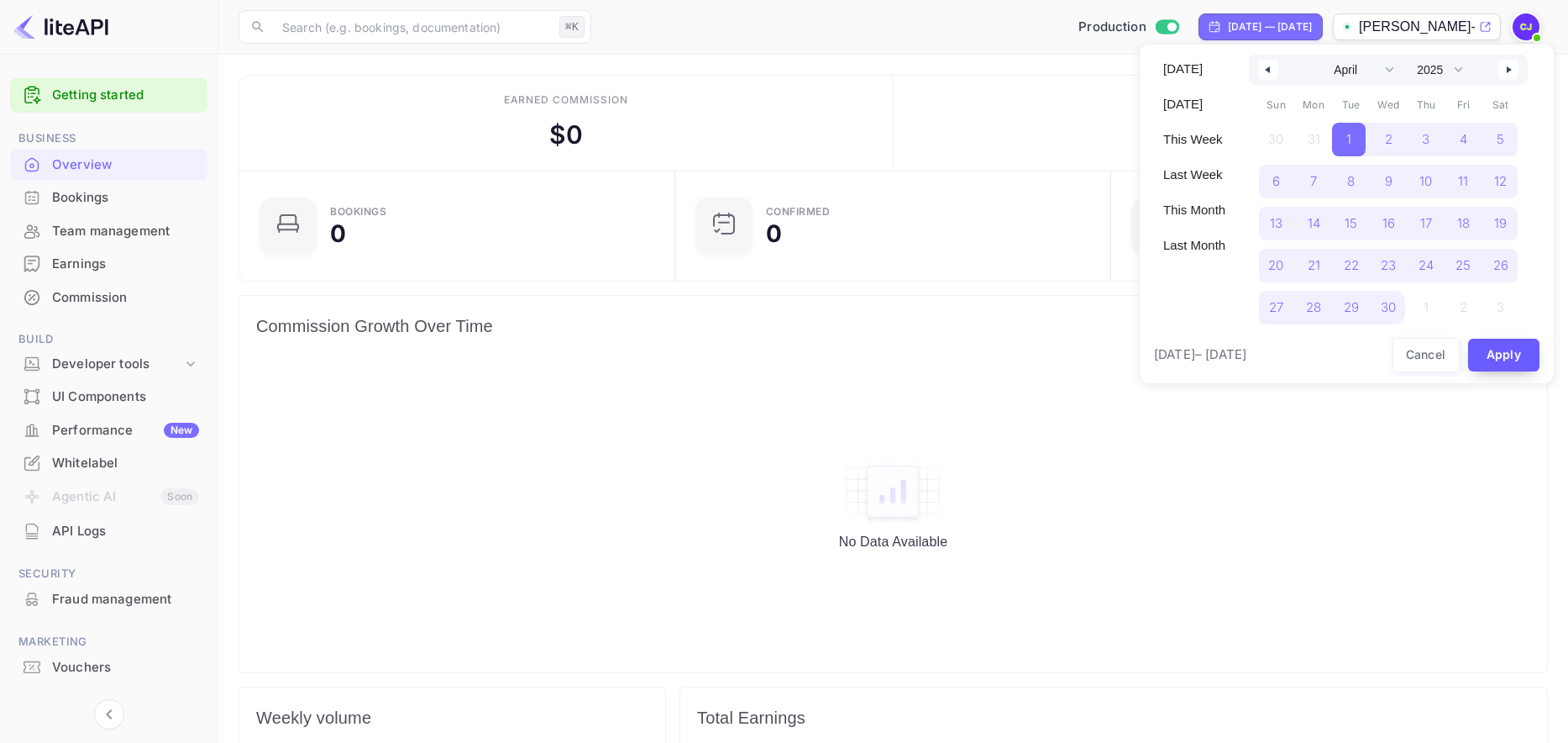
click at [1424, 351] on button "Apply" at bounding box center [1504, 355] width 73 height 32
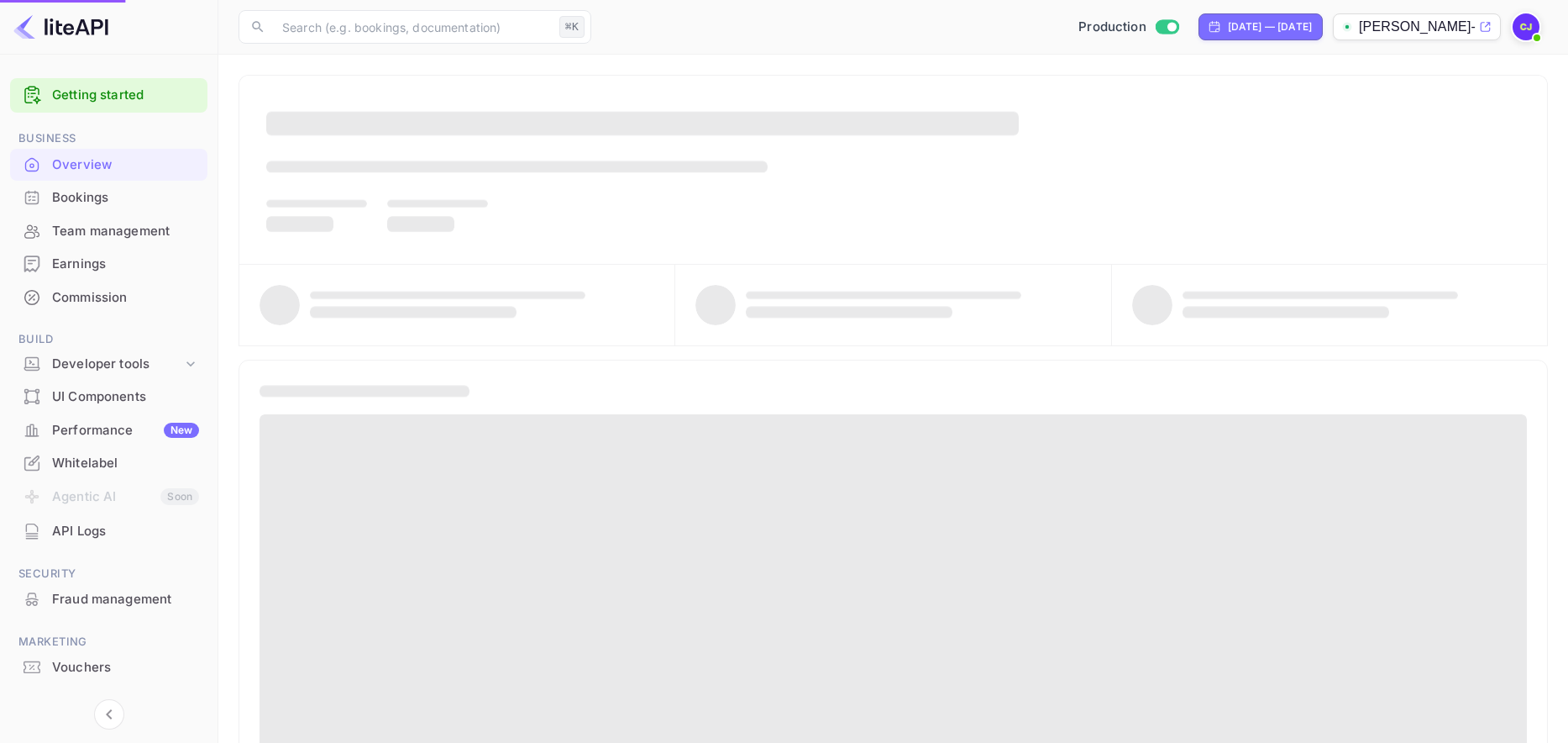
select select "2"
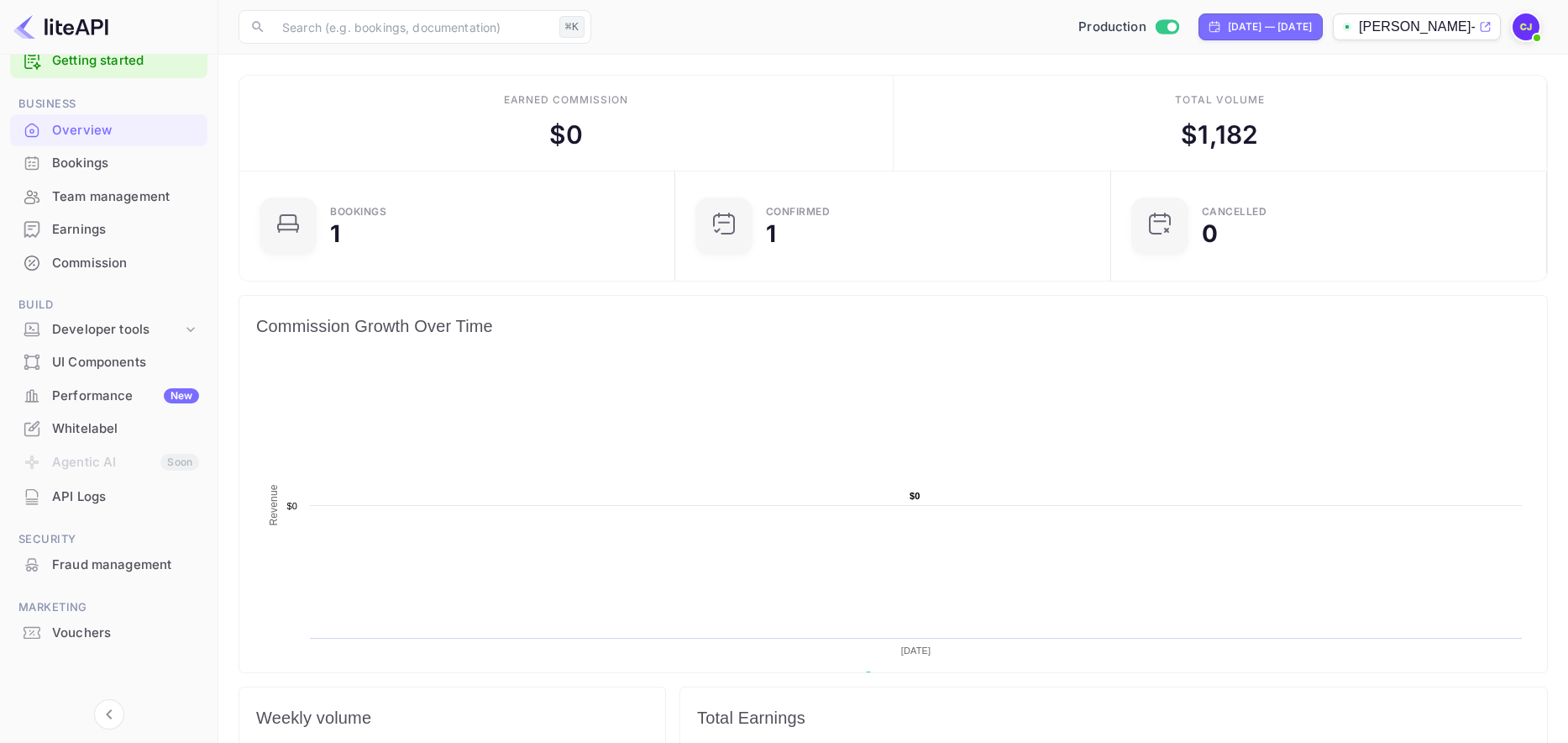
scroll to position [10, 0]
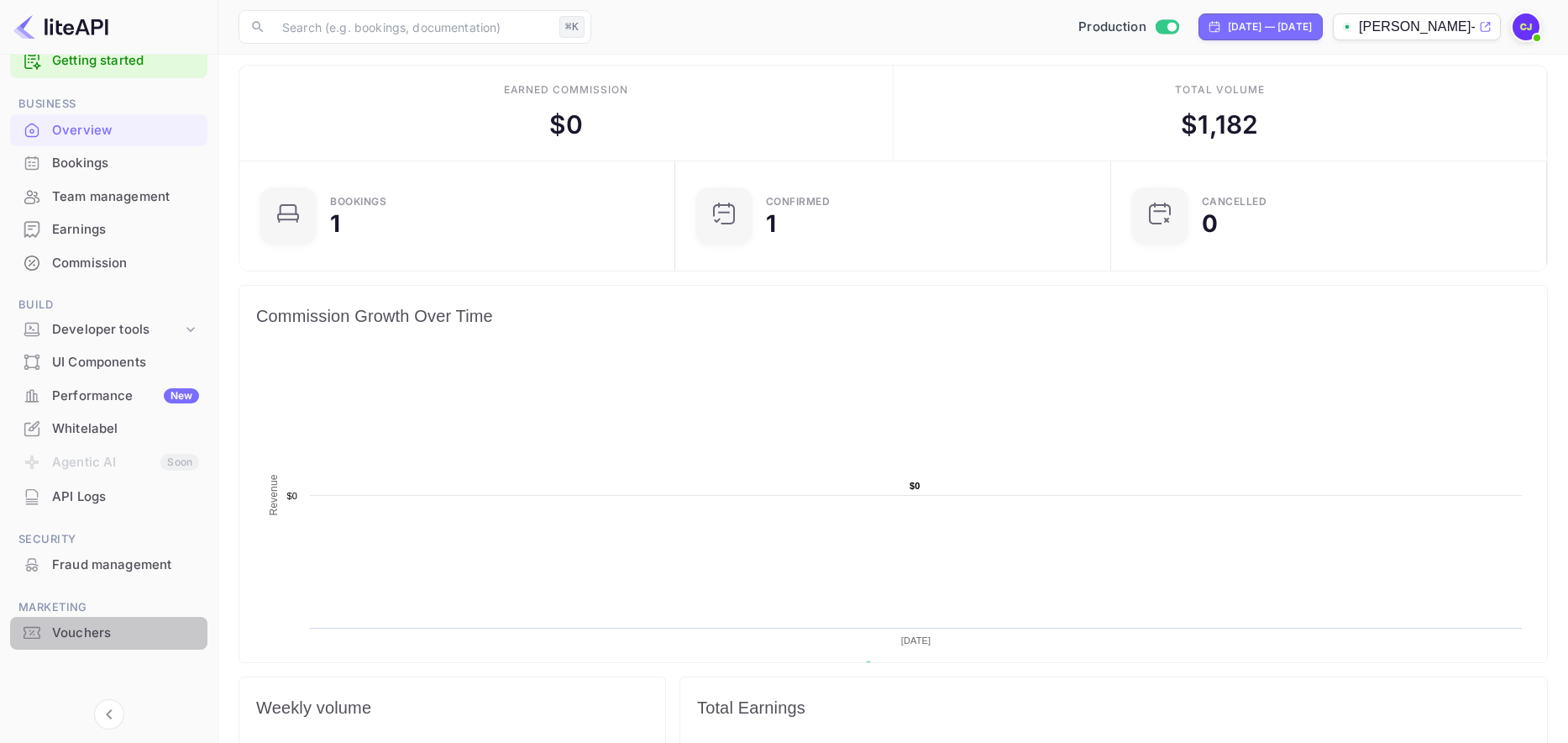
click at [73, 635] on div "Vouchers" at bounding box center [126, 633] width 147 height 20
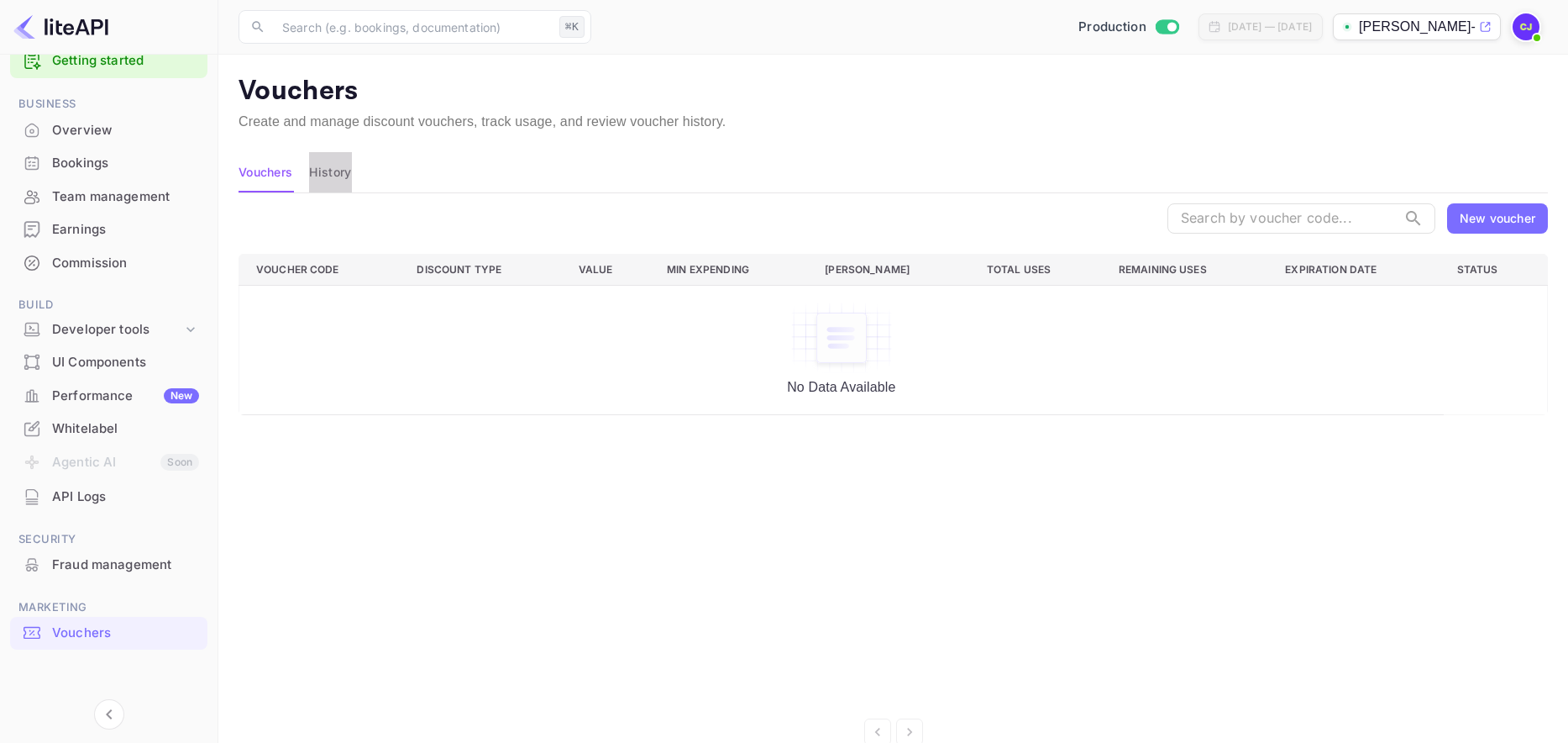
drag, startPoint x: 343, startPoint y: 178, endPoint x: 408, endPoint y: 244, distance: 92.6
click at [343, 179] on button "History" at bounding box center [330, 172] width 42 height 40
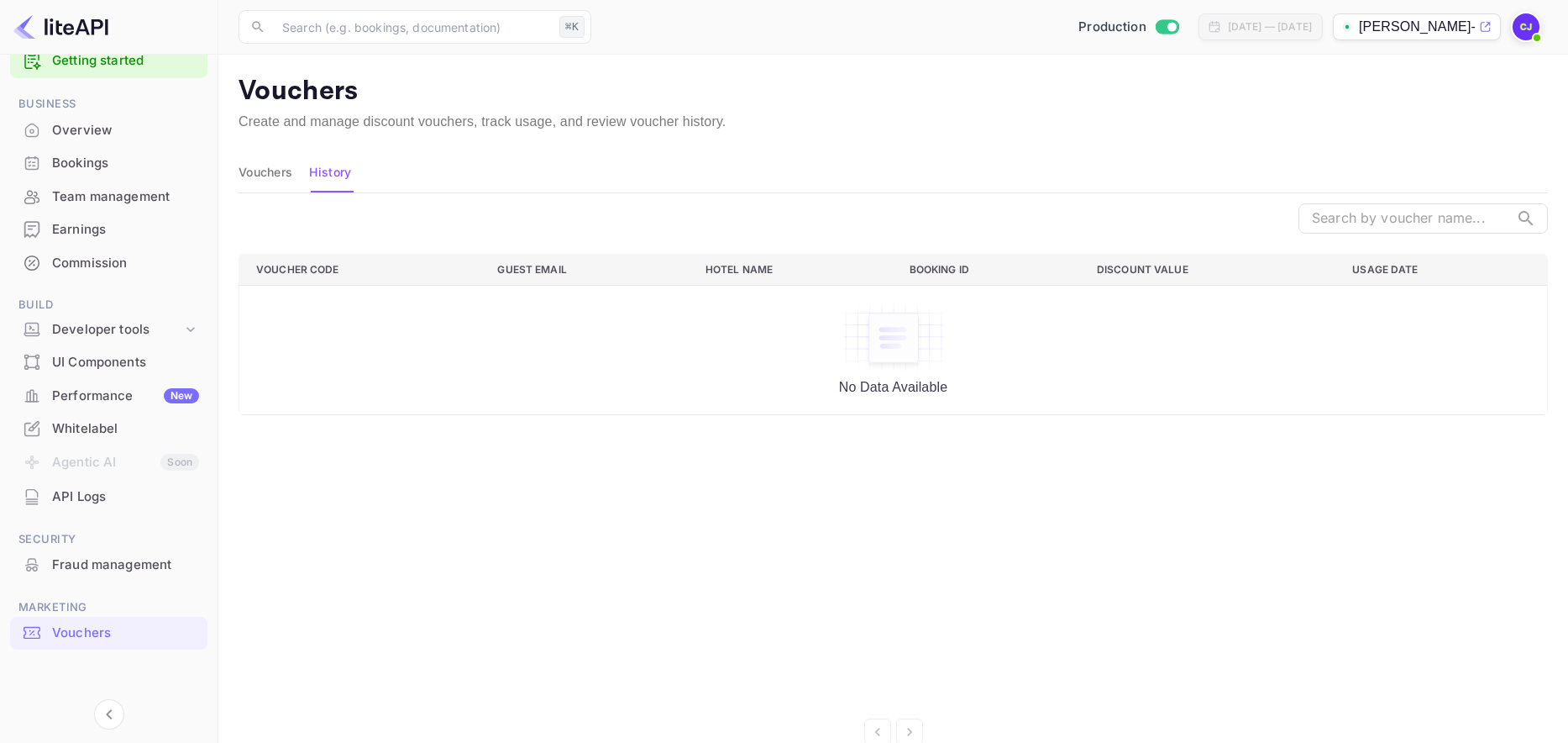
click at [107, 427] on div "Whitelabel" at bounding box center [126, 428] width 147 height 20
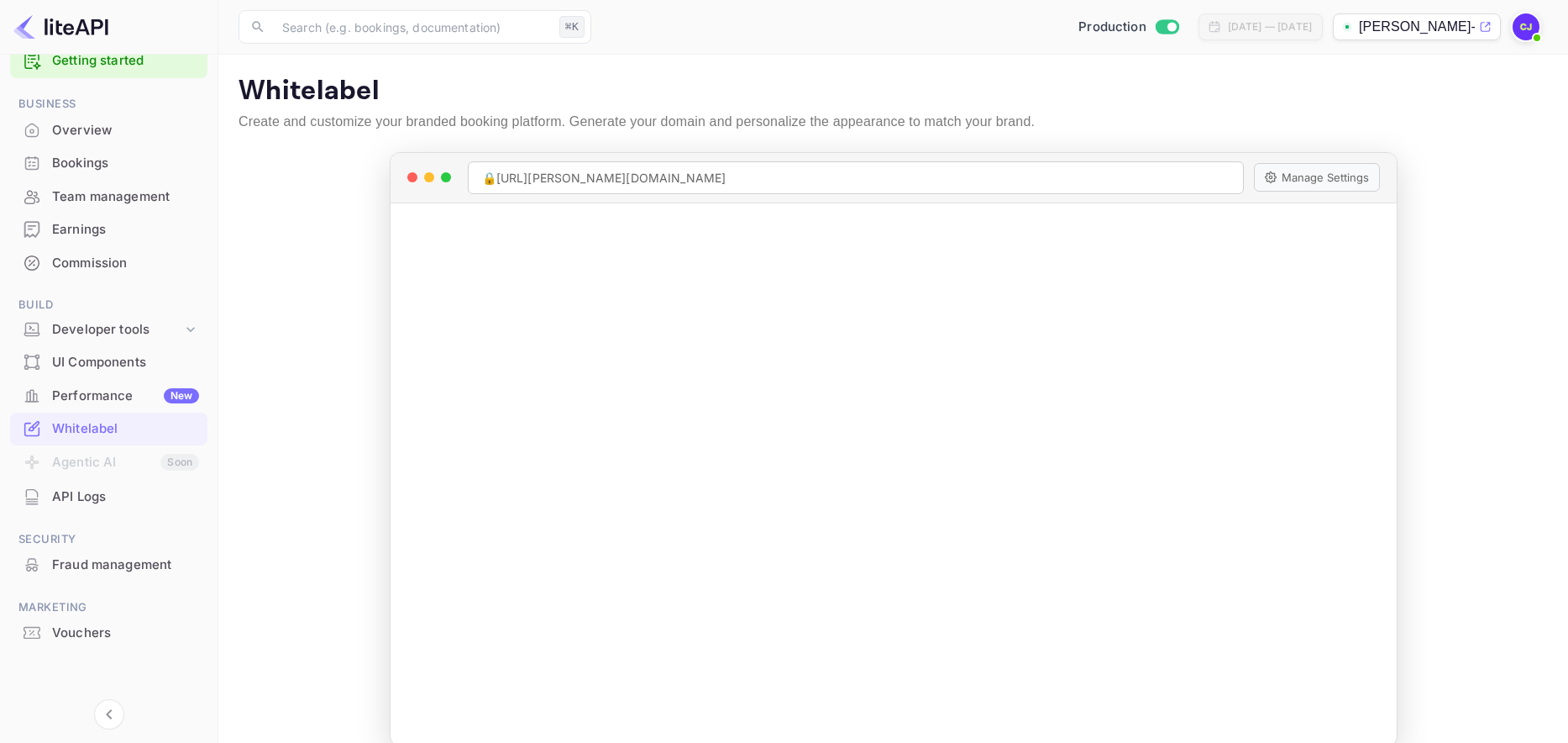
click at [87, 434] on div "Whitelabel" at bounding box center [126, 428] width 147 height 20
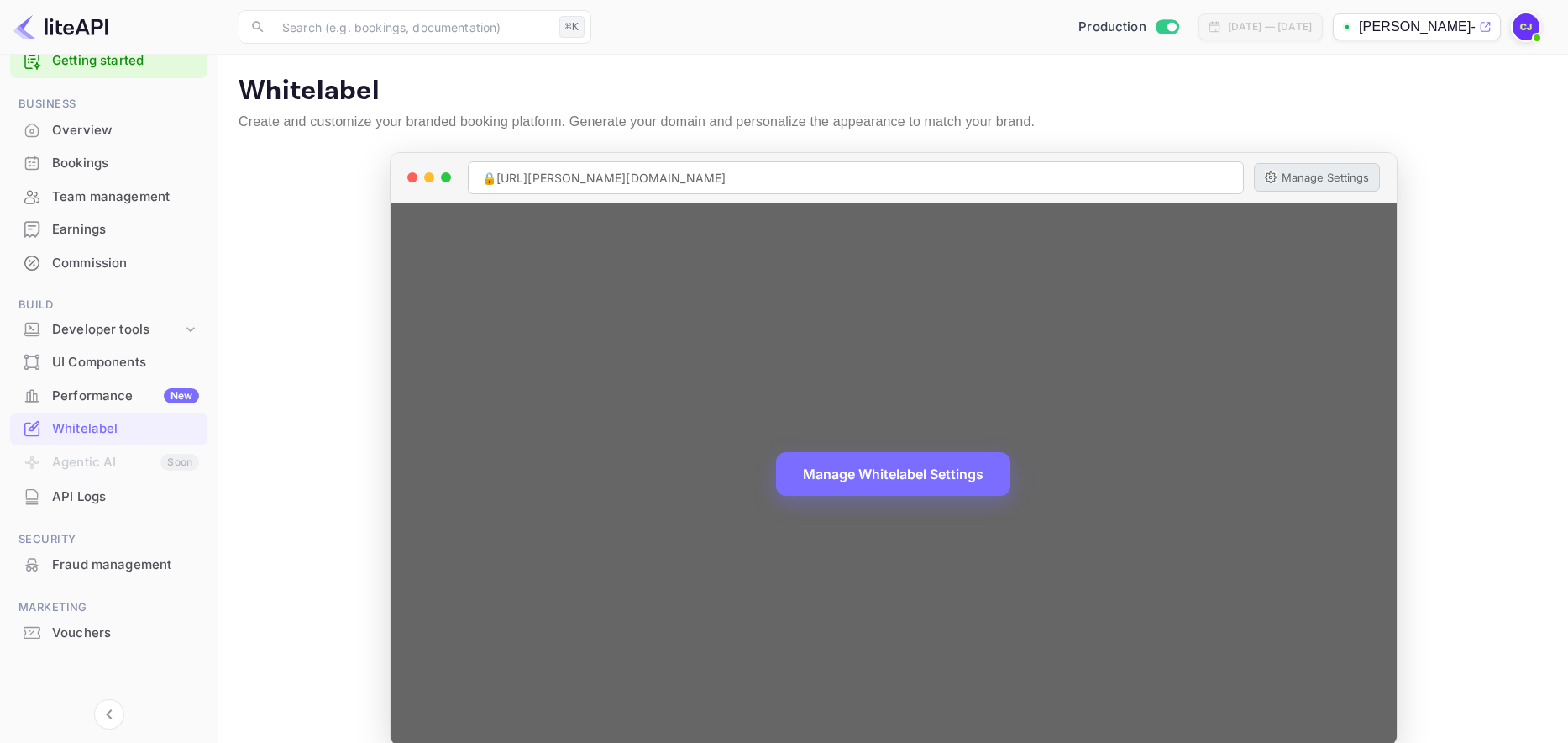
click at [1307, 170] on button "Manage Settings" at bounding box center [1316, 177] width 126 height 28
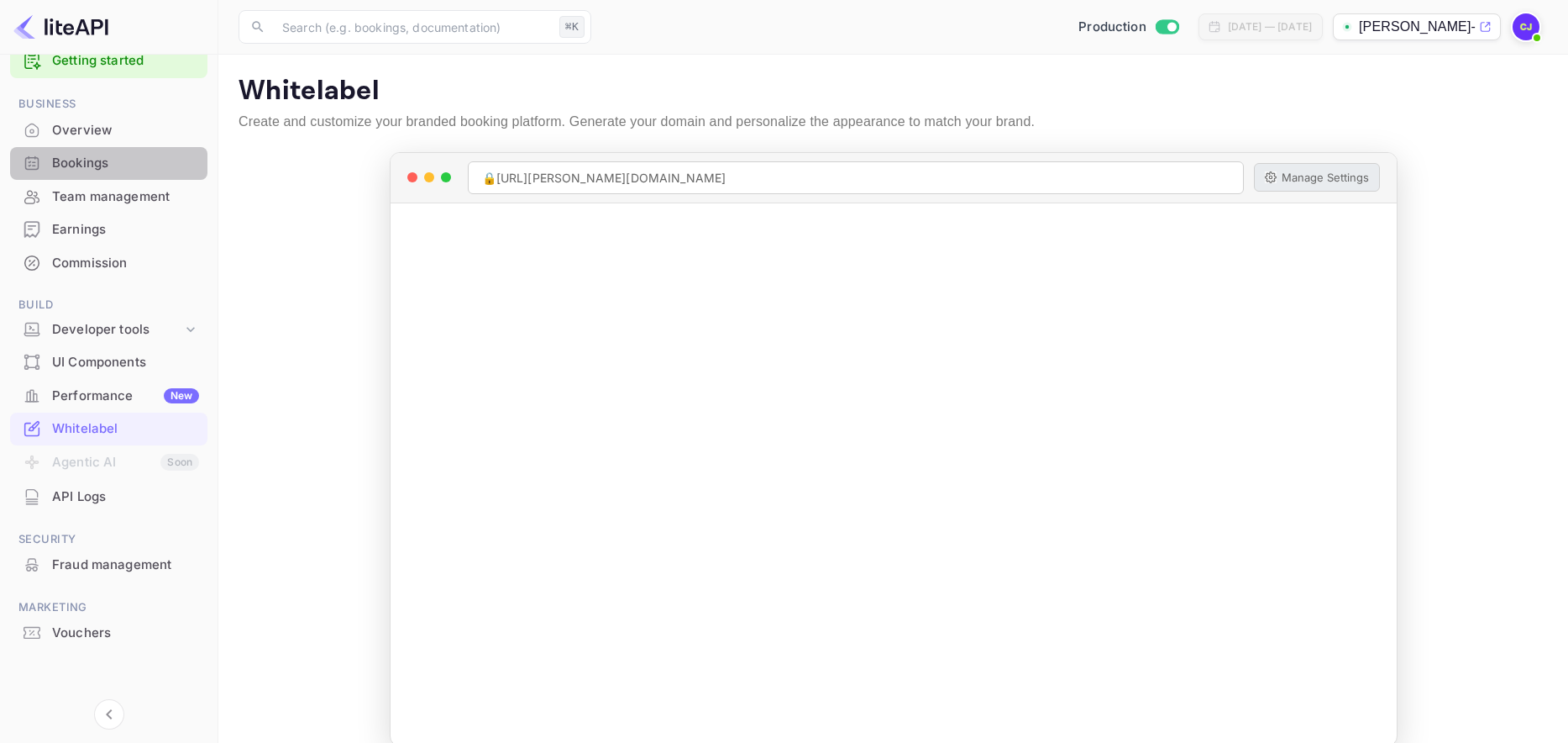
click at [82, 157] on div "Bookings" at bounding box center [126, 163] width 147 height 20
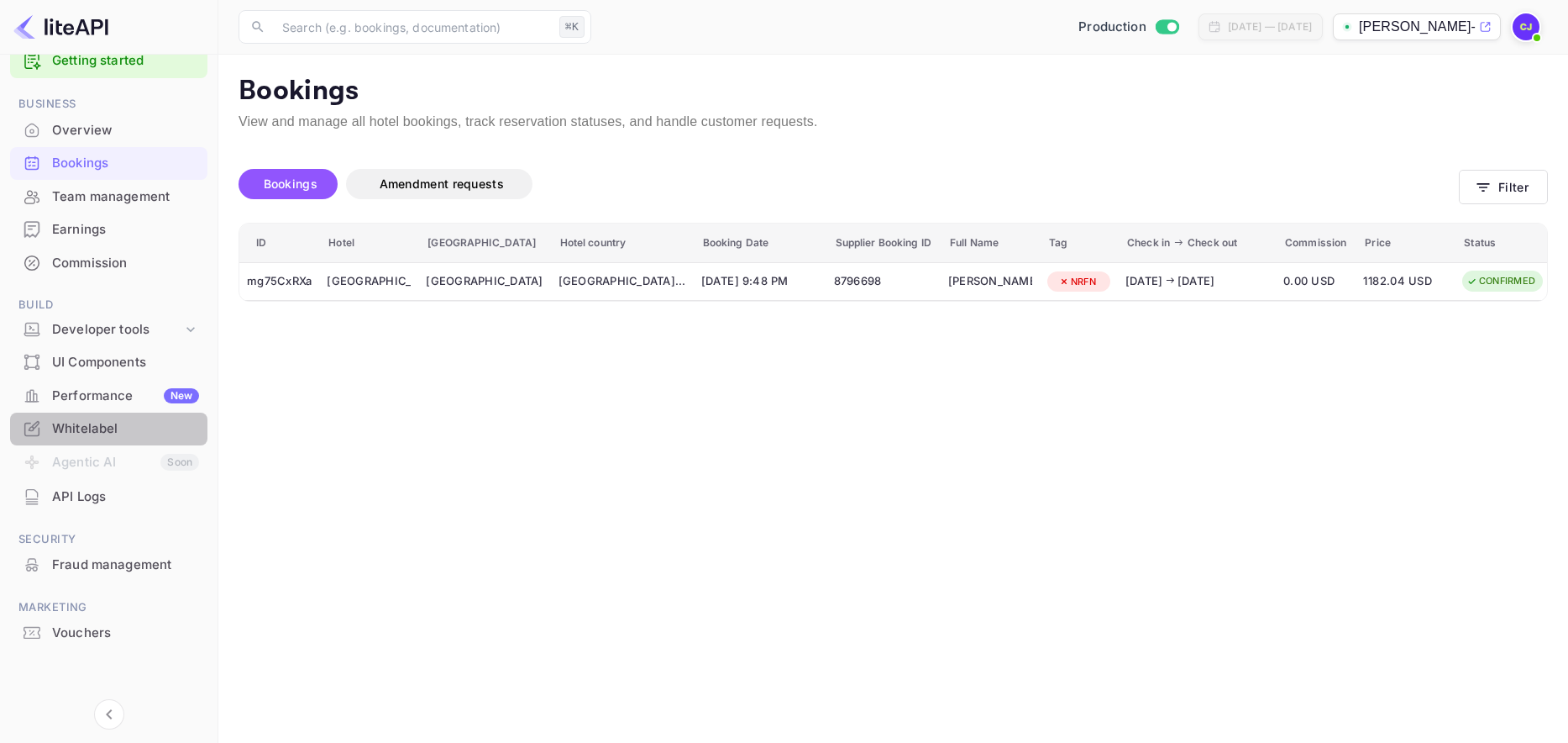
click at [69, 429] on div "Whitelabel" at bounding box center [126, 428] width 147 height 20
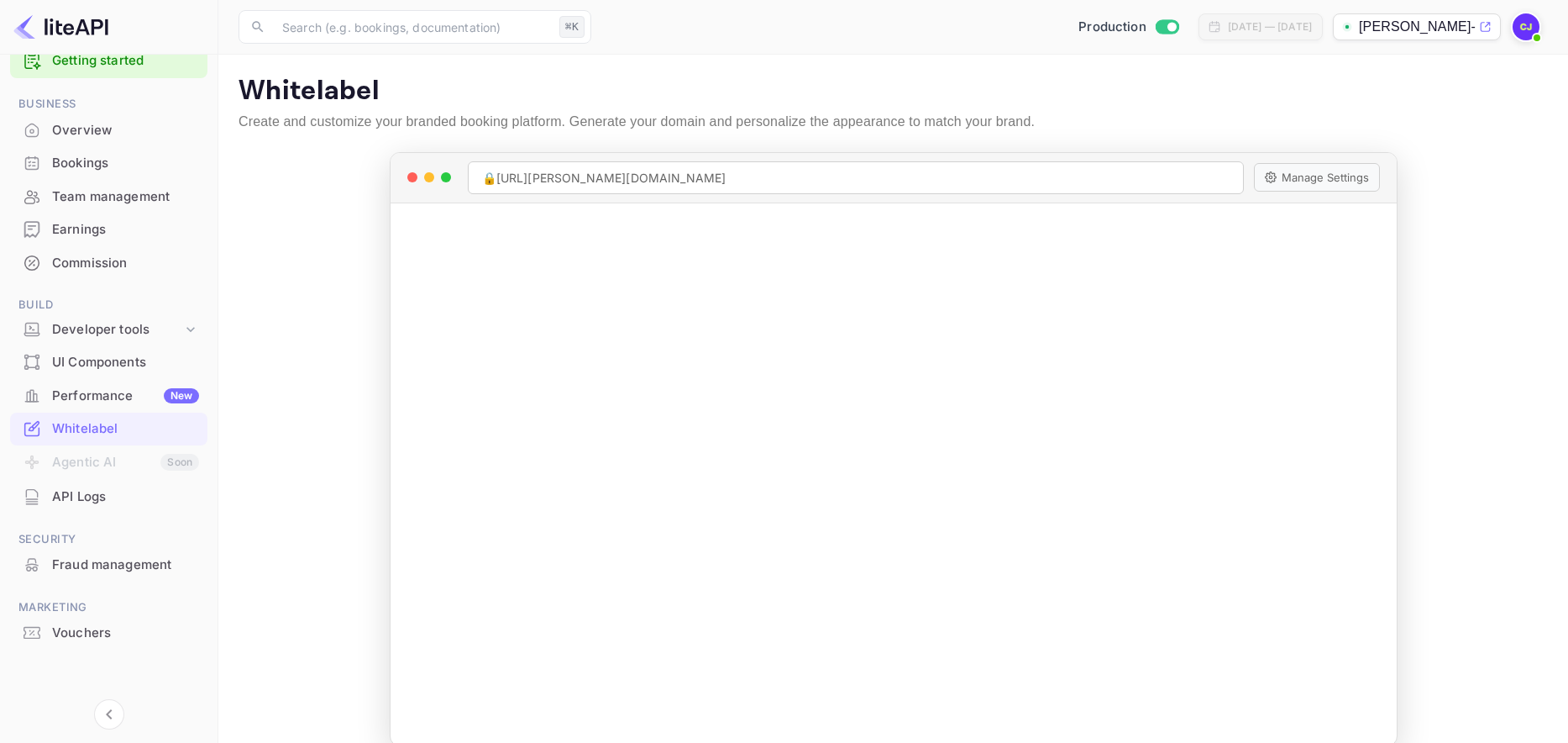
click at [73, 162] on div "Bookings" at bounding box center [126, 163] width 147 height 20
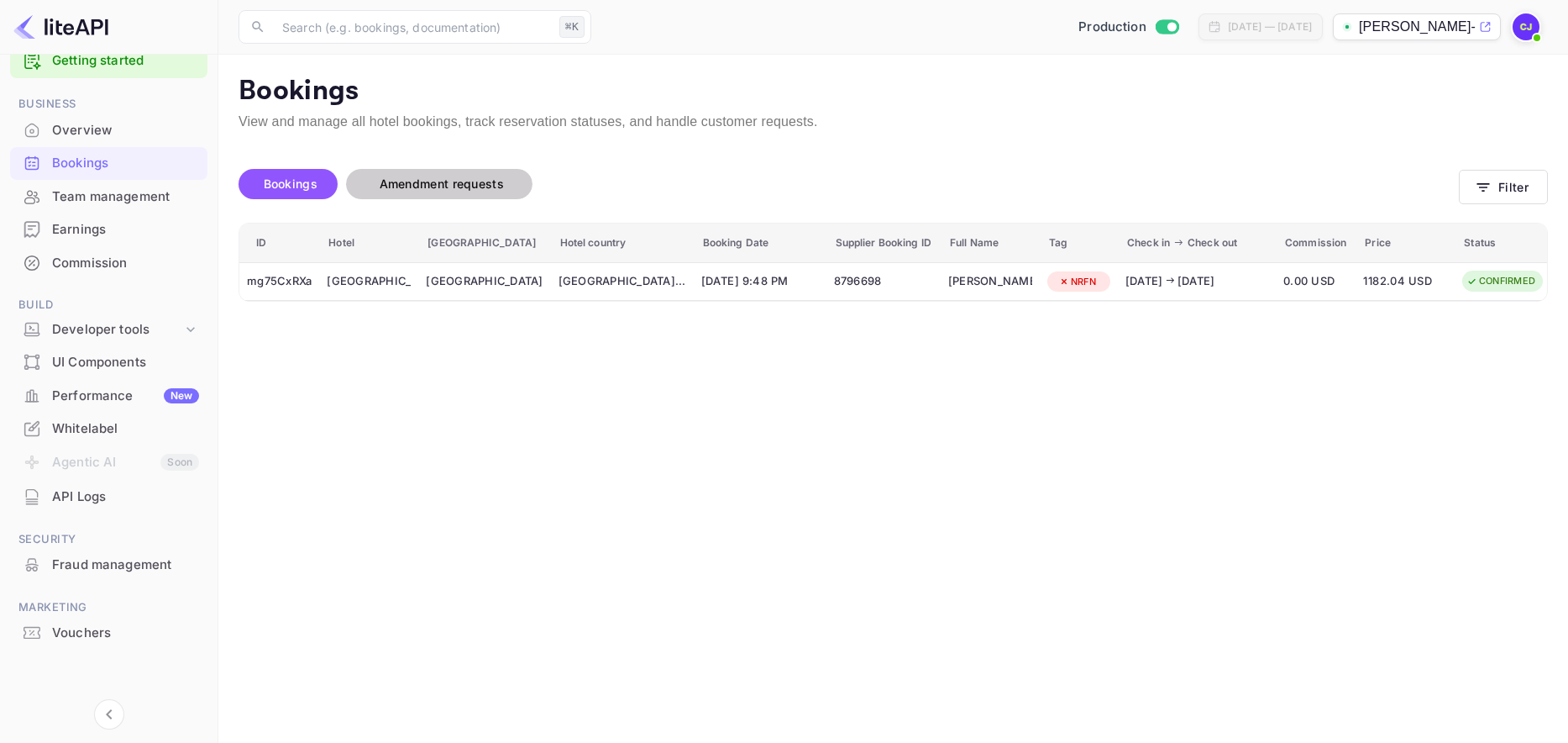
click at [461, 172] on button "Amendment requests" at bounding box center [439, 184] width 186 height 30
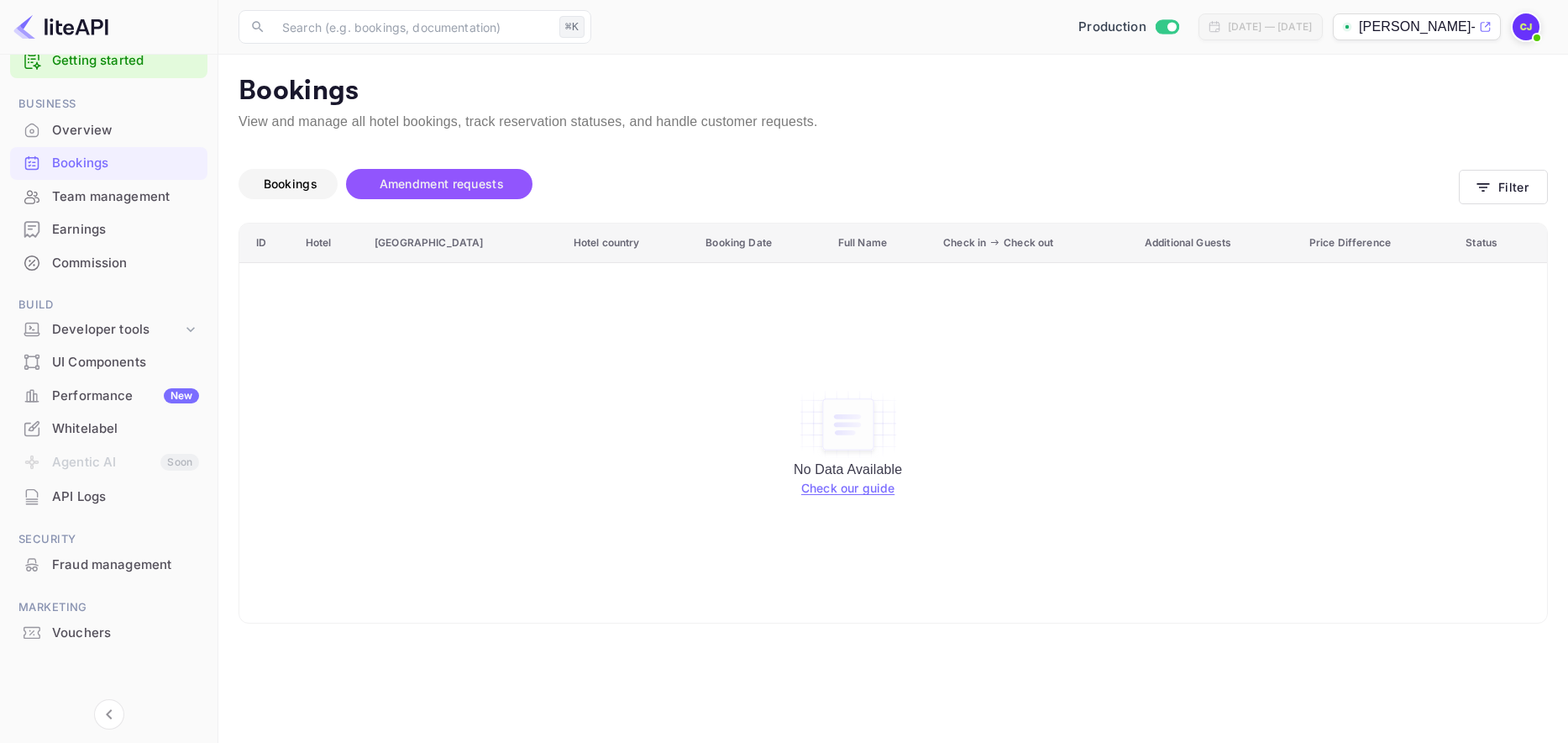
click at [279, 180] on span "Bookings" at bounding box center [291, 183] width 54 height 15
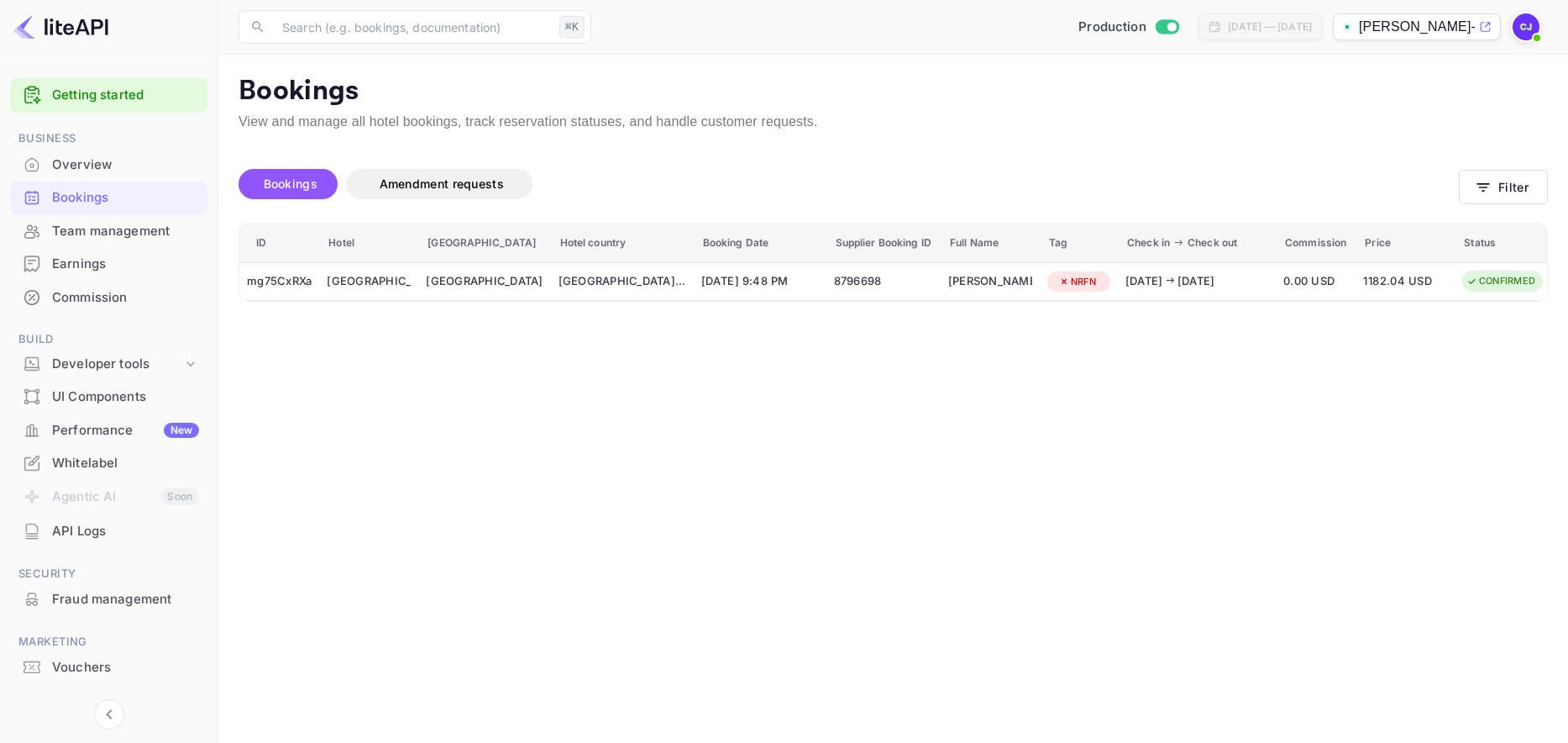
click at [1424, 32] on img at bounding box center [1525, 27] width 26 height 27
click at [1390, 187] on div "Logout" at bounding box center [1444, 174] width 193 height 40
